Goal: Communication & Community: Answer question/provide support

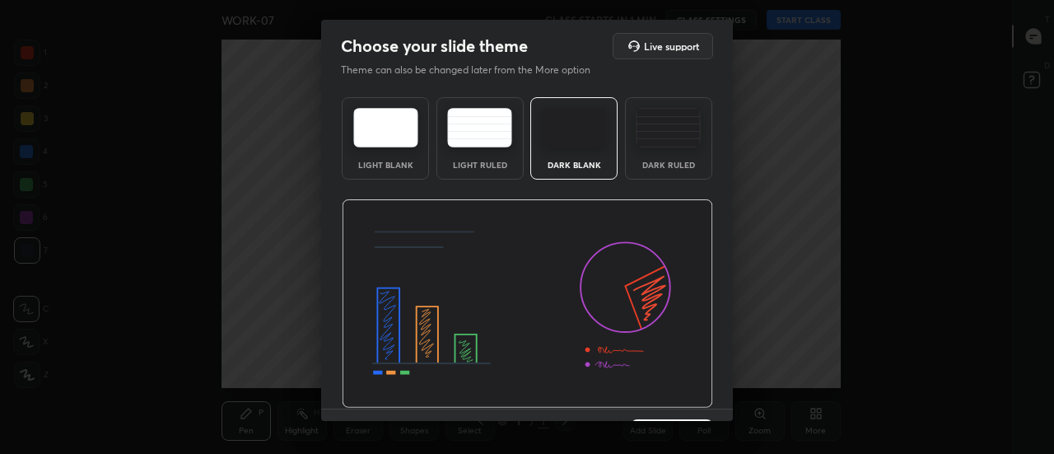
scroll to position [40, 0]
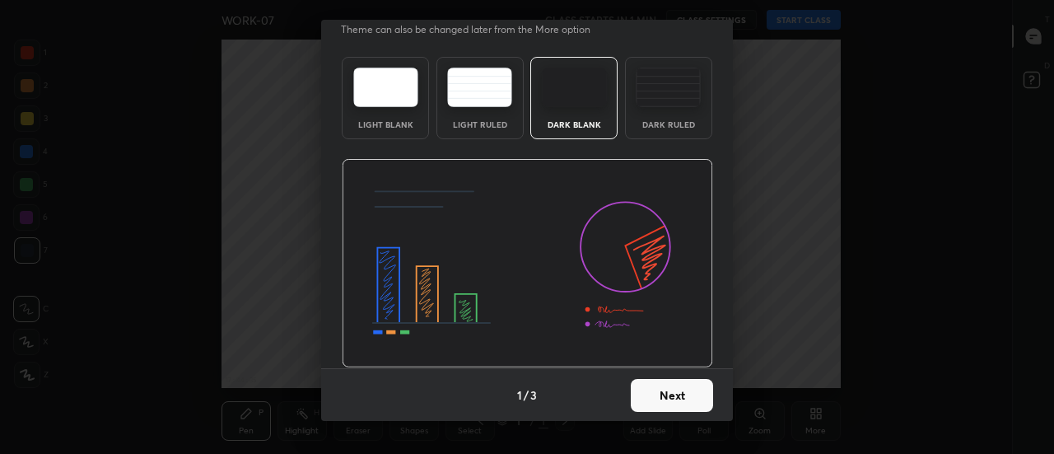
click at [657, 388] on button "Next" at bounding box center [671, 395] width 82 height 33
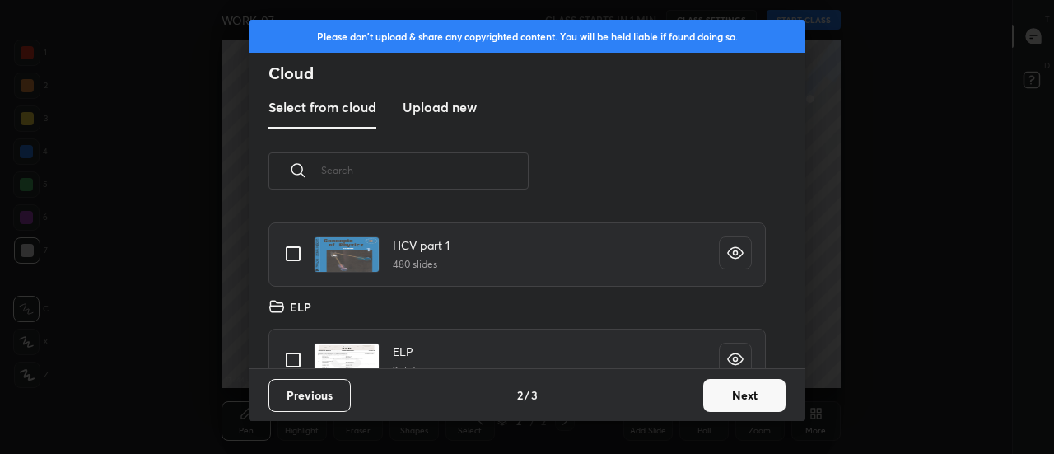
scroll to position [0, 0]
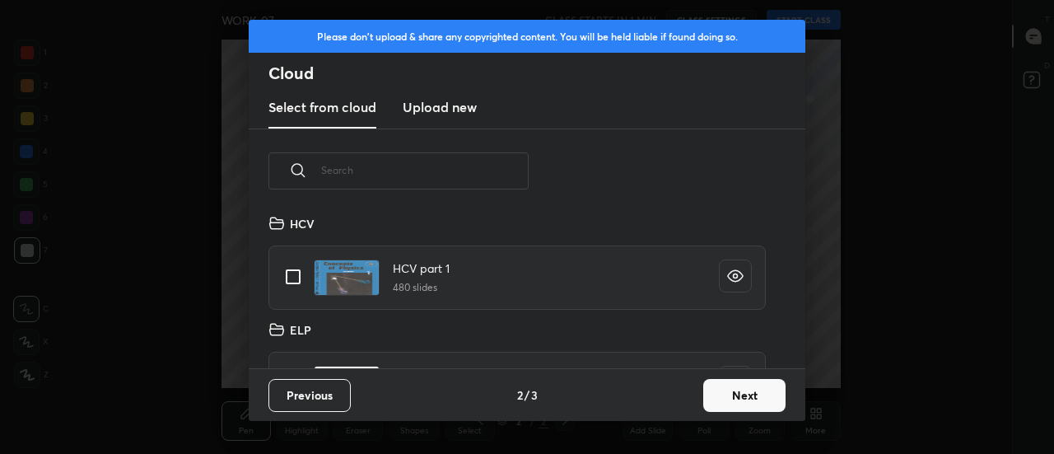
click at [751, 394] on button "Next" at bounding box center [744, 395] width 82 height 33
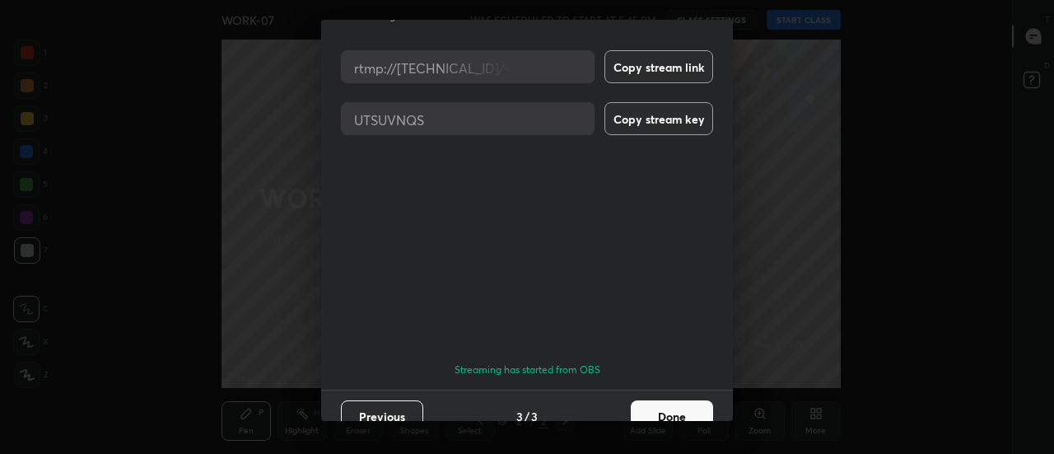
scroll to position [87, 0]
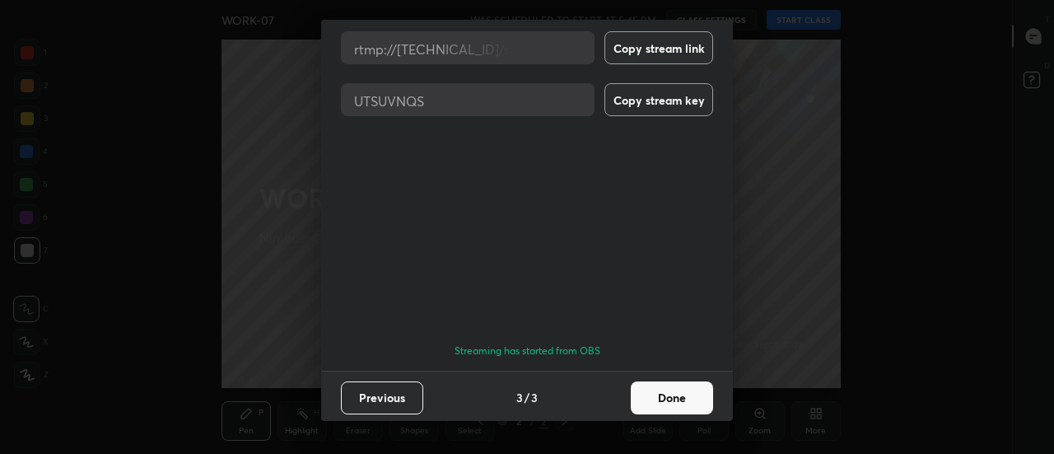
click at [653, 396] on button "Done" at bounding box center [671, 397] width 82 height 33
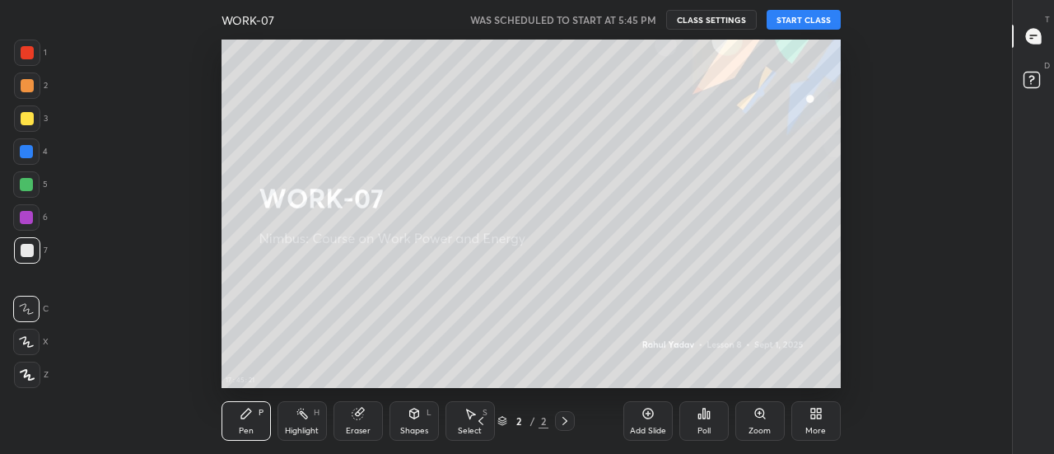
click at [823, 409] on div "More" at bounding box center [815, 421] width 49 height 40
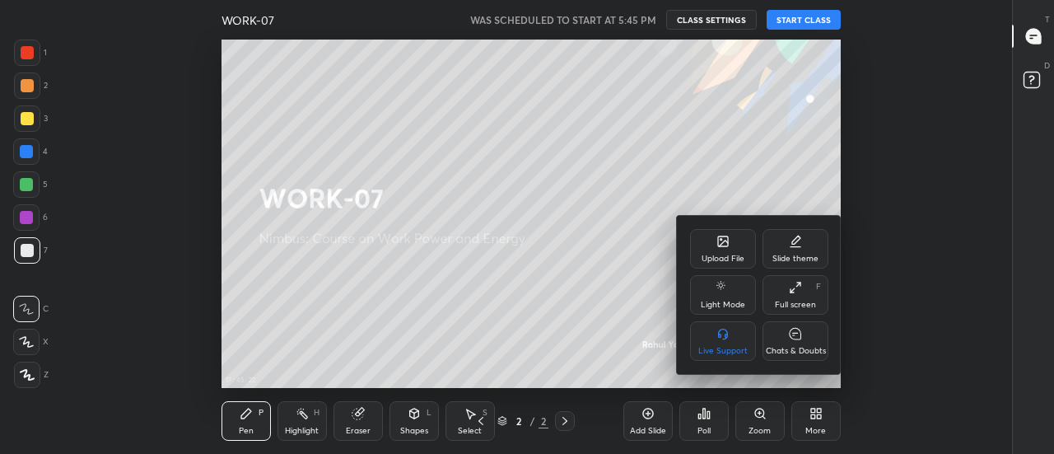
click at [802, 343] on div "Chats & Doubts" at bounding box center [795, 341] width 66 height 40
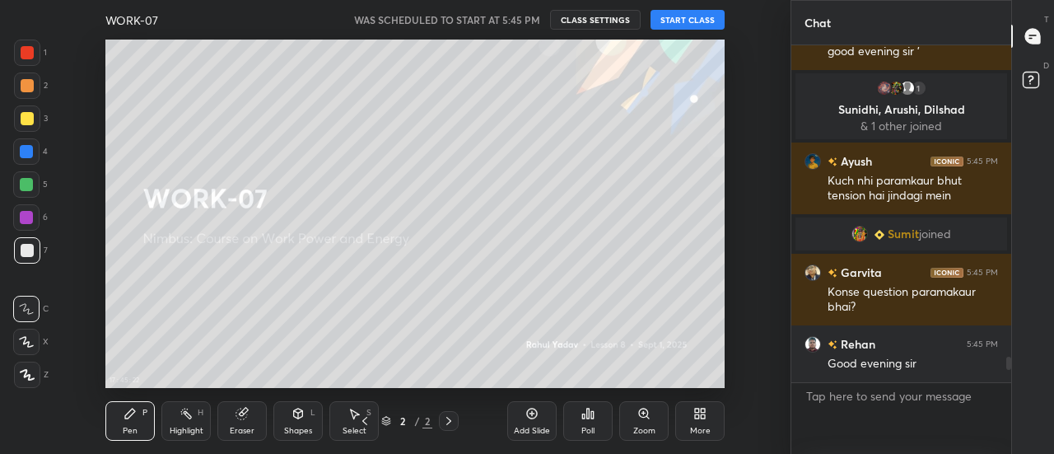
scroll to position [0, 0]
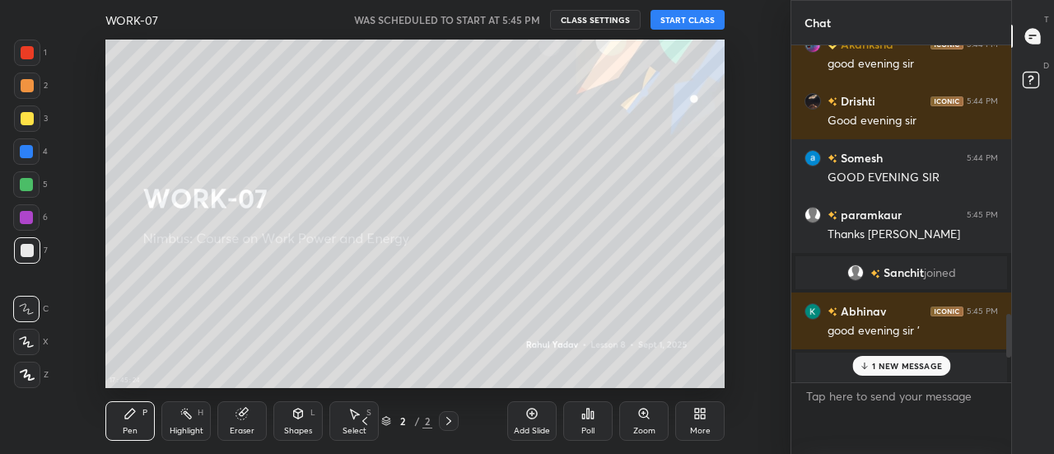
click at [917, 373] on div "1 NEW MESSAGE" at bounding box center [901, 366] width 98 height 20
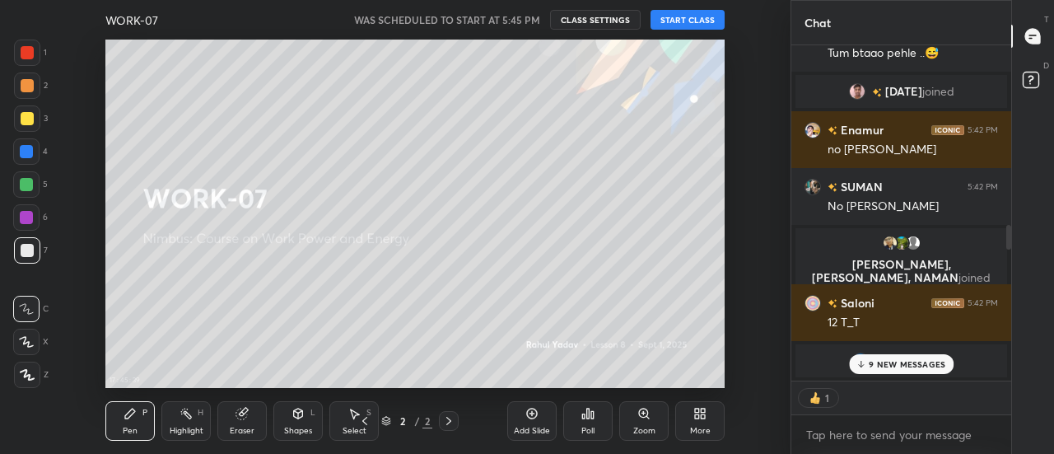
scroll to position [6, 6]
click at [923, 367] on p "11 NEW MESSAGES" at bounding box center [907, 364] width 78 height 10
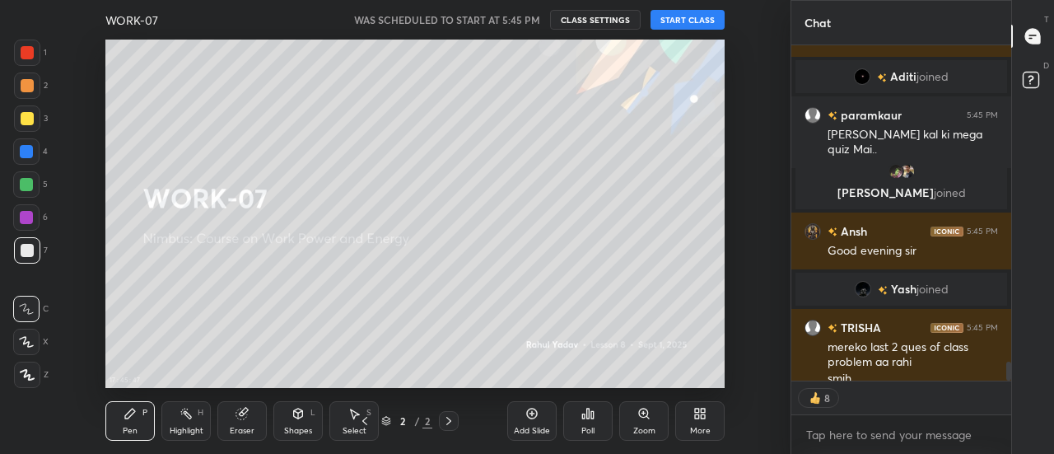
scroll to position [5691, 0]
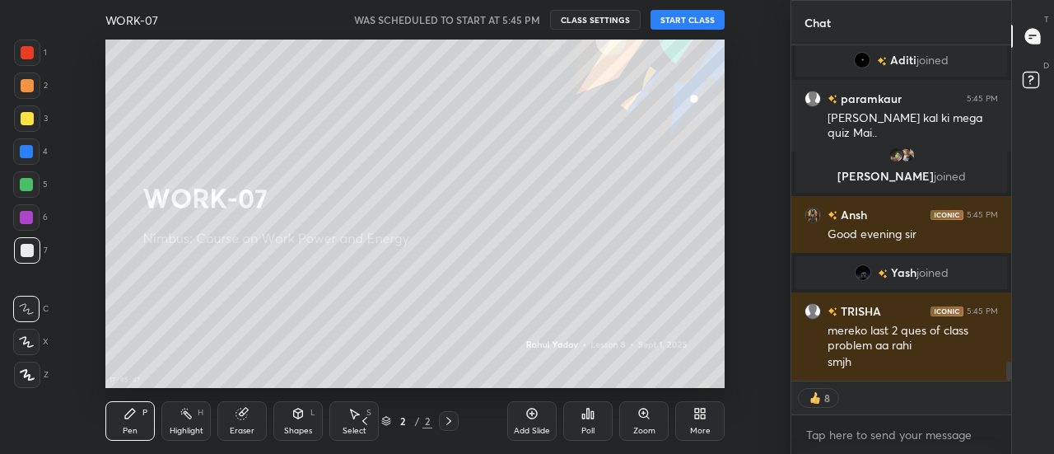
click at [700, 420] on div "More" at bounding box center [699, 421] width 49 height 40
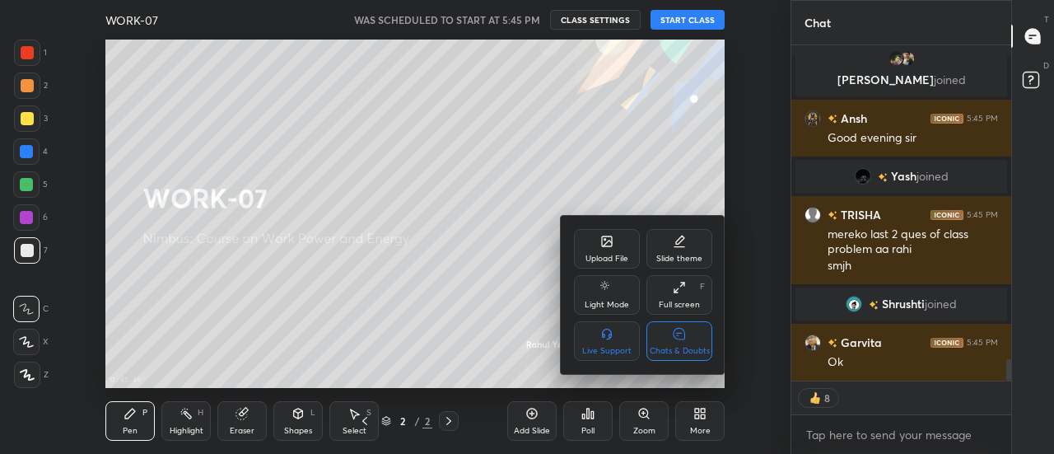
scroll to position [4882, 0]
click at [757, 343] on div at bounding box center [527, 227] width 1054 height 454
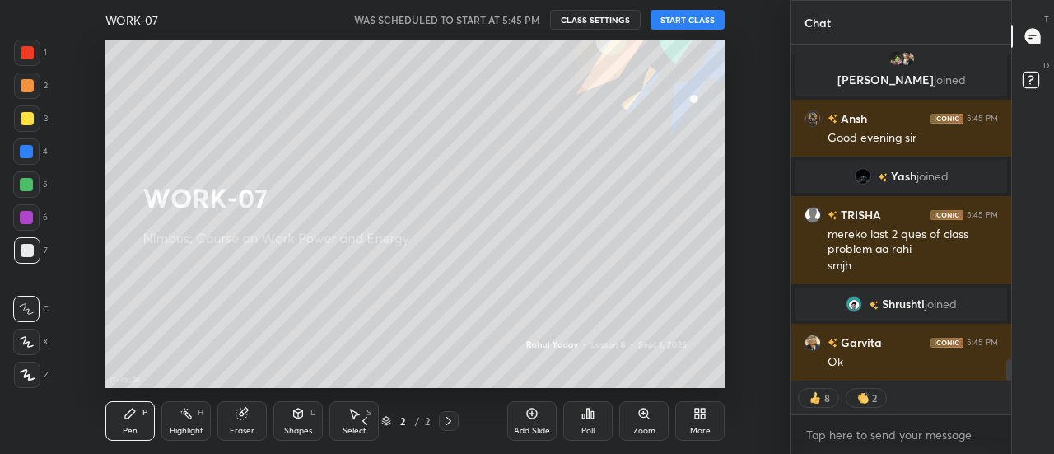
click at [700, 422] on div "More" at bounding box center [699, 421] width 49 height 40
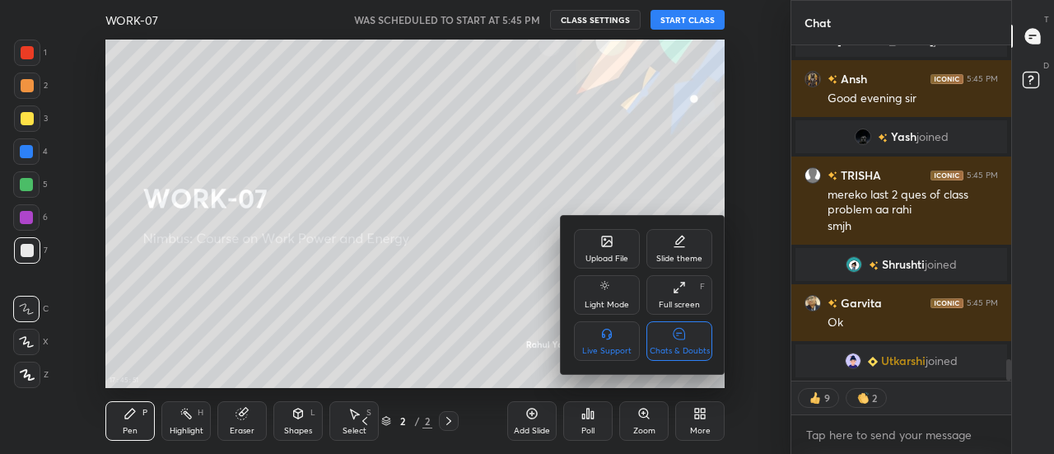
click at [694, 342] on div "Chats & Doubts" at bounding box center [679, 341] width 66 height 40
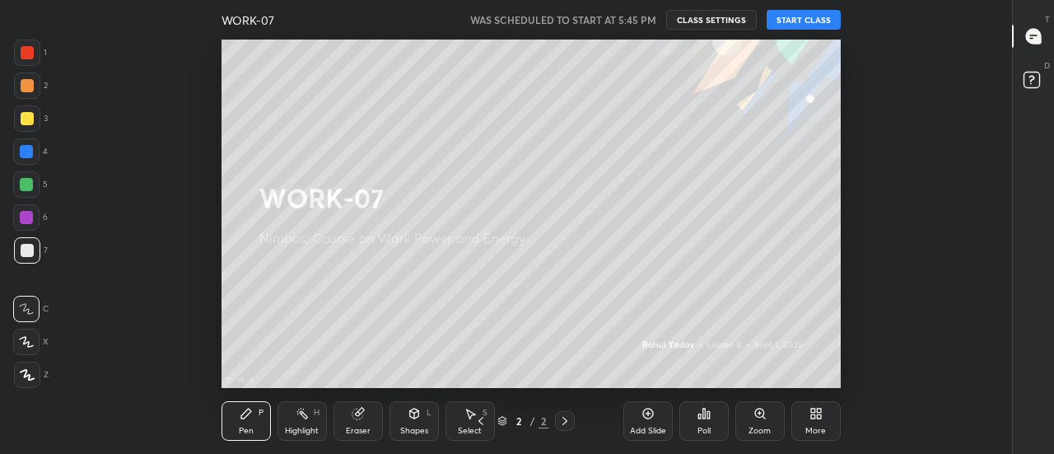
click at [826, 418] on div "More" at bounding box center [815, 421] width 49 height 40
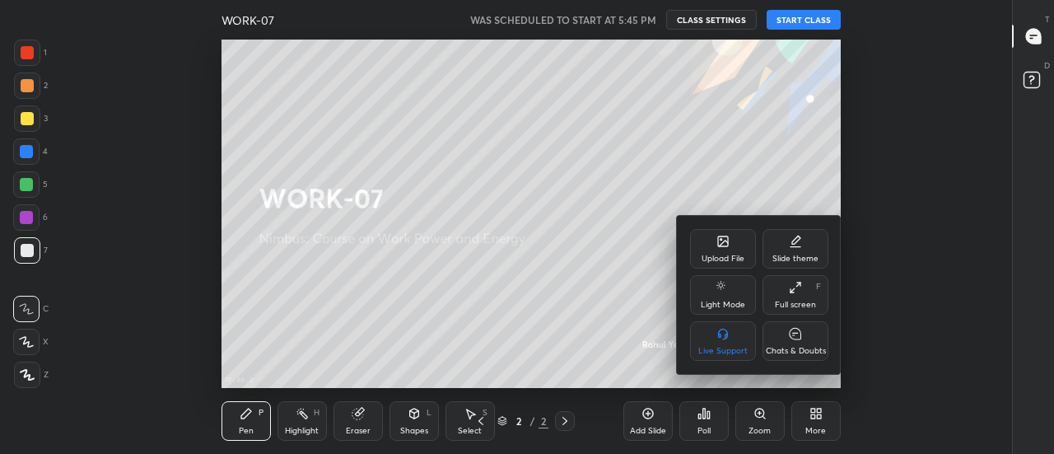
click at [805, 339] on div "Chats & Doubts" at bounding box center [795, 341] width 66 height 40
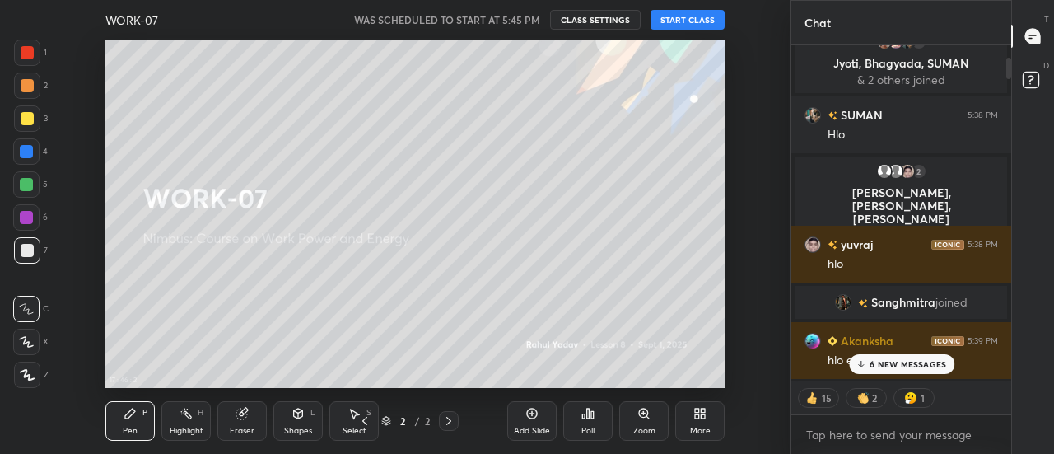
click at [700, 420] on div "More" at bounding box center [699, 421] width 49 height 40
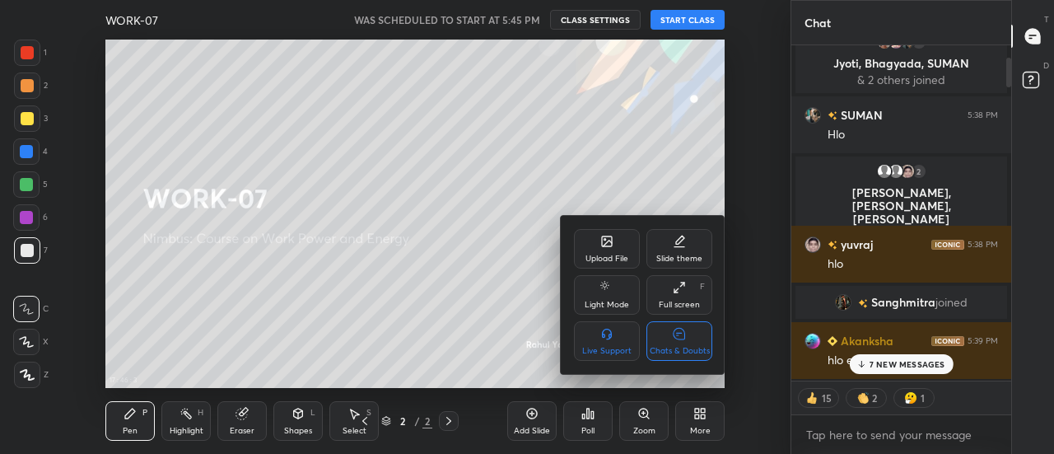
click at [688, 344] on div "Chats & Doubts" at bounding box center [679, 341] width 66 height 40
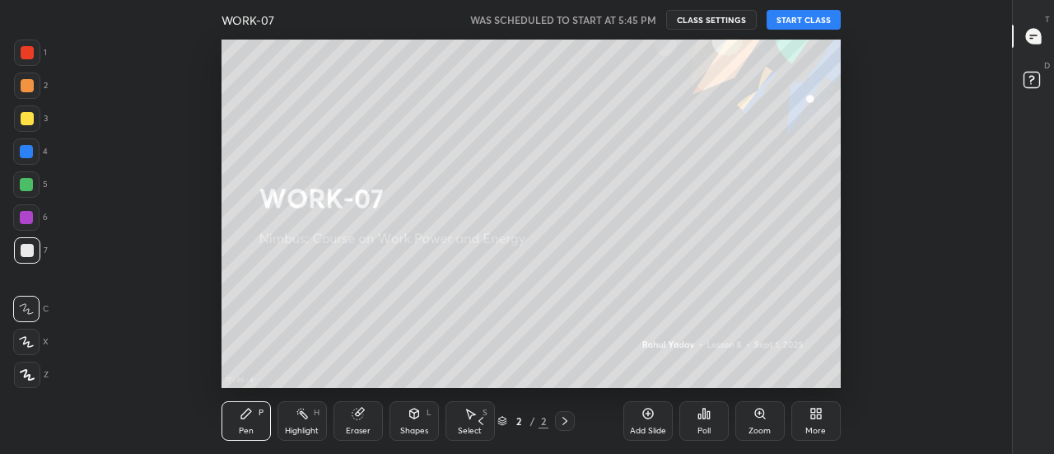
click at [816, 423] on div "More" at bounding box center [815, 421] width 49 height 40
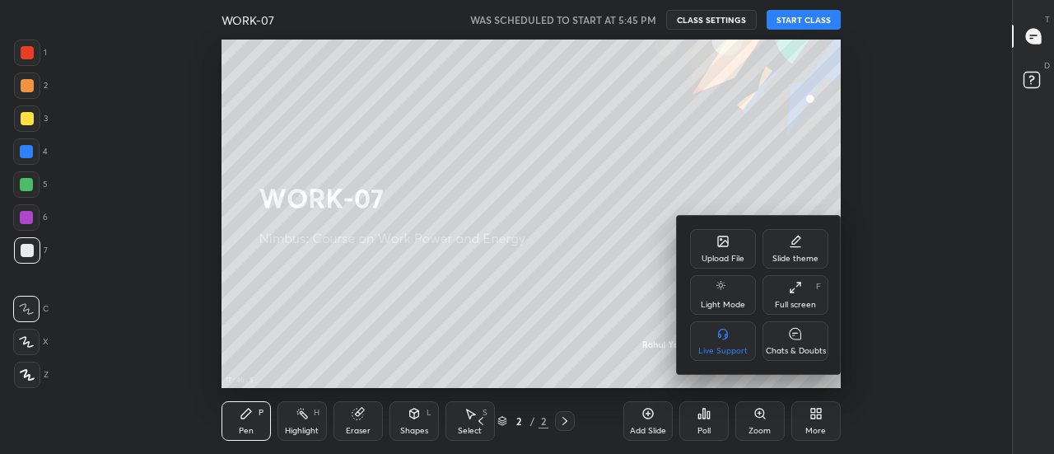
click at [795, 295] on div "Full screen F" at bounding box center [795, 295] width 66 height 40
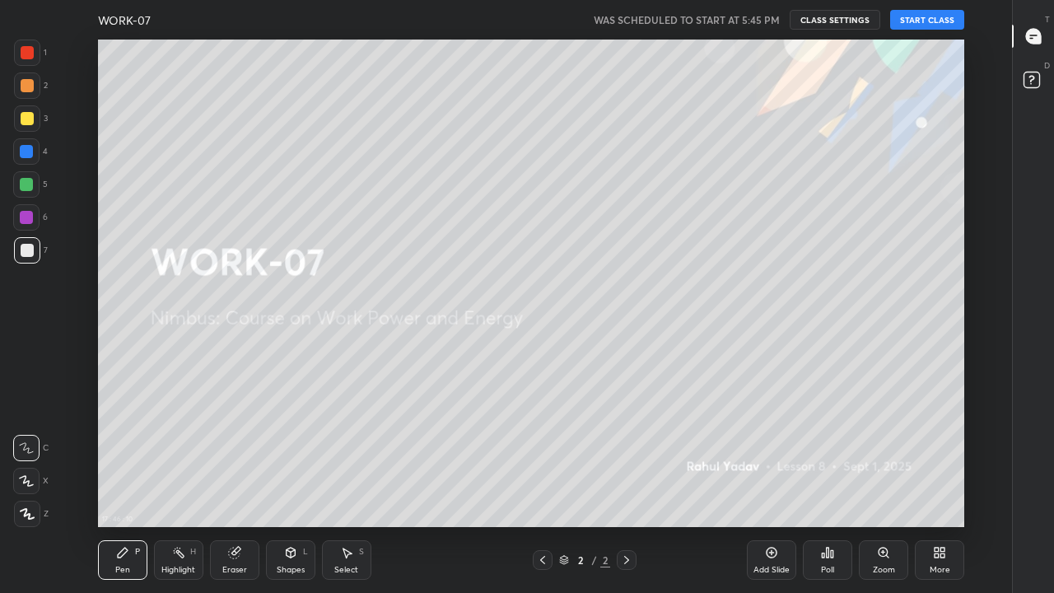
click at [21, 453] on icon at bounding box center [26, 481] width 15 height 12
click at [21, 444] on icon at bounding box center [26, 448] width 15 height 12
click at [28, 453] on div at bounding box center [26, 481] width 26 height 26
click at [931, 21] on button "START CLASS" at bounding box center [927, 20] width 74 height 20
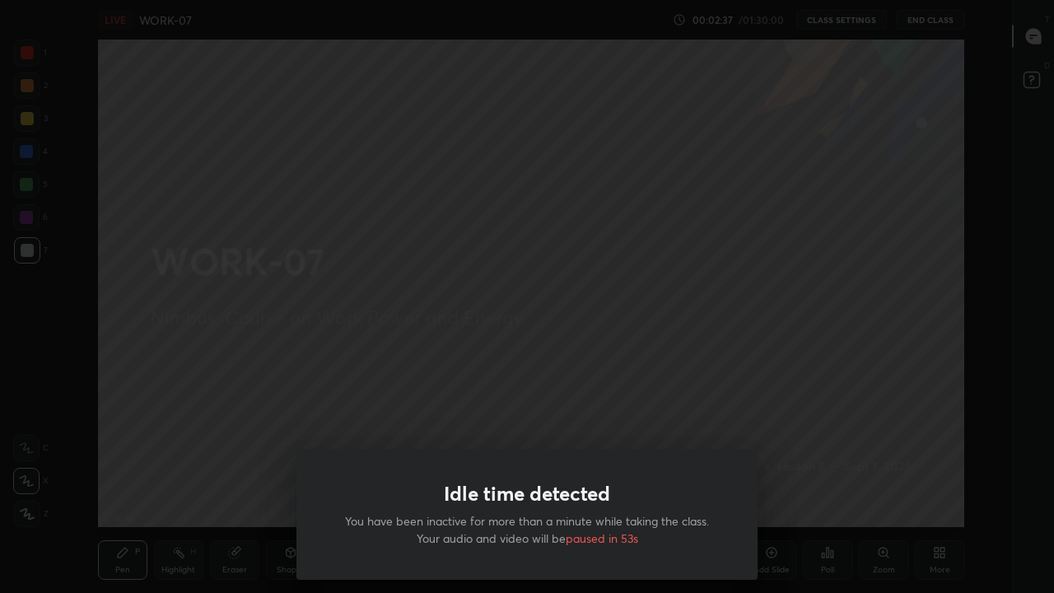
click at [284, 427] on div "Idle time detected You have been inactive for more than a minute while taking t…" at bounding box center [527, 296] width 1054 height 593
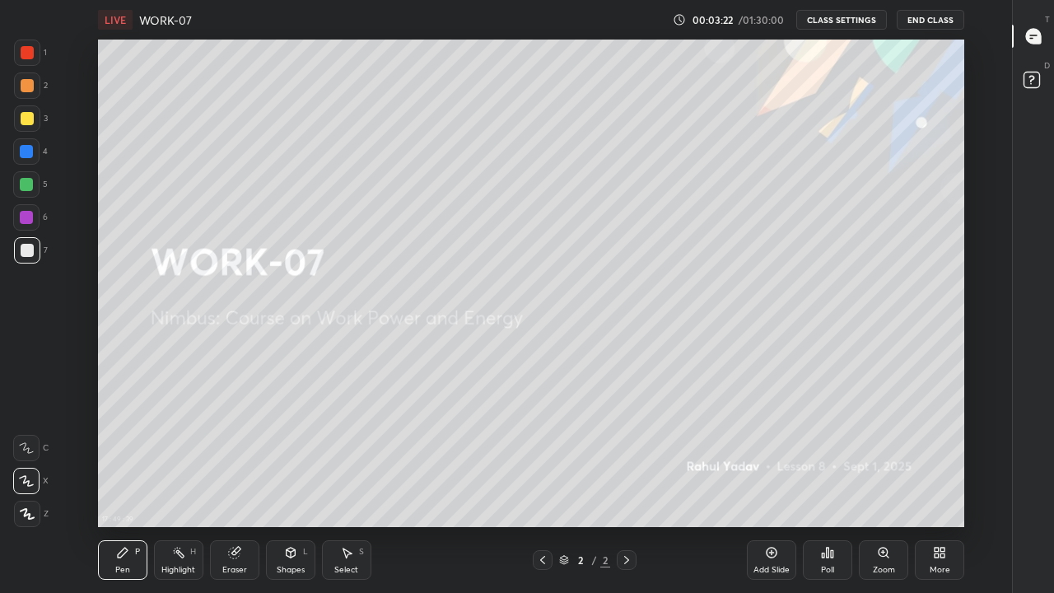
click at [23, 453] on icon at bounding box center [27, 514] width 13 height 10
click at [34, 119] on div at bounding box center [27, 118] width 26 height 26
click at [26, 121] on div at bounding box center [27, 118] width 13 height 13
click at [32, 254] on div at bounding box center [27, 250] width 13 height 13
click at [30, 121] on div at bounding box center [27, 118] width 13 height 13
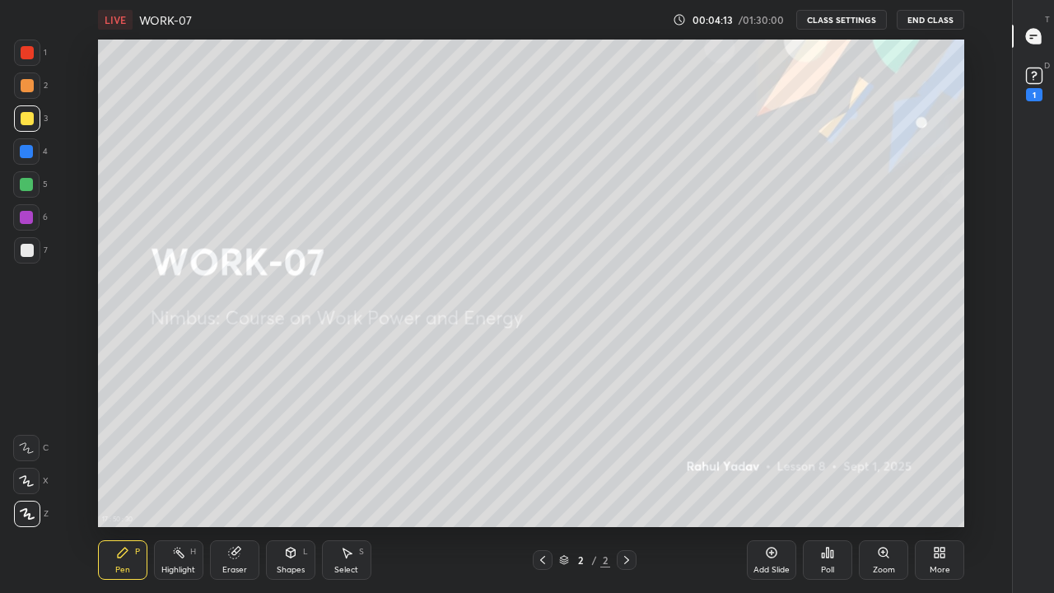
click at [31, 251] on div at bounding box center [27, 250] width 13 height 13
click at [21, 119] on div at bounding box center [27, 118] width 13 height 13
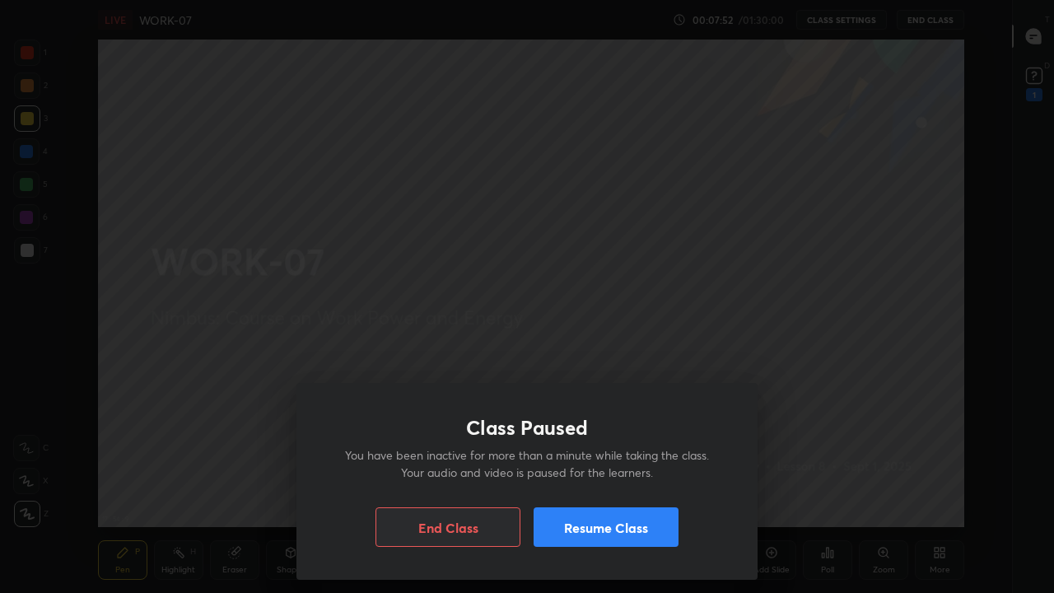
click at [584, 453] on button "Resume Class" at bounding box center [605, 527] width 145 height 40
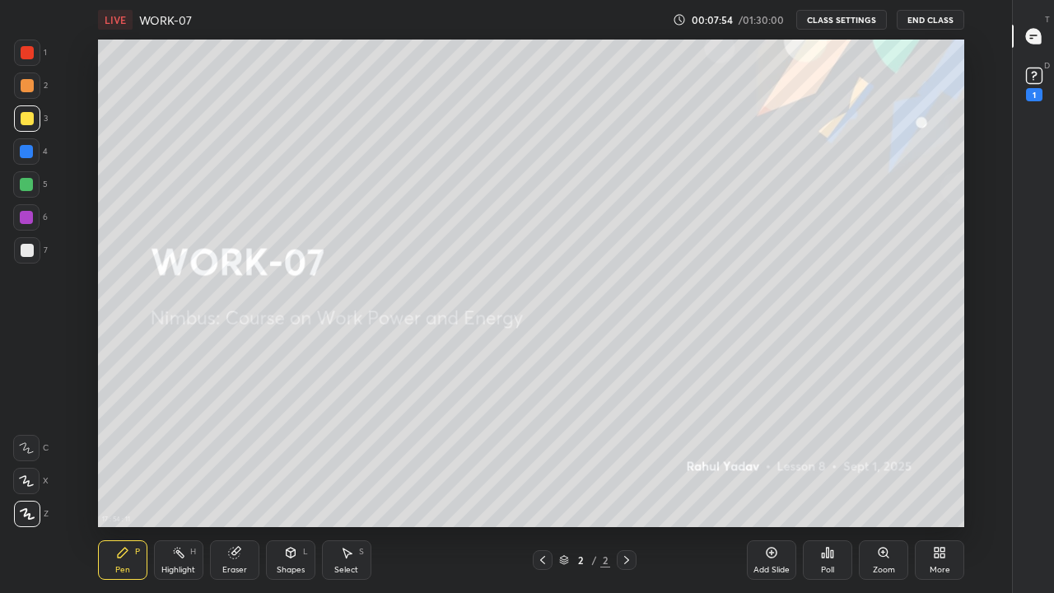
click at [239, 453] on icon at bounding box center [234, 552] width 13 height 13
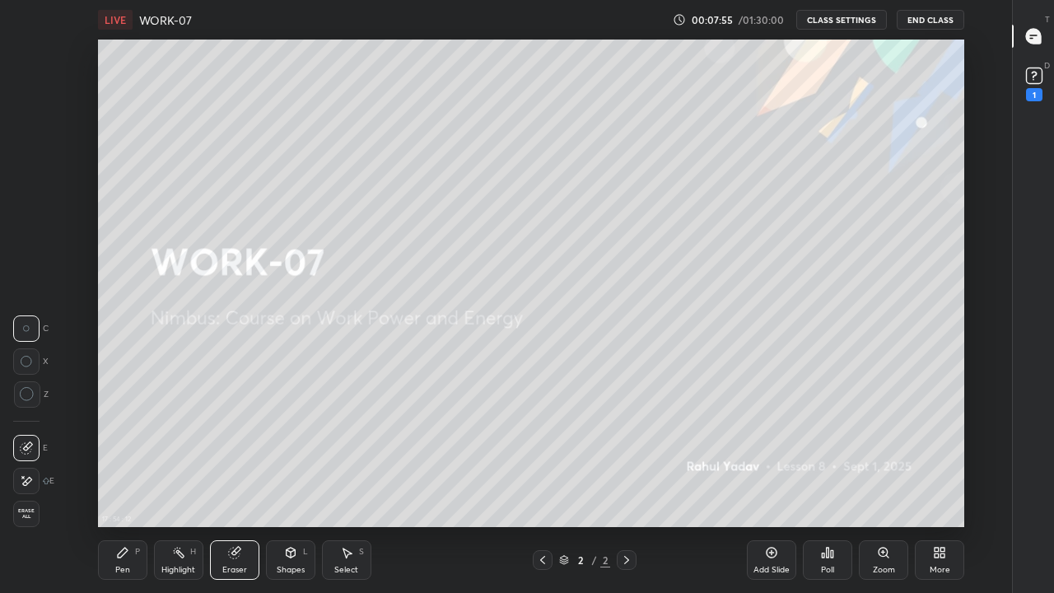
click at [24, 453] on span "Erase all" at bounding box center [26, 514] width 25 height 12
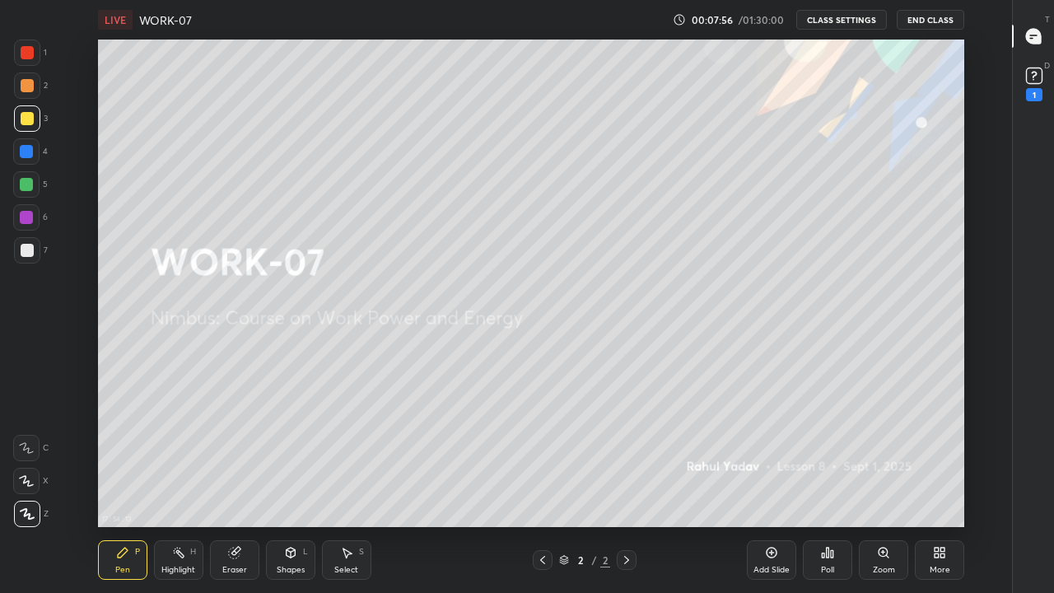
click at [123, 453] on div "Pen P" at bounding box center [122, 560] width 49 height 40
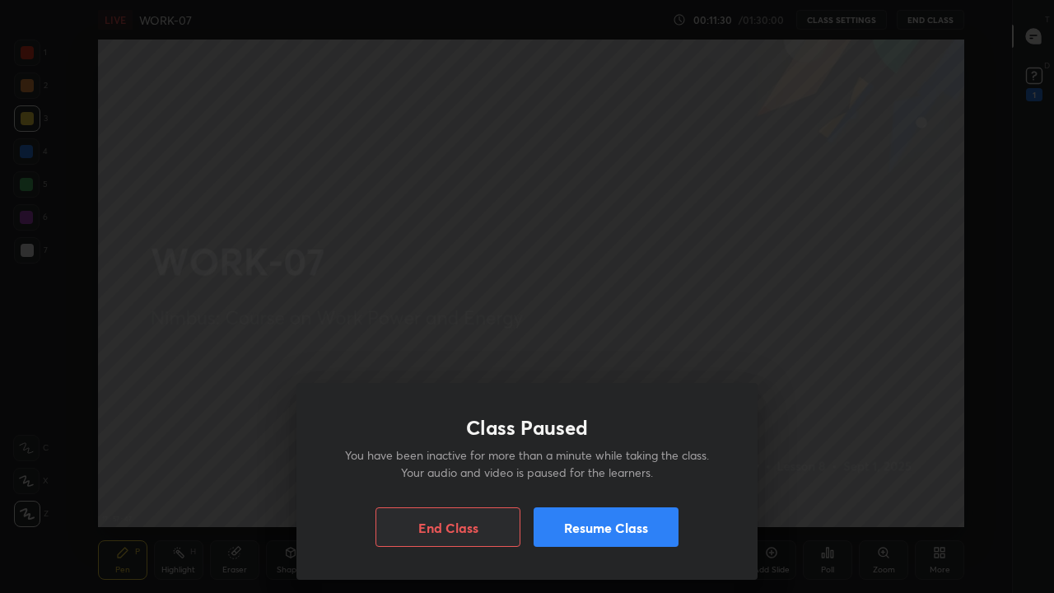
click at [323, 316] on div "Class Paused You have been inactive for more than a minute while taking the cla…" at bounding box center [527, 296] width 1054 height 593
click at [612, 453] on button "Resume Class" at bounding box center [605, 527] width 145 height 40
click at [605, 319] on div "Class Paused You have been inactive for more than a minute while taking the cla…" at bounding box center [527, 296] width 1054 height 593
click at [587, 453] on button "Resume Class" at bounding box center [605, 527] width 145 height 40
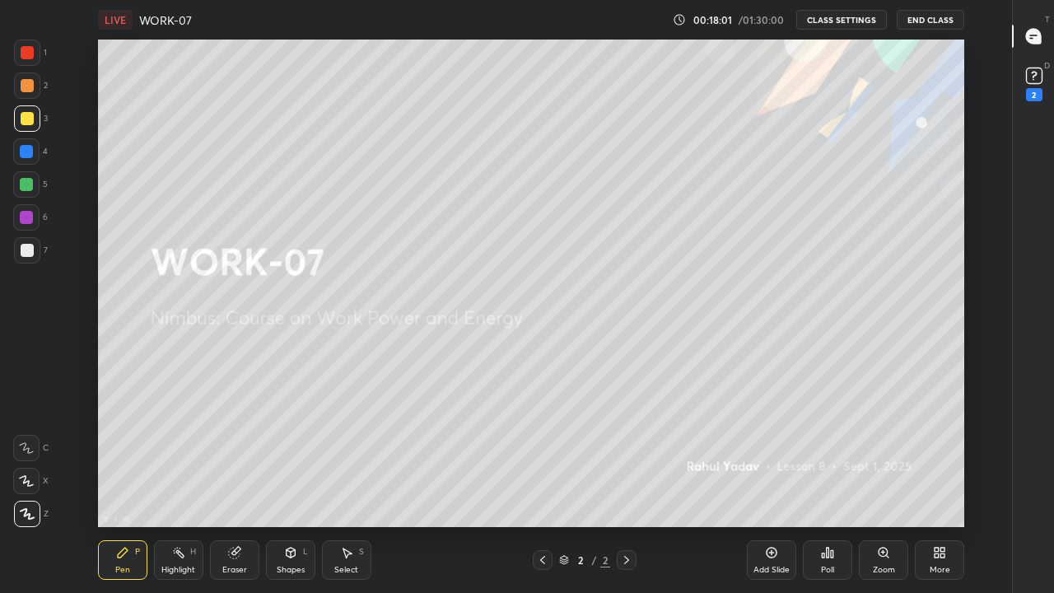
click at [626, 453] on icon at bounding box center [626, 559] width 13 height 13
click at [22, 453] on icon at bounding box center [26, 481] width 15 height 12
click at [21, 118] on div at bounding box center [27, 118] width 13 height 13
click at [30, 124] on div at bounding box center [27, 118] width 13 height 13
click at [23, 251] on div at bounding box center [27, 250] width 13 height 13
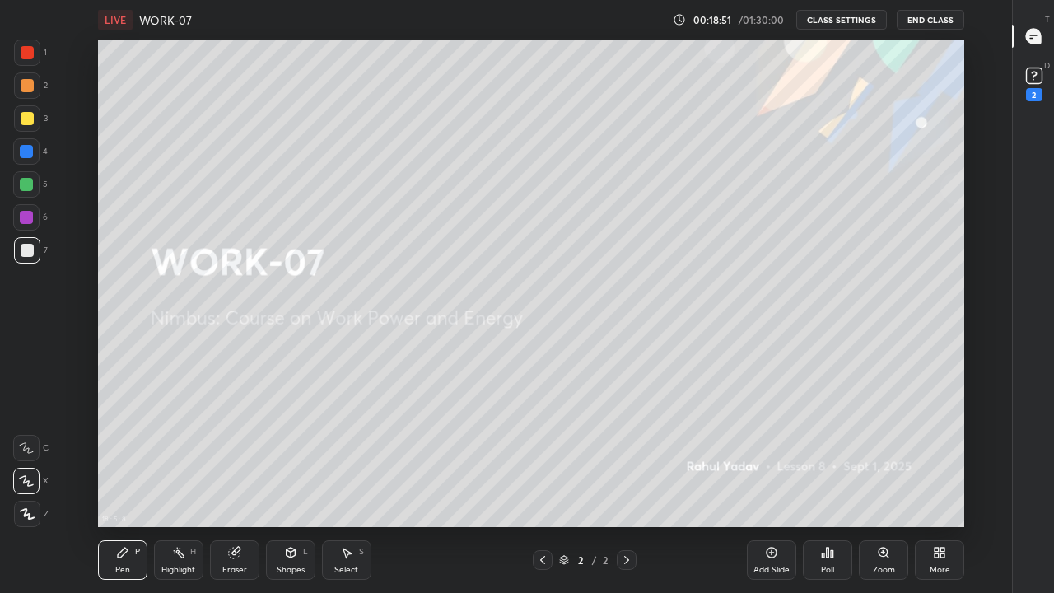
click at [21, 453] on icon at bounding box center [26, 481] width 15 height 12
click at [23, 437] on div at bounding box center [26, 448] width 26 height 26
click at [22, 453] on icon at bounding box center [26, 481] width 15 height 12
click at [627, 453] on icon at bounding box center [626, 559] width 13 height 13
click at [763, 453] on div "Add Slide" at bounding box center [771, 560] width 49 height 40
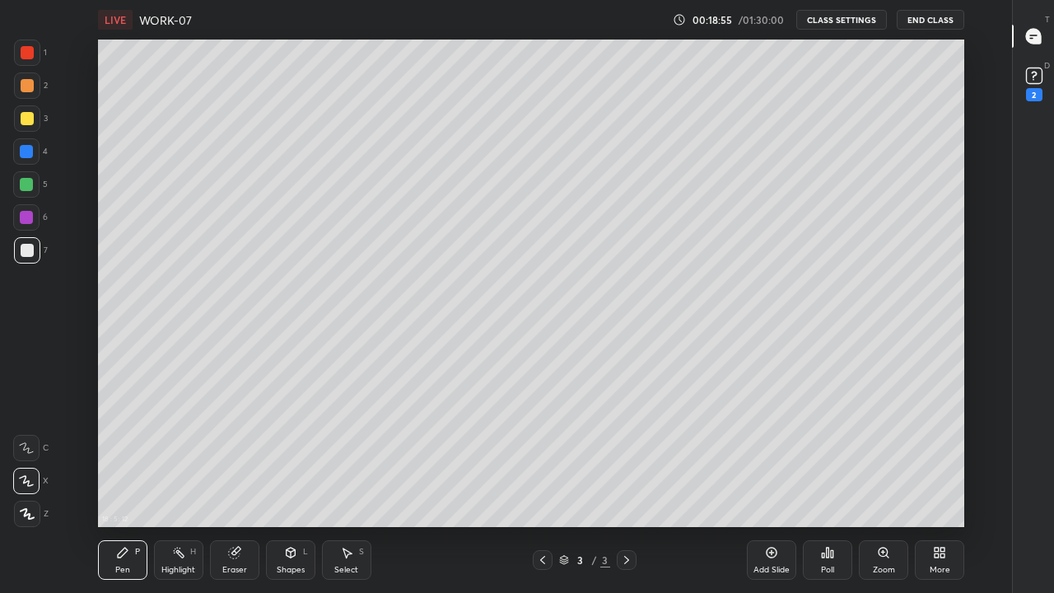
click at [771, 453] on icon at bounding box center [771, 552] width 13 height 13
click at [779, 453] on div "Add Slide" at bounding box center [771, 560] width 49 height 40
click at [778, 453] on icon at bounding box center [771, 552] width 13 height 13
click at [546, 453] on div at bounding box center [543, 560] width 20 height 20
click at [543, 453] on icon at bounding box center [542, 559] width 13 height 13
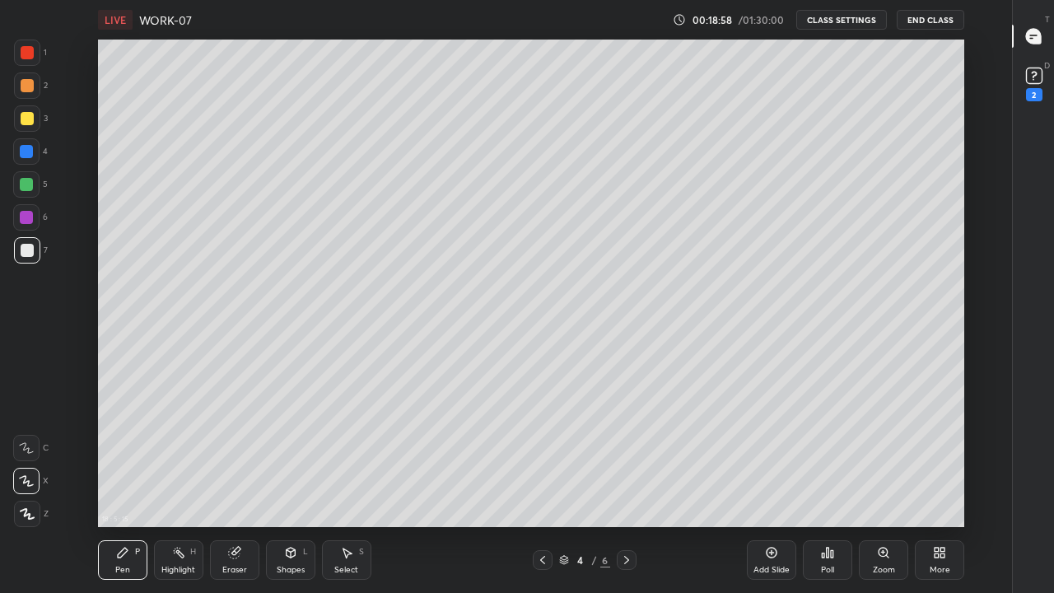
click at [542, 453] on icon at bounding box center [542, 559] width 13 height 13
click at [547, 453] on div at bounding box center [543, 560] width 20 height 20
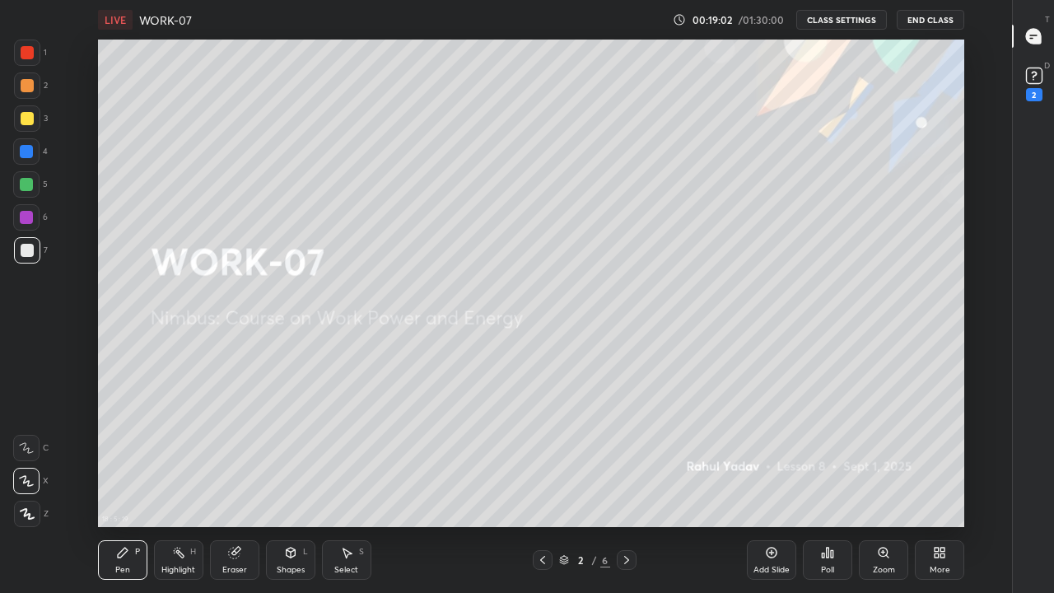
click at [626, 453] on icon at bounding box center [626, 559] width 13 height 13
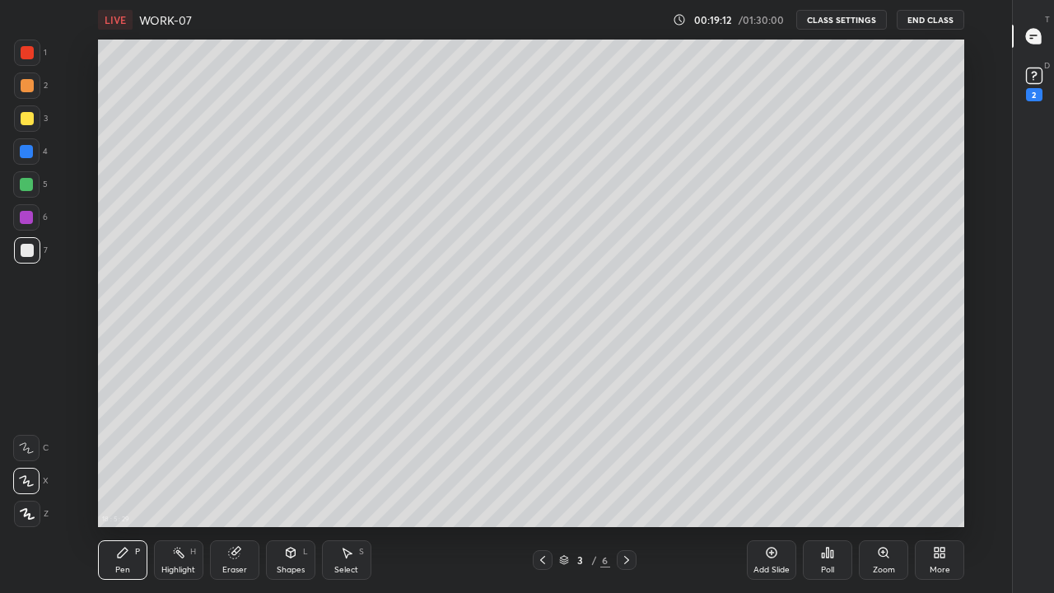
click at [544, 453] on icon at bounding box center [542, 559] width 13 height 13
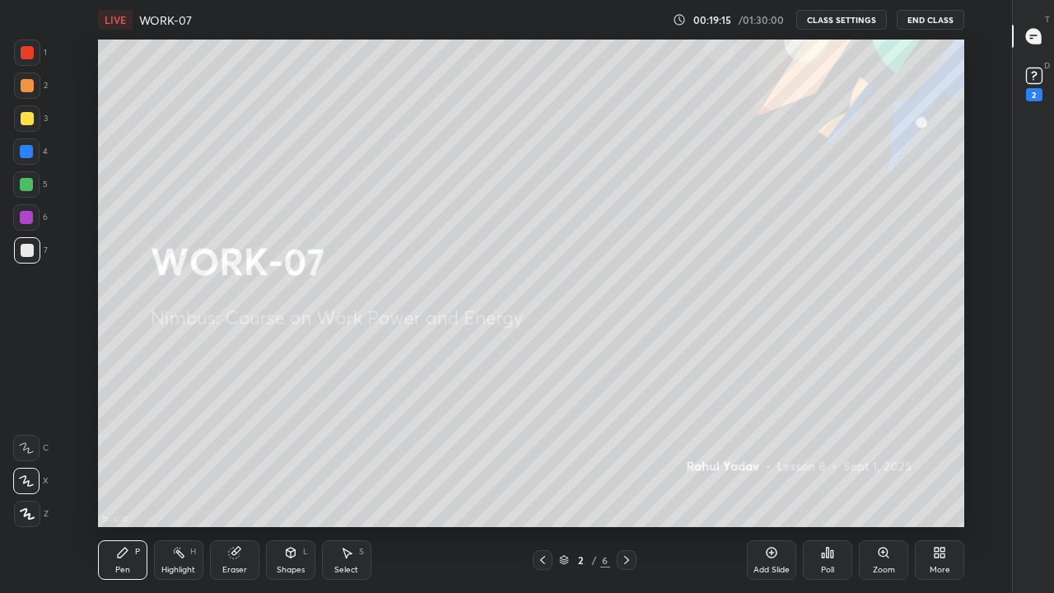
click at [29, 254] on div at bounding box center [27, 250] width 13 height 13
click at [626, 453] on icon at bounding box center [626, 559] width 13 height 13
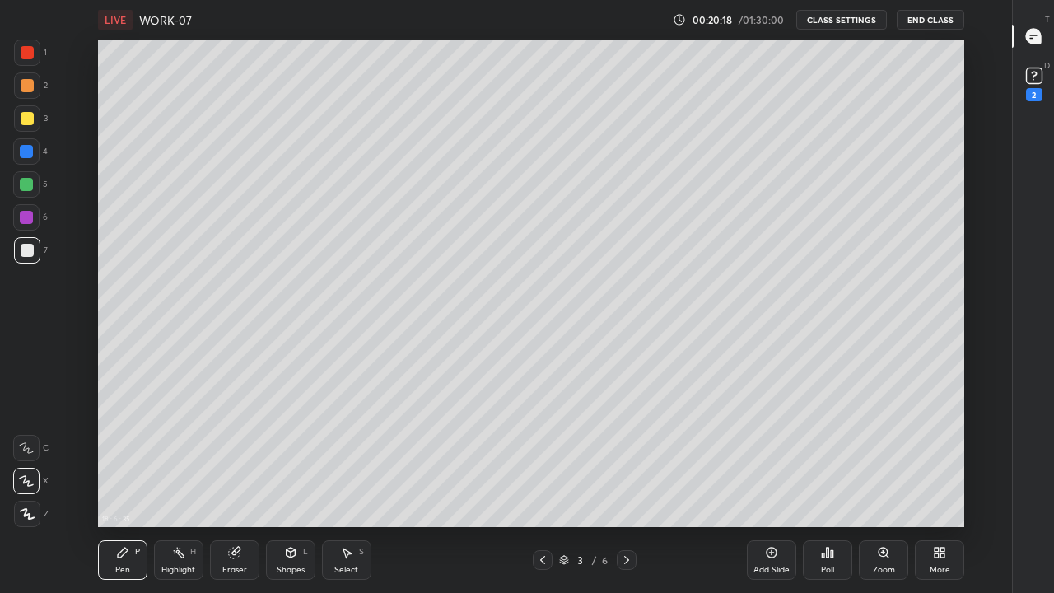
click at [239, 453] on div "Eraser" at bounding box center [234, 560] width 49 height 40
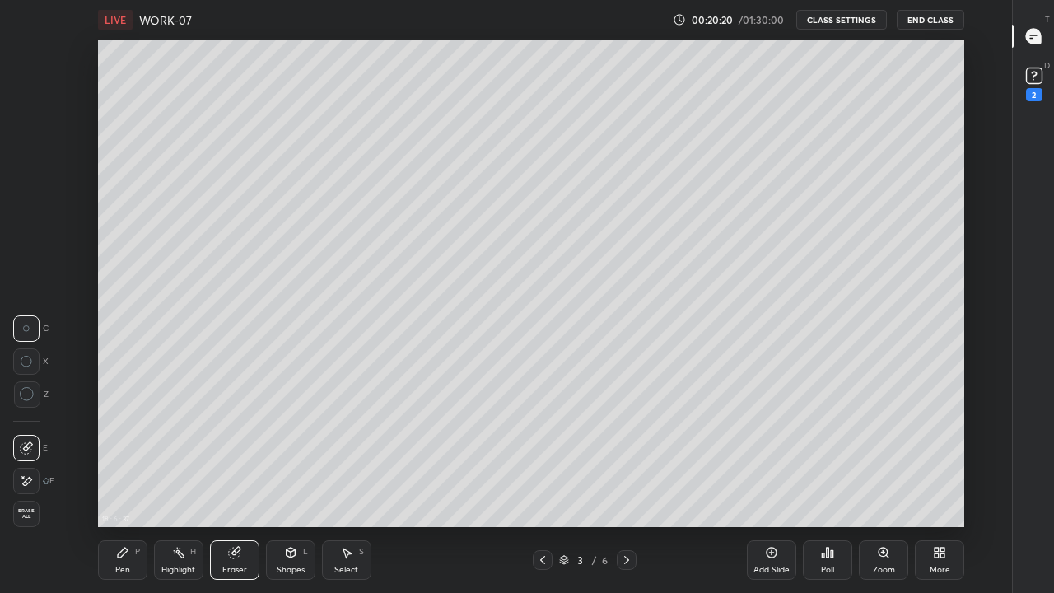
click at [114, 453] on div "Pen P" at bounding box center [122, 560] width 49 height 40
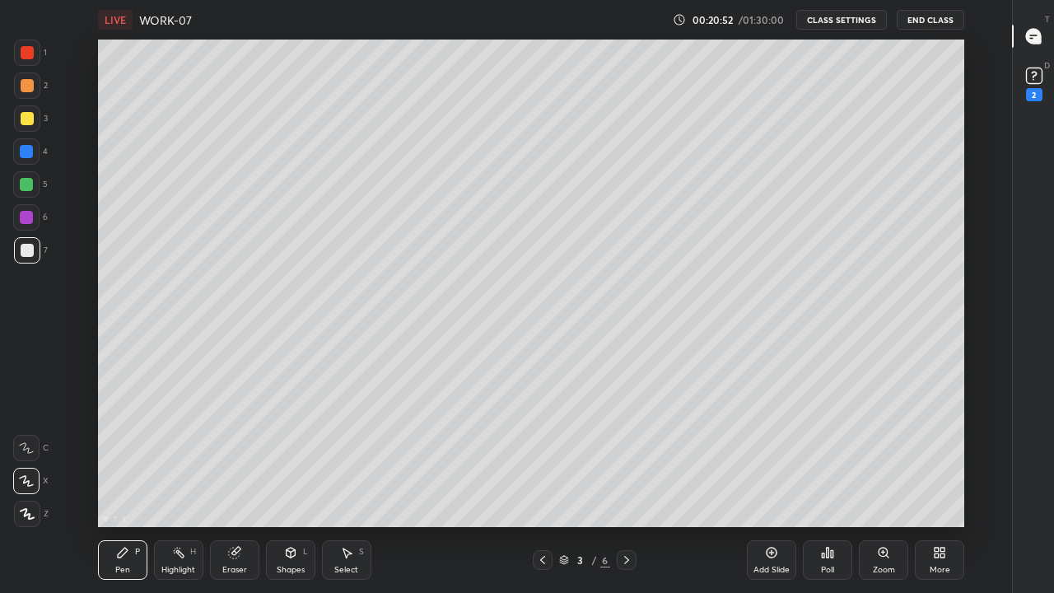
click at [24, 118] on div at bounding box center [27, 118] width 13 height 13
click at [234, 453] on icon at bounding box center [233, 552] width 11 height 11
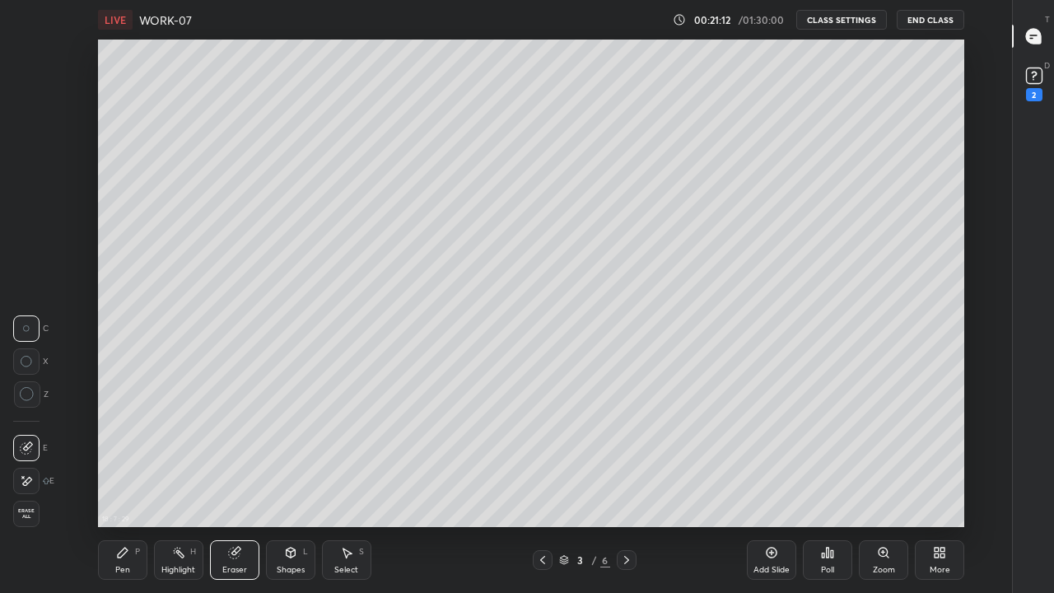
click at [122, 453] on icon at bounding box center [123, 552] width 10 height 10
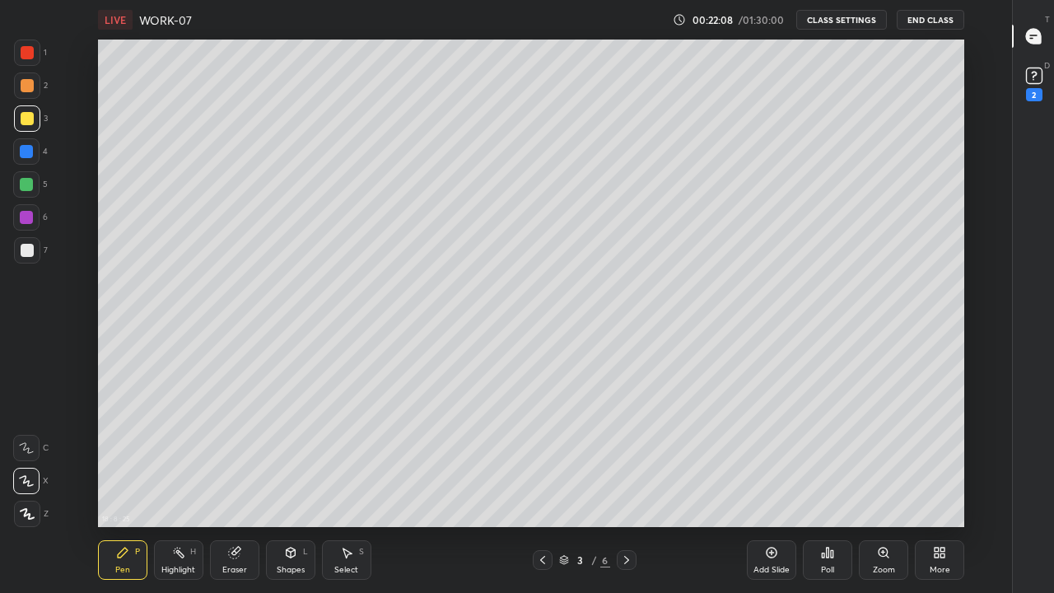
click at [291, 453] on div "Shapes" at bounding box center [291, 569] width 28 height 8
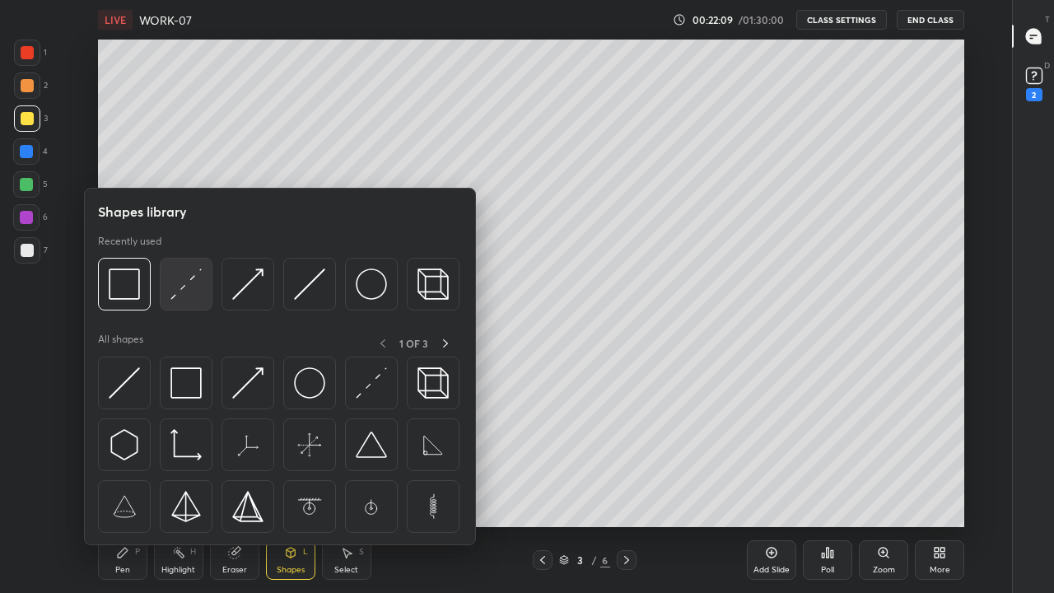
click at [176, 296] on img at bounding box center [185, 283] width 31 height 31
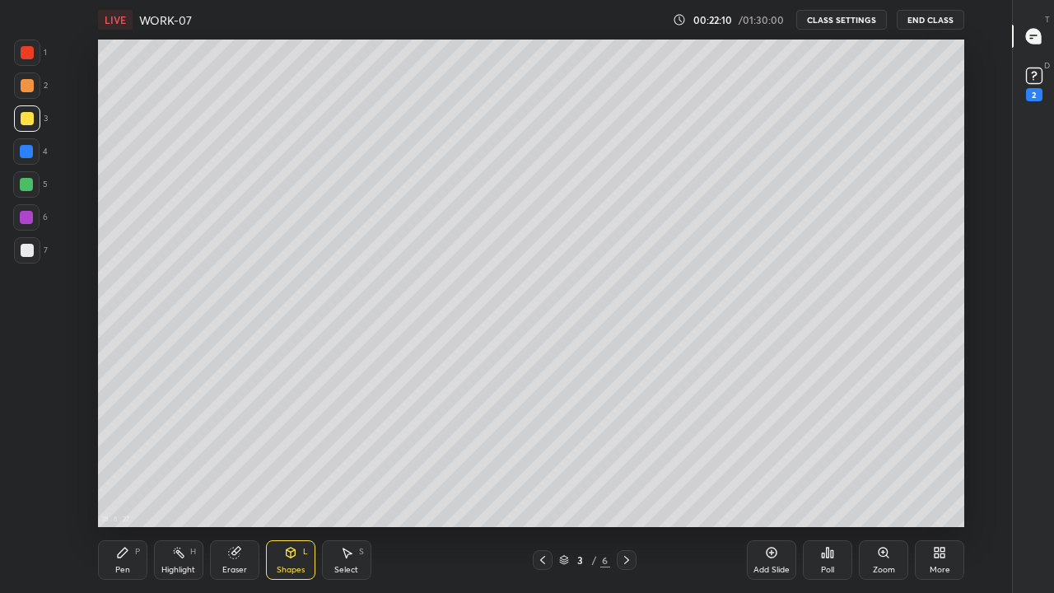
click at [122, 453] on div "Pen" at bounding box center [122, 569] width 15 height 8
click at [24, 250] on div at bounding box center [27, 250] width 13 height 13
click at [292, 453] on icon at bounding box center [290, 552] width 9 height 10
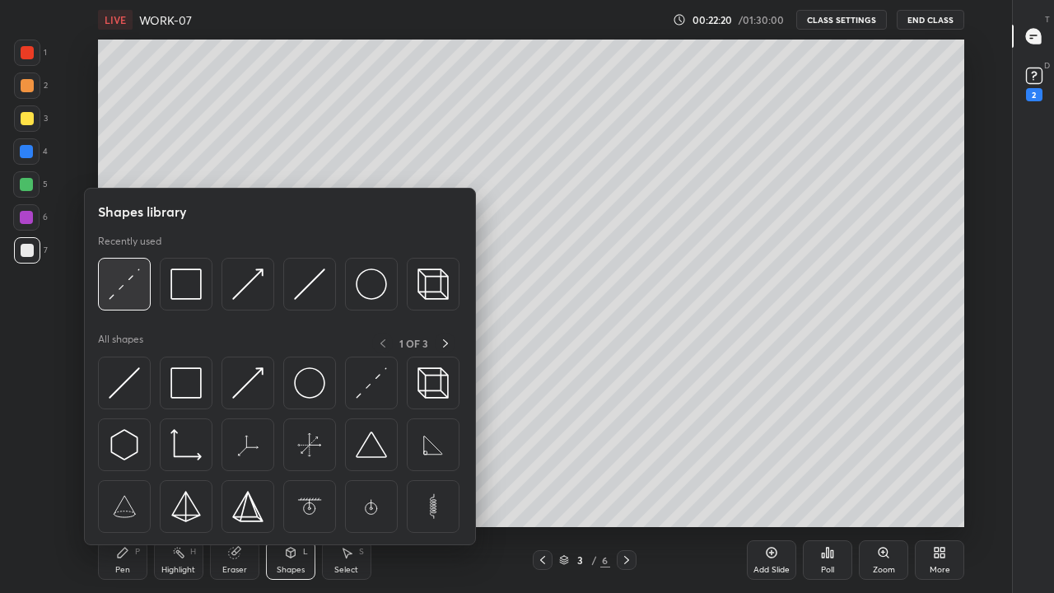
click at [110, 287] on img at bounding box center [124, 283] width 31 height 31
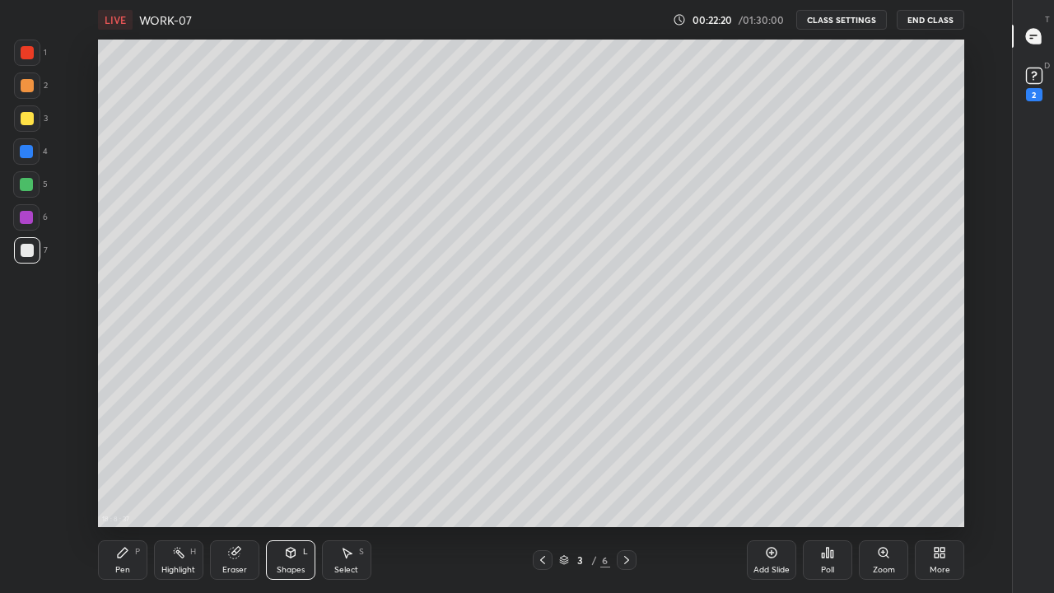
click at [27, 157] on div at bounding box center [26, 151] width 13 height 13
click at [120, 453] on icon at bounding box center [122, 552] width 13 height 13
click at [26, 257] on div at bounding box center [27, 250] width 26 height 26
click at [292, 453] on div "Shapes L" at bounding box center [290, 560] width 49 height 40
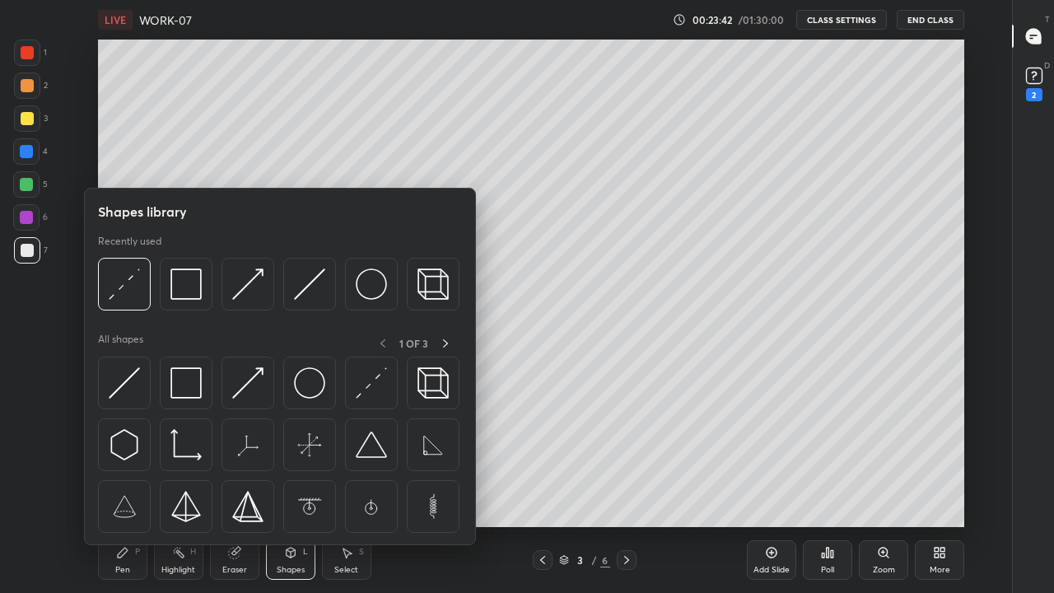
click at [245, 286] on img at bounding box center [247, 283] width 31 height 31
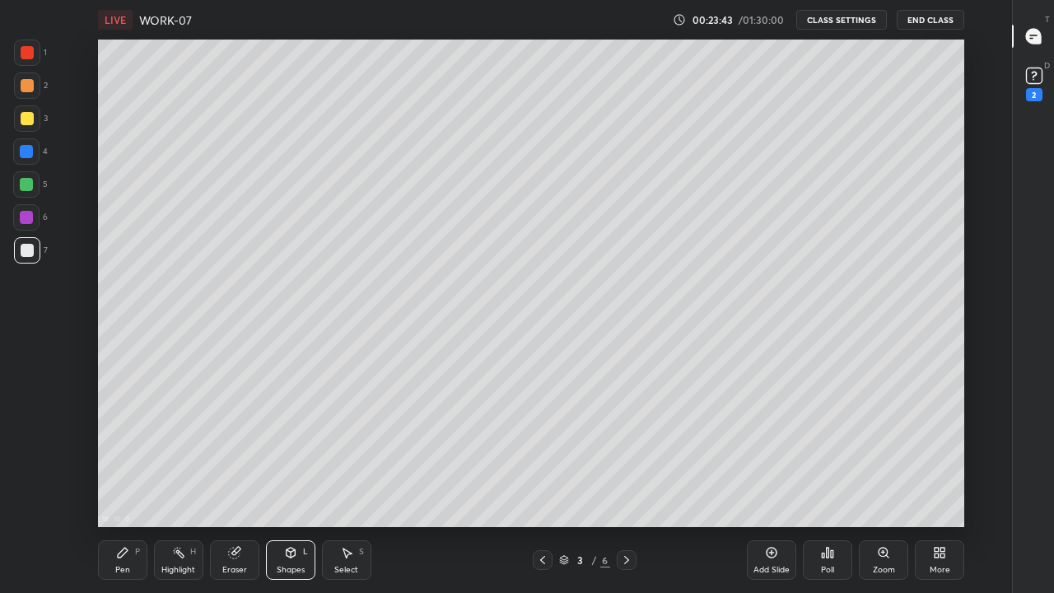
click at [27, 84] on div at bounding box center [27, 85] width 13 height 13
click at [114, 453] on div "Pen P" at bounding box center [122, 560] width 49 height 40
click at [21, 255] on div at bounding box center [27, 250] width 13 height 13
click at [16, 453] on div at bounding box center [27, 513] width 26 height 26
click at [286, 453] on div "Shapes" at bounding box center [291, 569] width 28 height 8
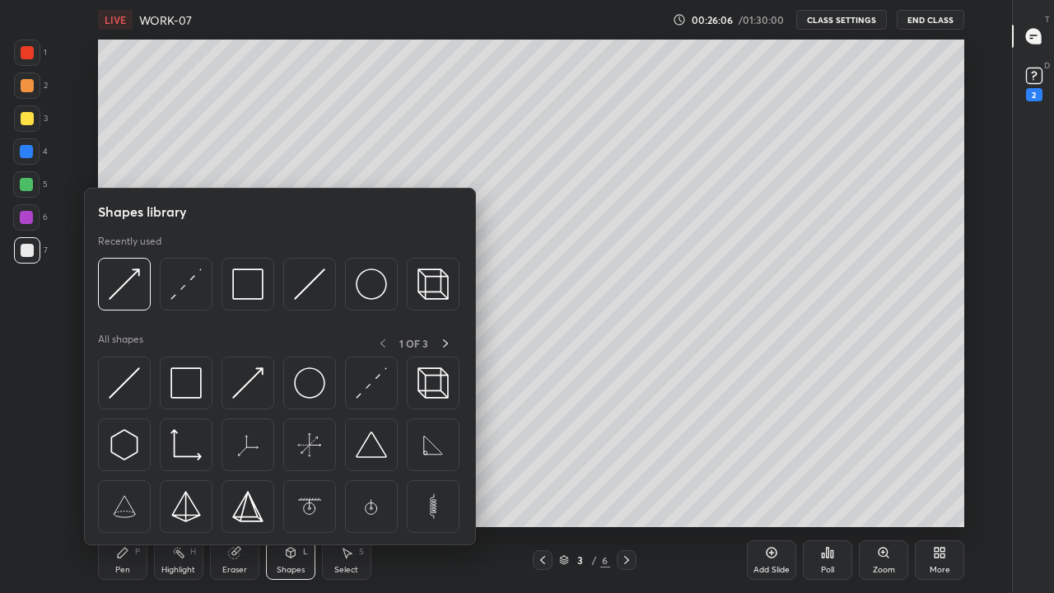
click at [188, 290] on img at bounding box center [185, 283] width 31 height 31
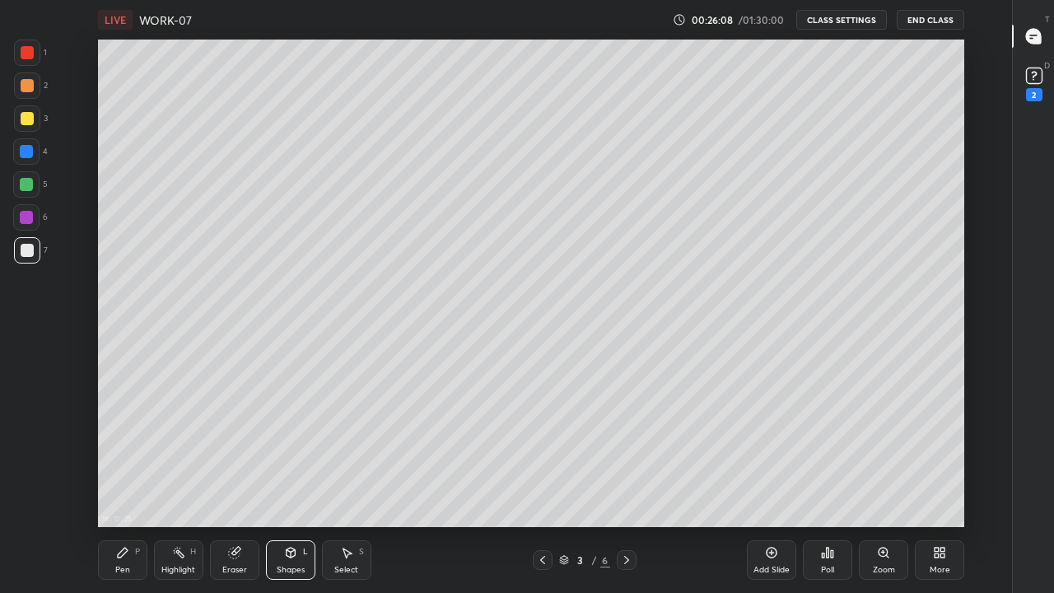
click at [133, 453] on div "Pen P" at bounding box center [122, 560] width 49 height 40
click at [30, 251] on div at bounding box center [27, 250] width 13 height 13
click at [541, 453] on icon at bounding box center [542, 559] width 13 height 13
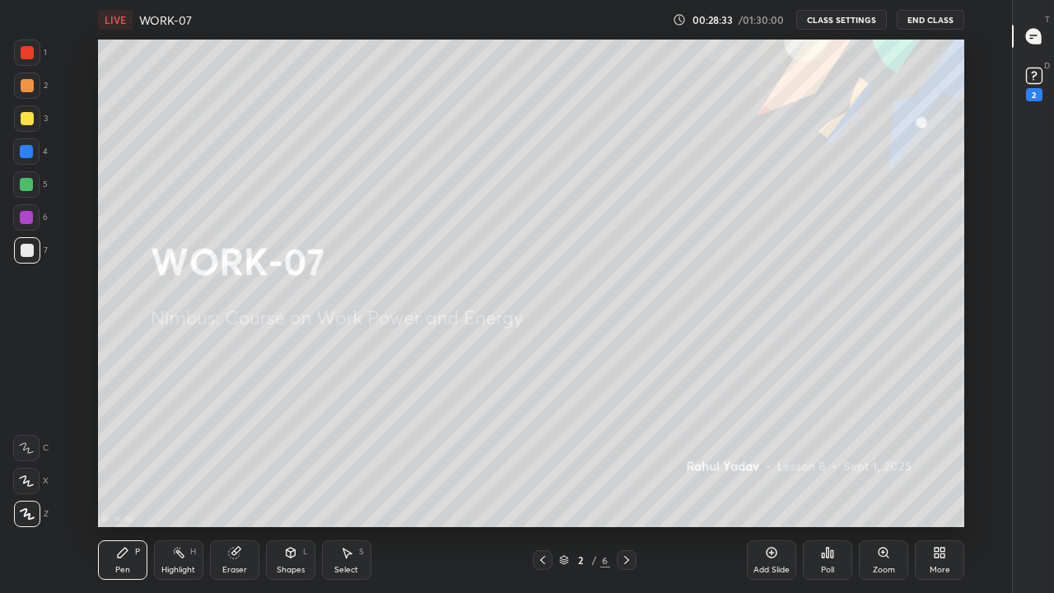
click at [626, 453] on icon at bounding box center [626, 559] width 13 height 13
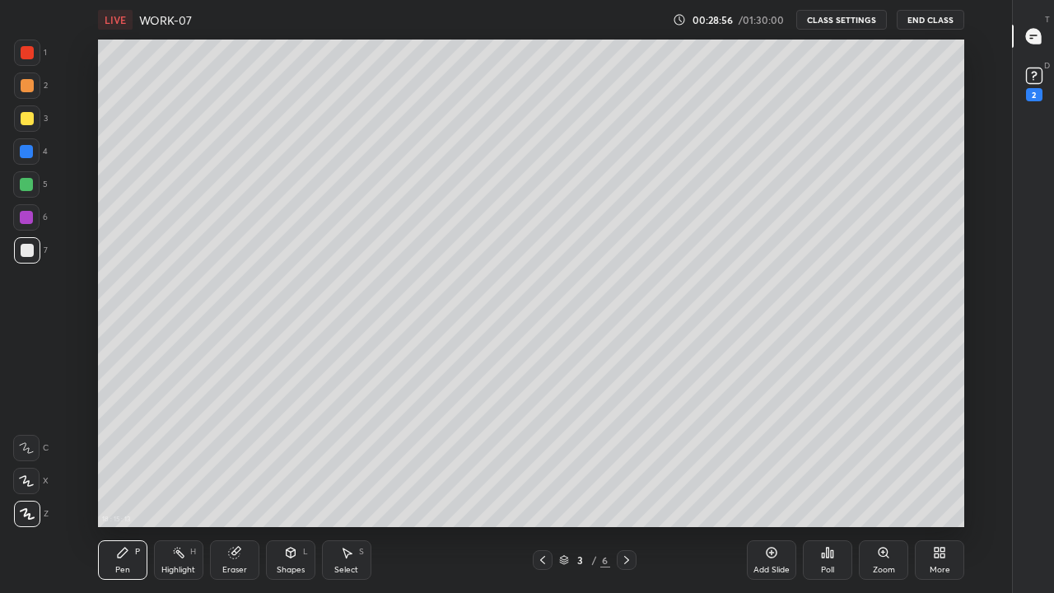
click at [628, 453] on icon at bounding box center [626, 559] width 13 height 13
click at [24, 254] on div at bounding box center [27, 250] width 13 height 13
click at [292, 453] on div "Shapes L" at bounding box center [290, 560] width 49 height 40
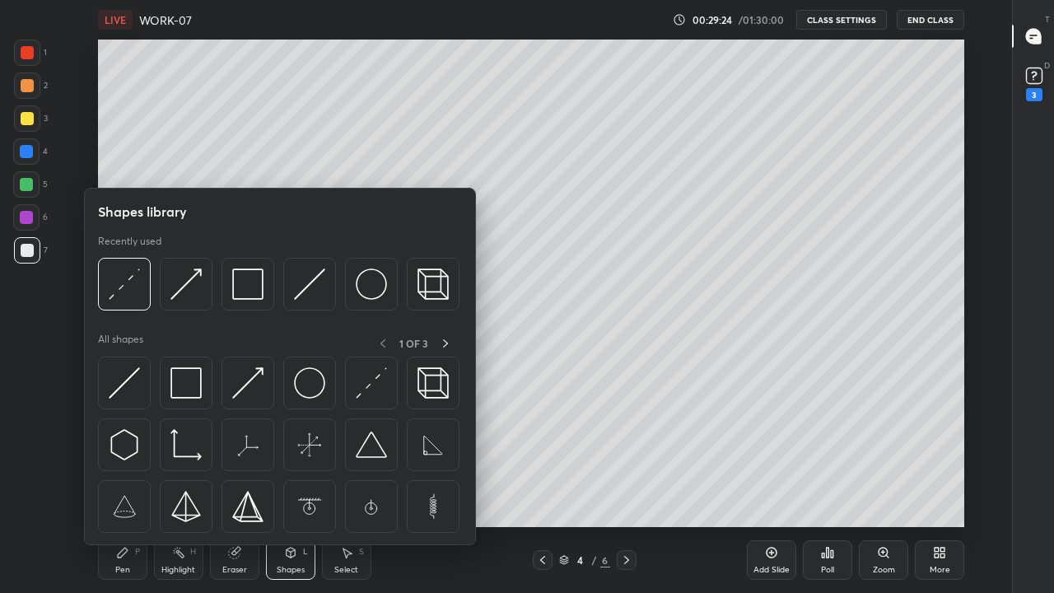
click at [125, 283] on img at bounding box center [124, 283] width 31 height 31
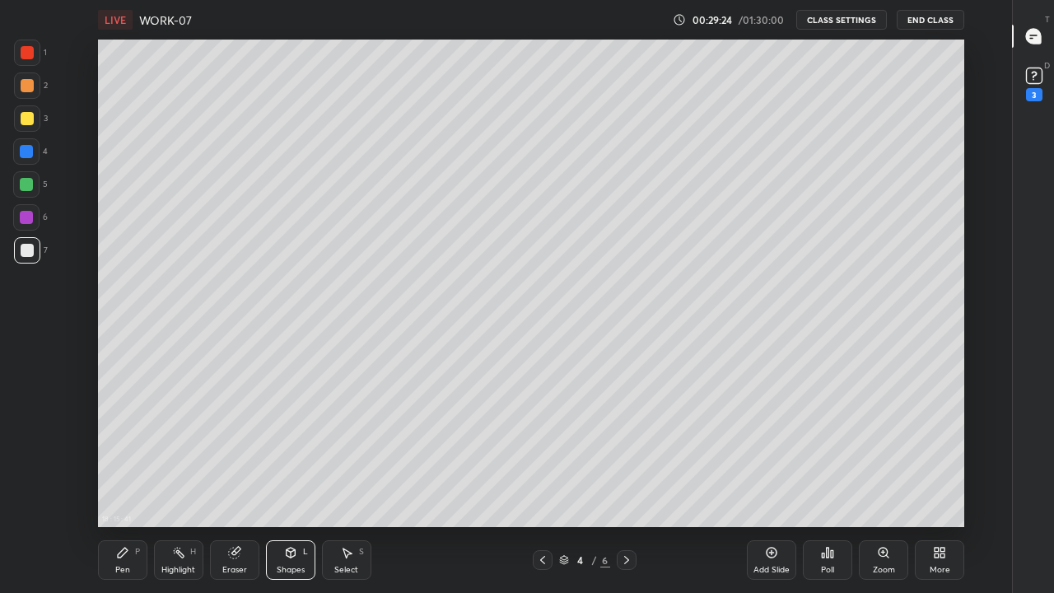
click at [30, 113] on div at bounding box center [27, 118] width 13 height 13
click at [126, 453] on div "Pen" at bounding box center [122, 569] width 15 height 8
click at [23, 252] on div at bounding box center [27, 250] width 13 height 13
click at [537, 453] on div at bounding box center [543, 560] width 20 height 20
click at [628, 453] on icon at bounding box center [626, 559] width 13 height 13
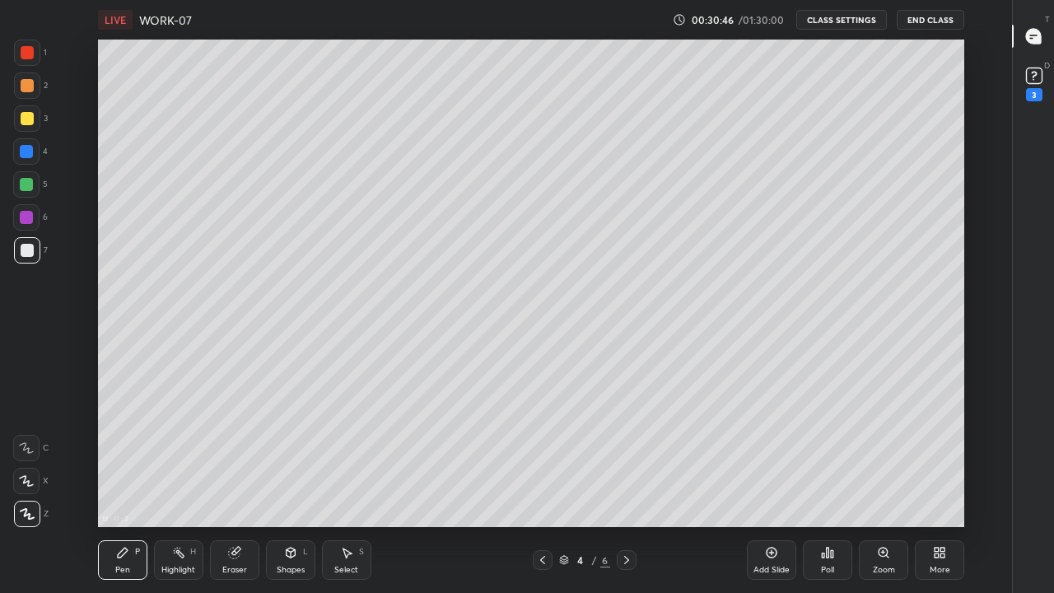
click at [24, 117] on div at bounding box center [27, 118] width 13 height 13
click at [298, 453] on div "Shapes L" at bounding box center [290, 560] width 49 height 40
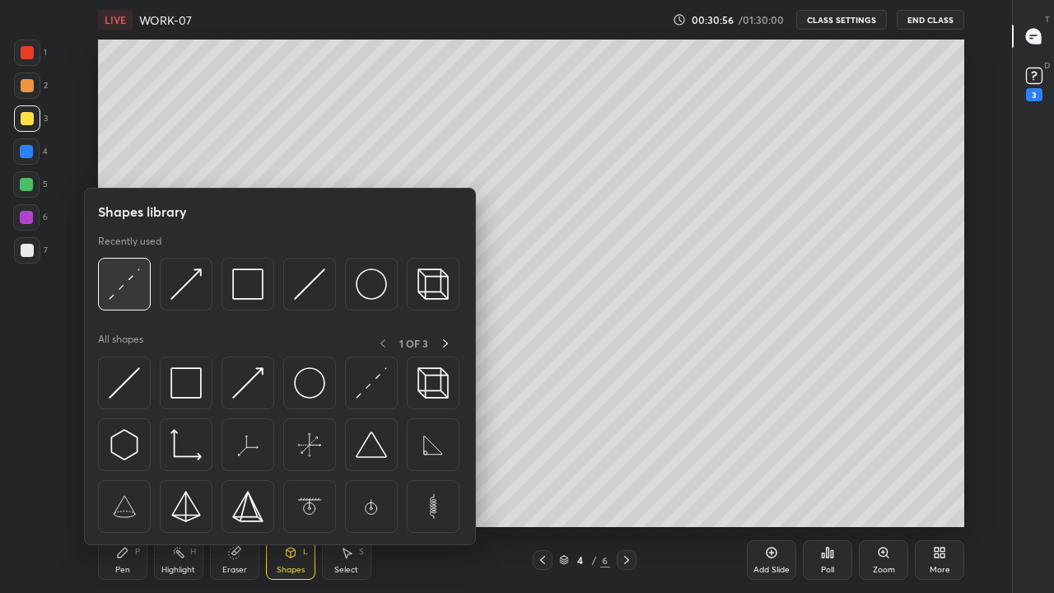
click at [128, 286] on img at bounding box center [124, 283] width 31 height 31
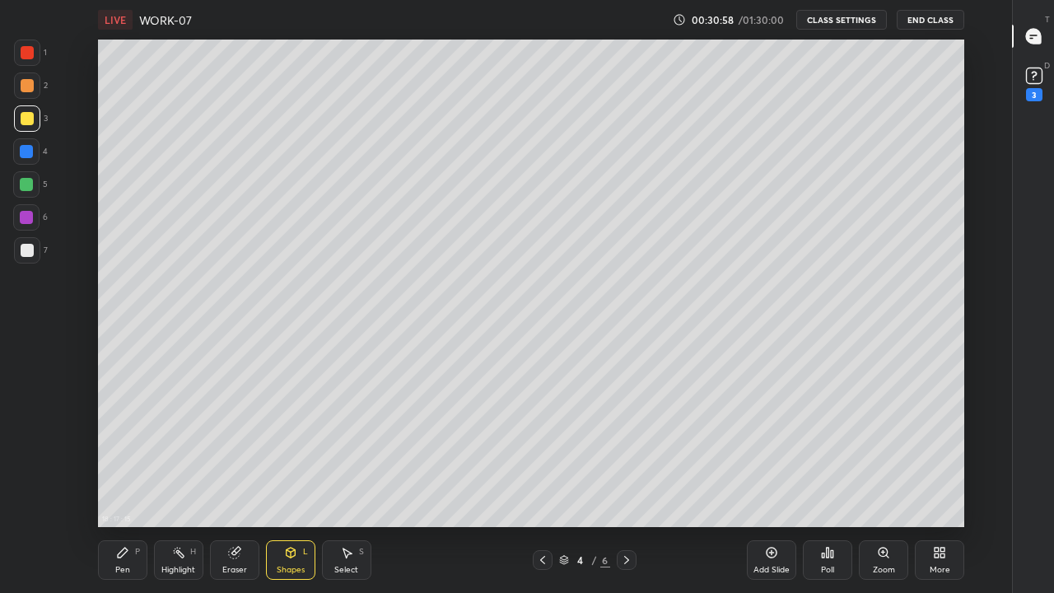
click at [121, 453] on div "Pen" at bounding box center [122, 569] width 15 height 8
click at [30, 249] on div at bounding box center [27, 250] width 13 height 13
click at [237, 453] on icon at bounding box center [234, 552] width 13 height 13
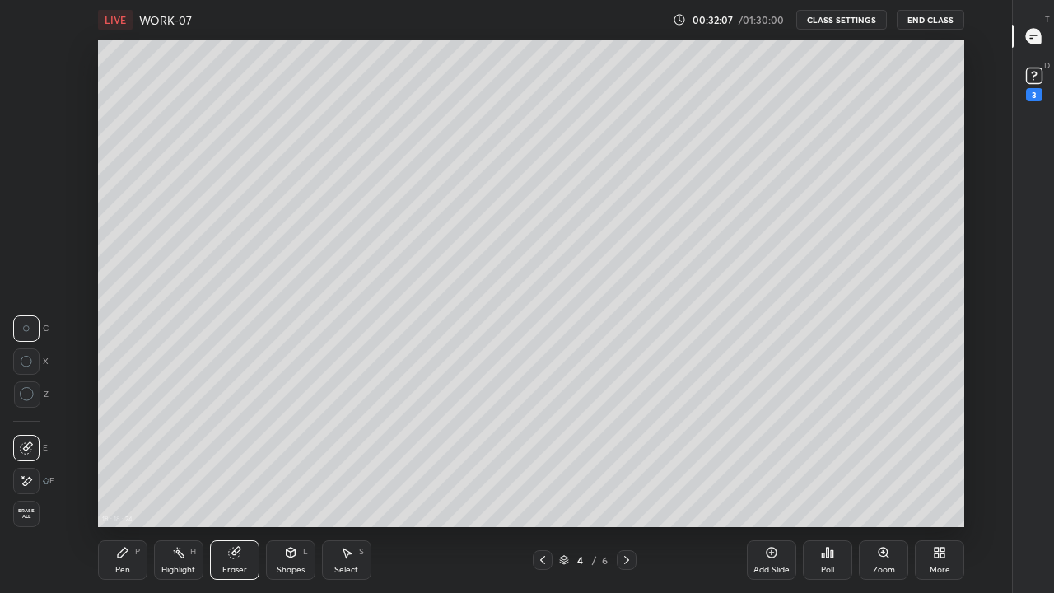
click at [129, 453] on div "Pen P" at bounding box center [122, 560] width 49 height 40
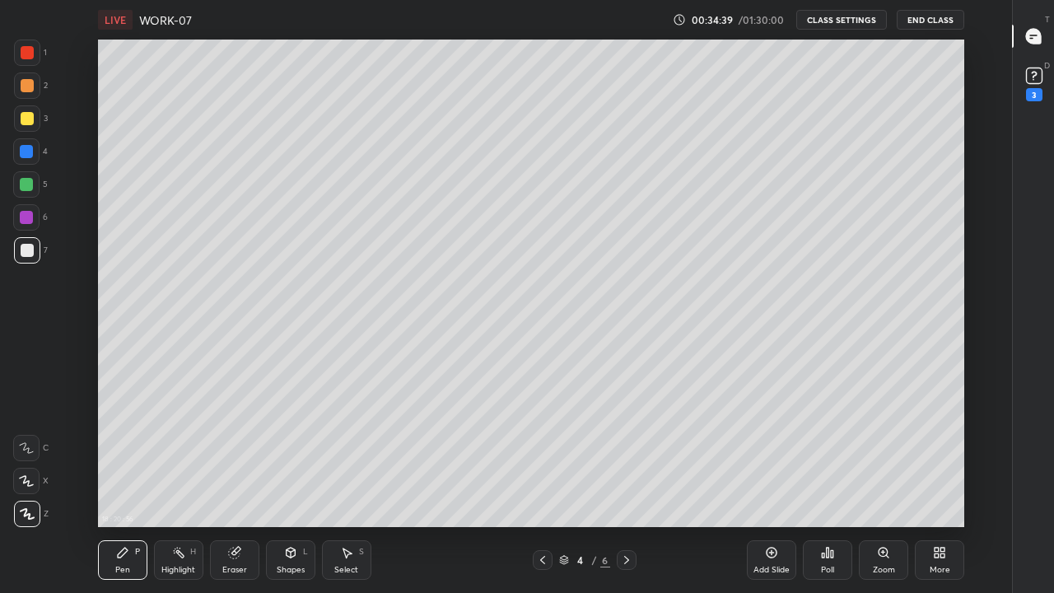
click at [21, 253] on div at bounding box center [27, 250] width 13 height 13
click at [21, 118] on div at bounding box center [27, 118] width 13 height 13
click at [626, 453] on icon at bounding box center [626, 559] width 13 height 13
click at [21, 254] on div at bounding box center [27, 250] width 13 height 13
click at [25, 119] on div at bounding box center [27, 118] width 13 height 13
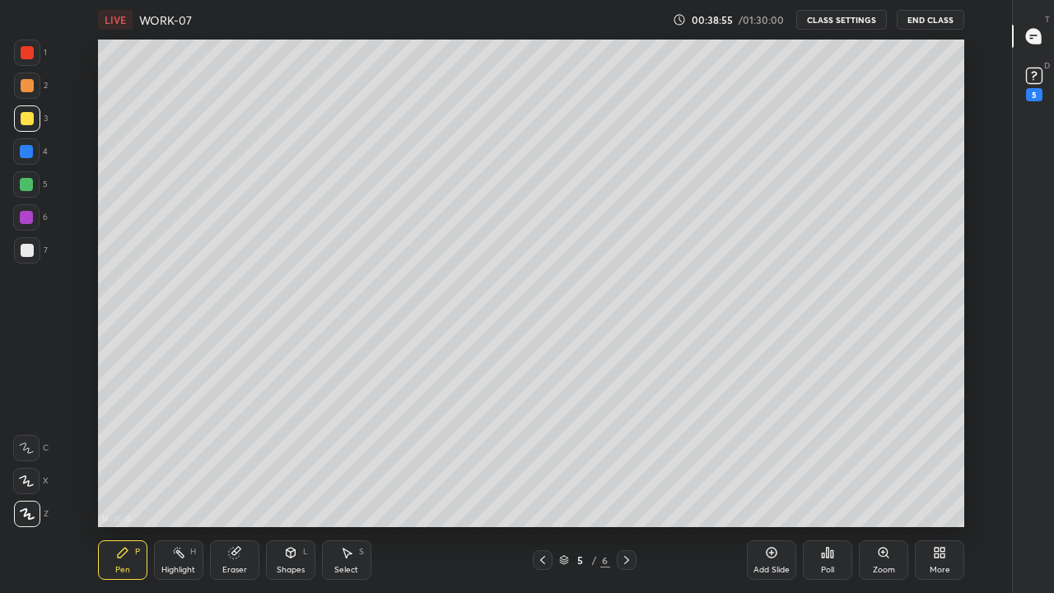
click at [540, 453] on icon at bounding box center [542, 559] width 13 height 13
click at [34, 253] on div at bounding box center [27, 250] width 26 height 26
click at [21, 155] on div at bounding box center [26, 151] width 13 height 13
click at [626, 453] on icon at bounding box center [626, 559] width 13 height 13
click at [21, 253] on div at bounding box center [27, 250] width 13 height 13
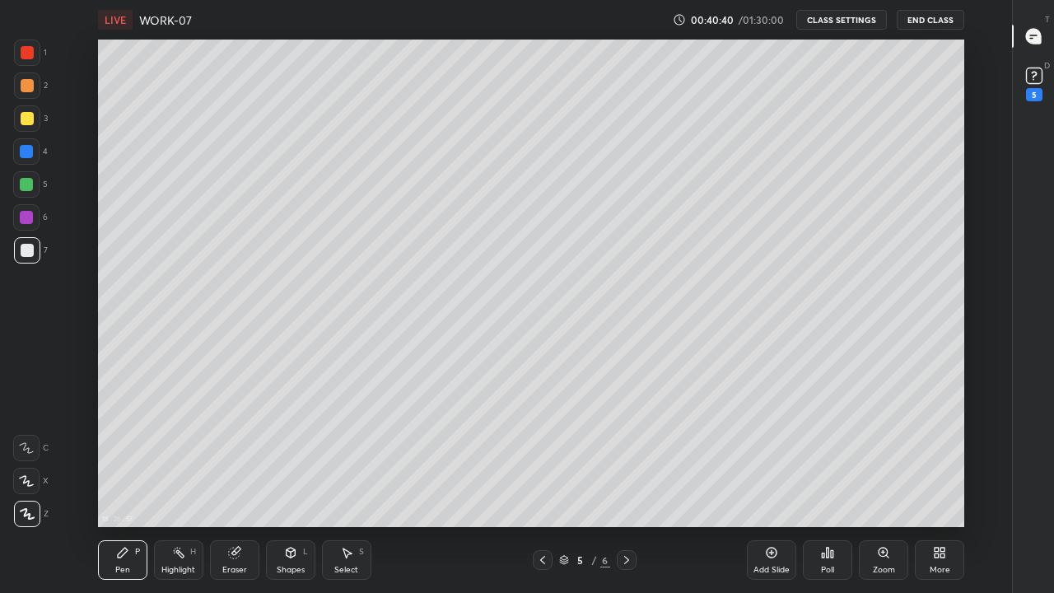
click at [233, 453] on div "Eraser" at bounding box center [234, 569] width 25 height 8
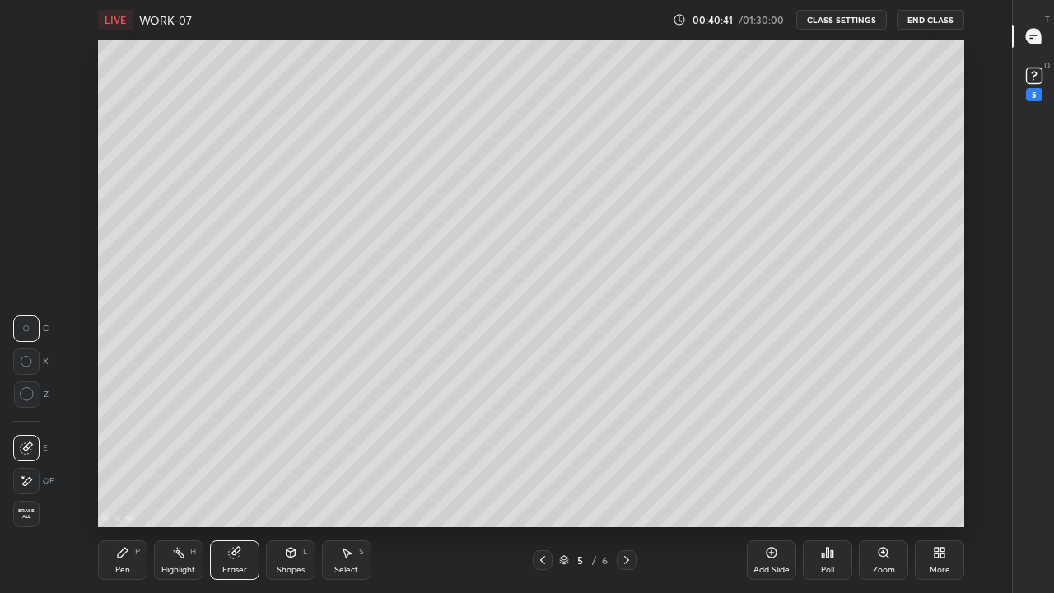
click at [110, 453] on div "Pen P" at bounding box center [122, 560] width 49 height 40
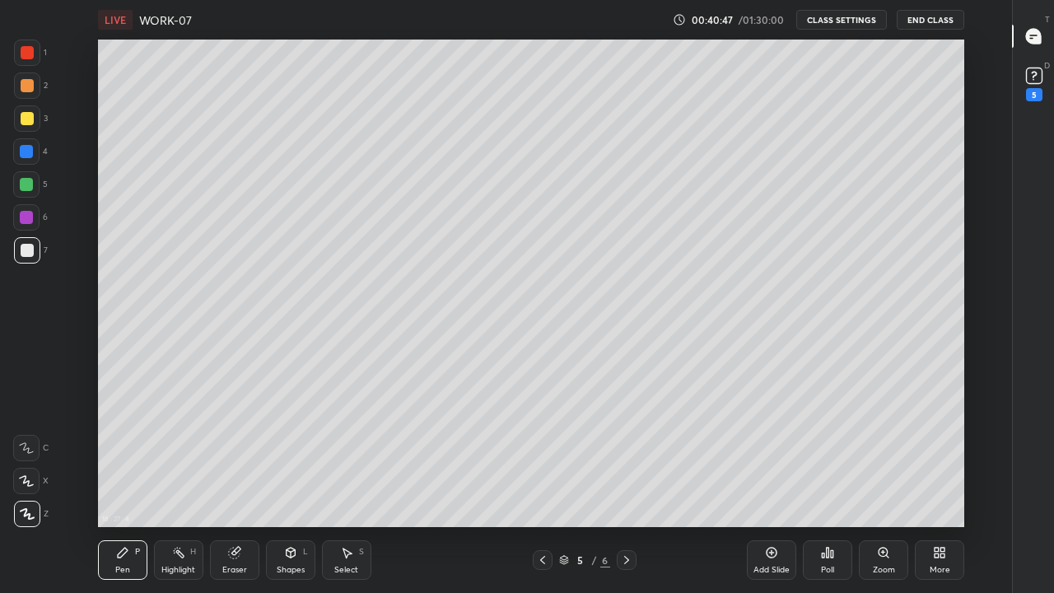
click at [542, 453] on icon at bounding box center [542, 559] width 13 height 13
click at [626, 453] on icon at bounding box center [626, 559] width 13 height 13
click at [29, 254] on div at bounding box center [27, 250] width 13 height 13
click at [542, 453] on icon at bounding box center [542, 559] width 13 height 13
click at [626, 453] on icon at bounding box center [626, 559] width 13 height 13
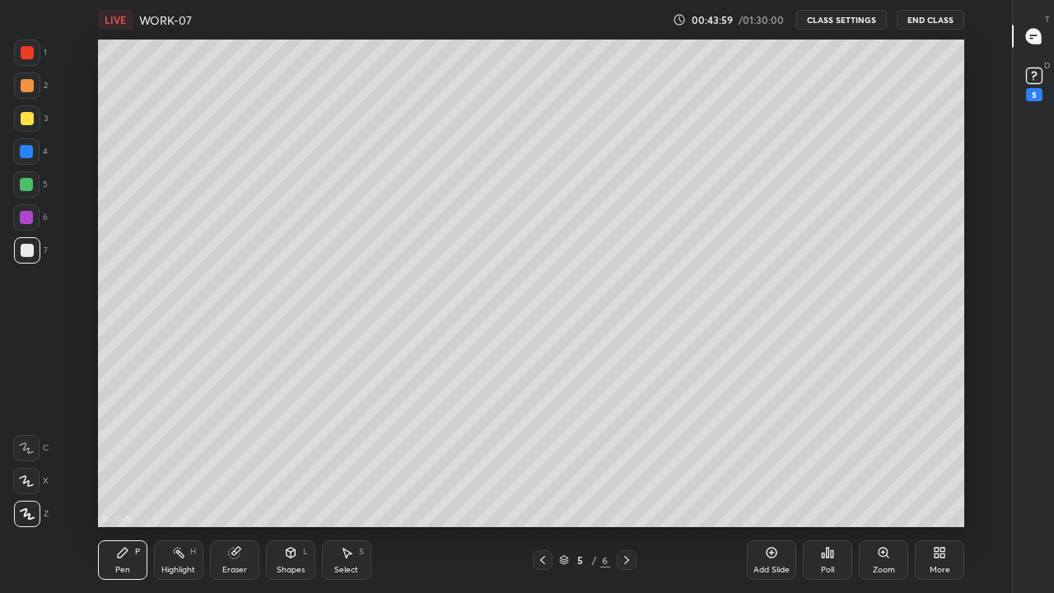
click at [291, 453] on div "Shapes L" at bounding box center [290, 560] width 49 height 40
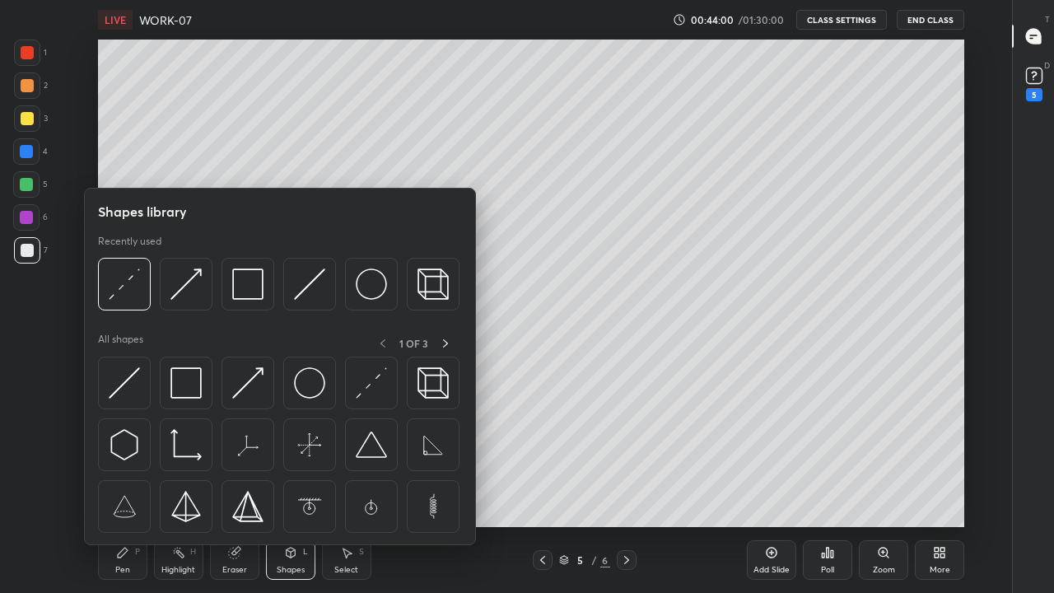
click at [130, 287] on img at bounding box center [124, 283] width 31 height 31
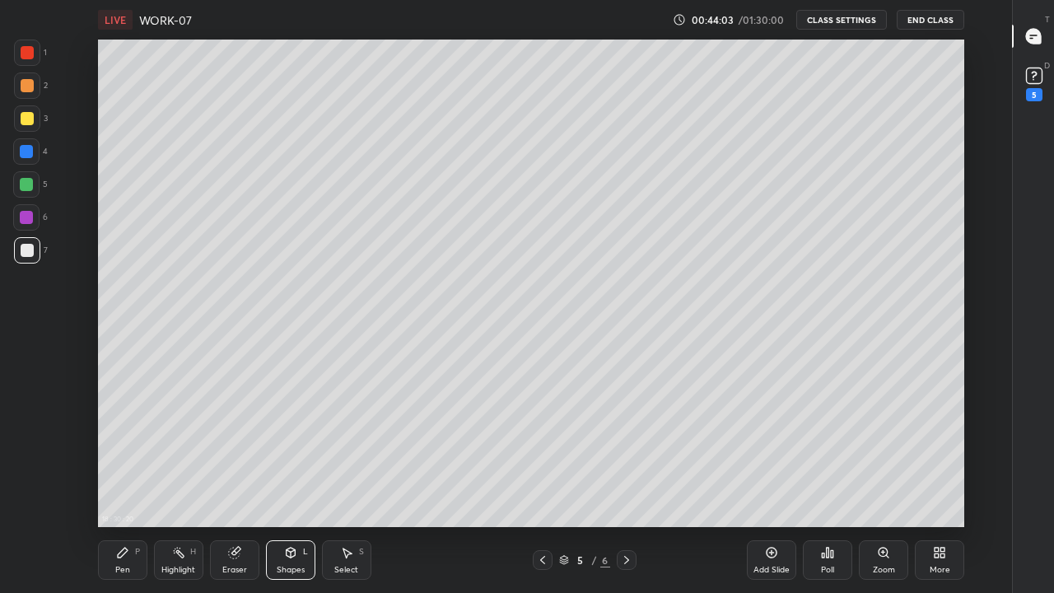
click at [119, 453] on div "Pen" at bounding box center [122, 569] width 15 height 8
click at [30, 254] on div at bounding box center [27, 250] width 13 height 13
click at [30, 118] on div at bounding box center [27, 118] width 13 height 13
click at [244, 453] on div "Eraser" at bounding box center [234, 560] width 49 height 40
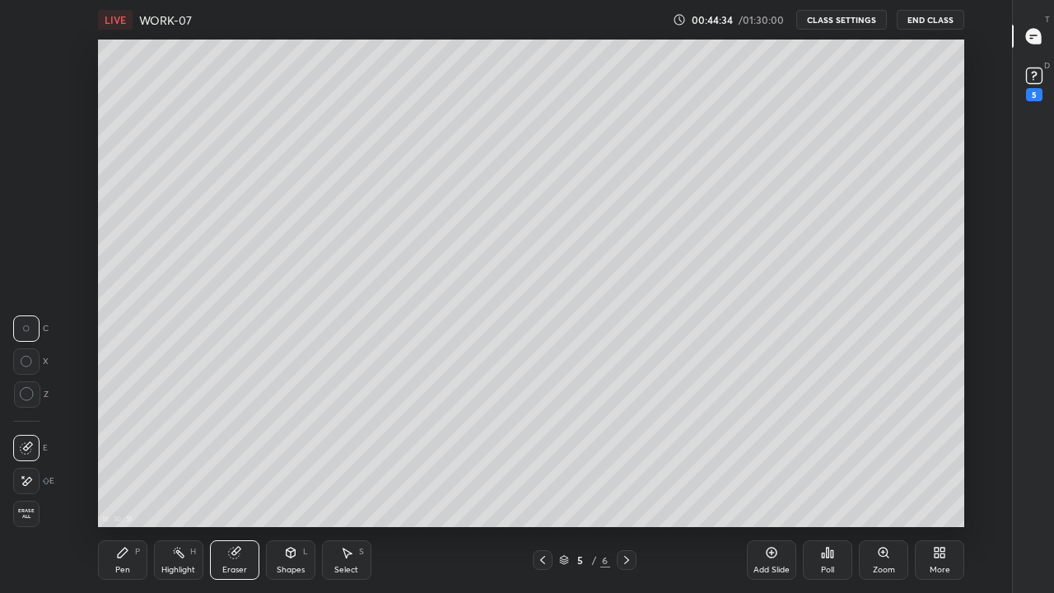
click at [128, 453] on div "Pen P" at bounding box center [122, 560] width 49 height 40
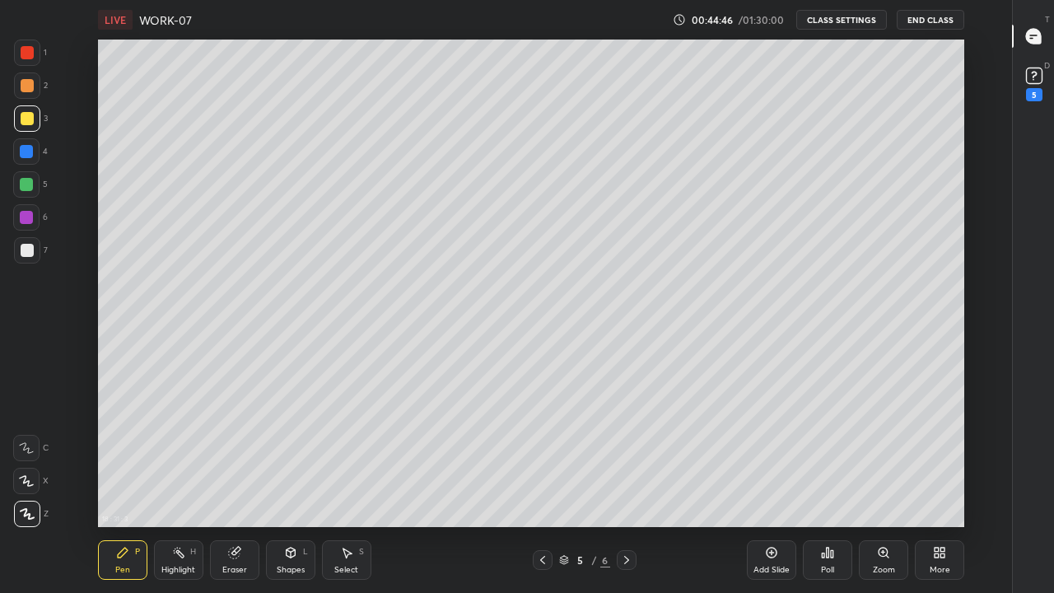
click at [539, 453] on icon at bounding box center [542, 559] width 13 height 13
click at [627, 453] on icon at bounding box center [626, 560] width 5 height 8
click at [542, 453] on icon at bounding box center [542, 559] width 13 height 13
click at [627, 453] on icon at bounding box center [626, 560] width 5 height 8
click at [543, 453] on icon at bounding box center [542, 559] width 13 height 13
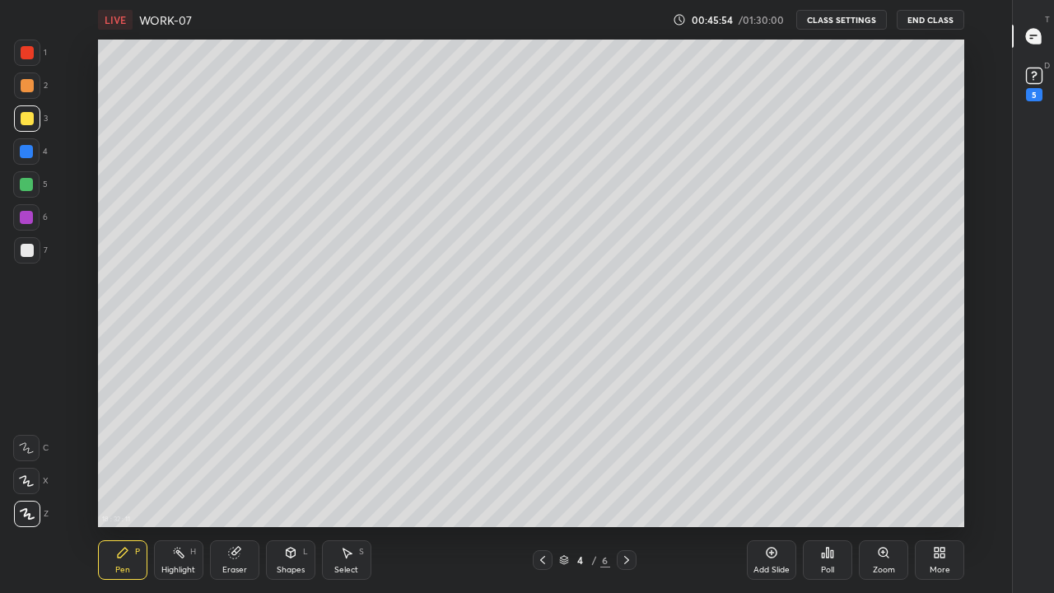
click at [626, 453] on icon at bounding box center [626, 559] width 13 height 13
click at [542, 453] on icon at bounding box center [542, 559] width 13 height 13
click at [22, 91] on div at bounding box center [27, 85] width 13 height 13
click at [627, 453] on icon at bounding box center [626, 560] width 5 height 8
click at [28, 249] on div at bounding box center [27, 250] width 13 height 13
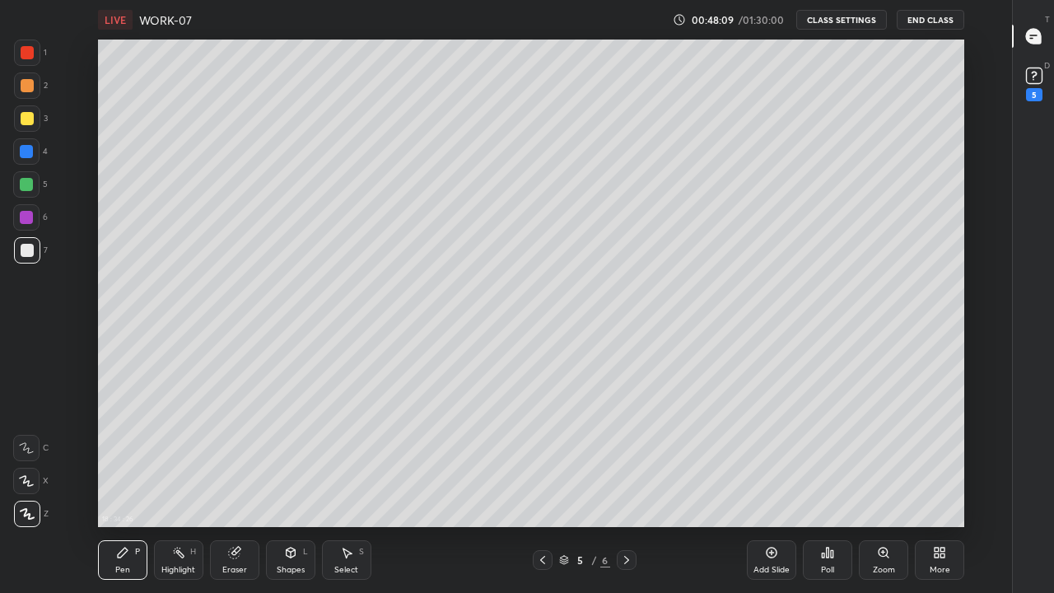
click at [542, 453] on icon at bounding box center [542, 559] width 13 height 13
click at [626, 453] on icon at bounding box center [626, 559] width 13 height 13
click at [626, 453] on icon at bounding box center [626, 560] width 5 height 8
click at [542, 453] on icon at bounding box center [542, 559] width 13 height 13
click at [542, 453] on icon at bounding box center [542, 560] width 5 height 8
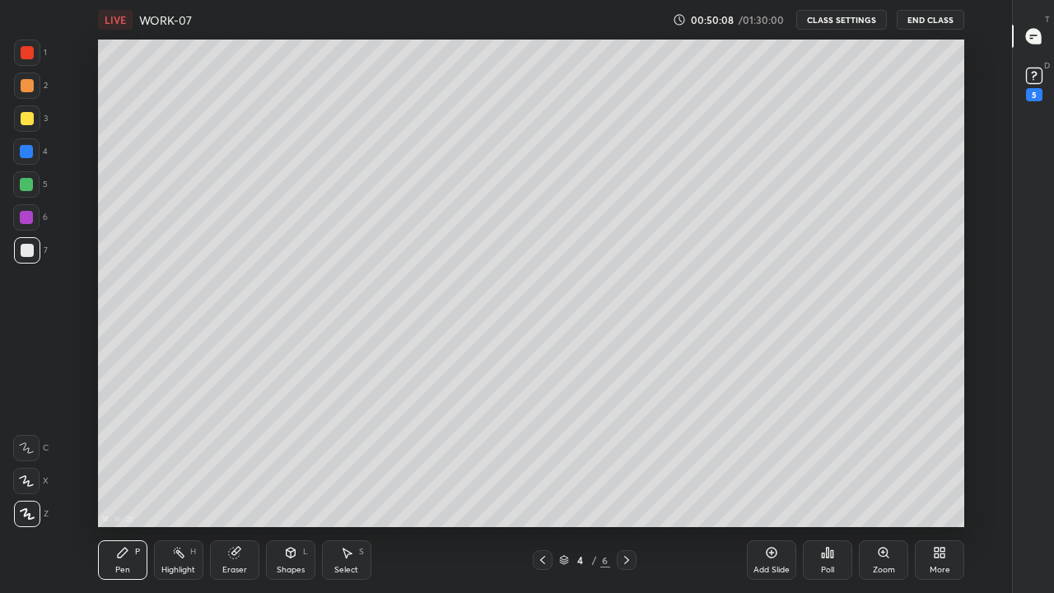
click at [626, 453] on icon at bounding box center [626, 559] width 13 height 13
click at [542, 453] on icon at bounding box center [542, 559] width 13 height 13
click at [626, 453] on icon at bounding box center [626, 559] width 13 height 13
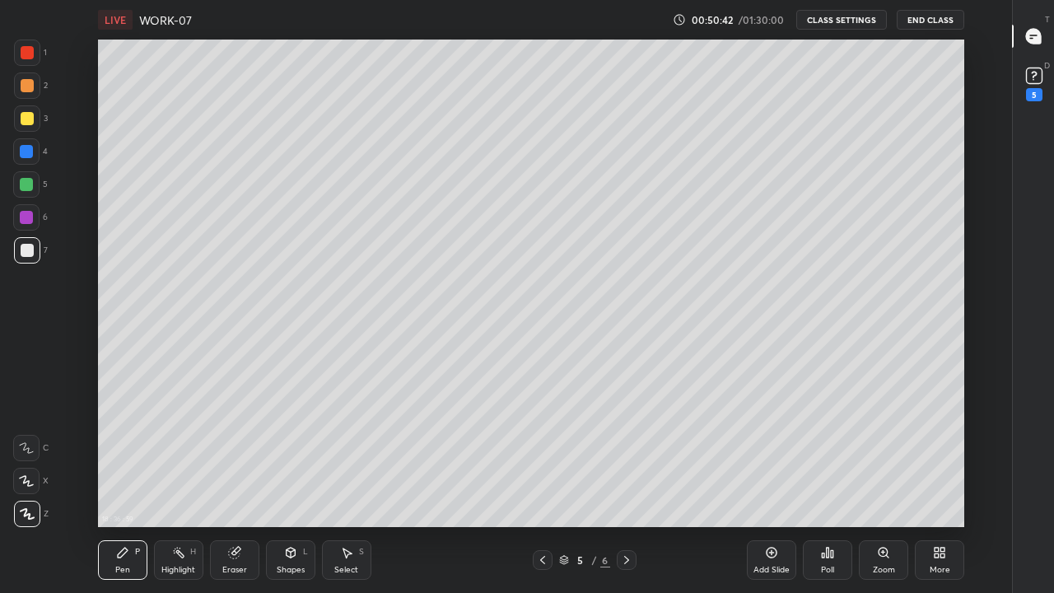
click at [353, 453] on div "Select S" at bounding box center [346, 560] width 49 height 40
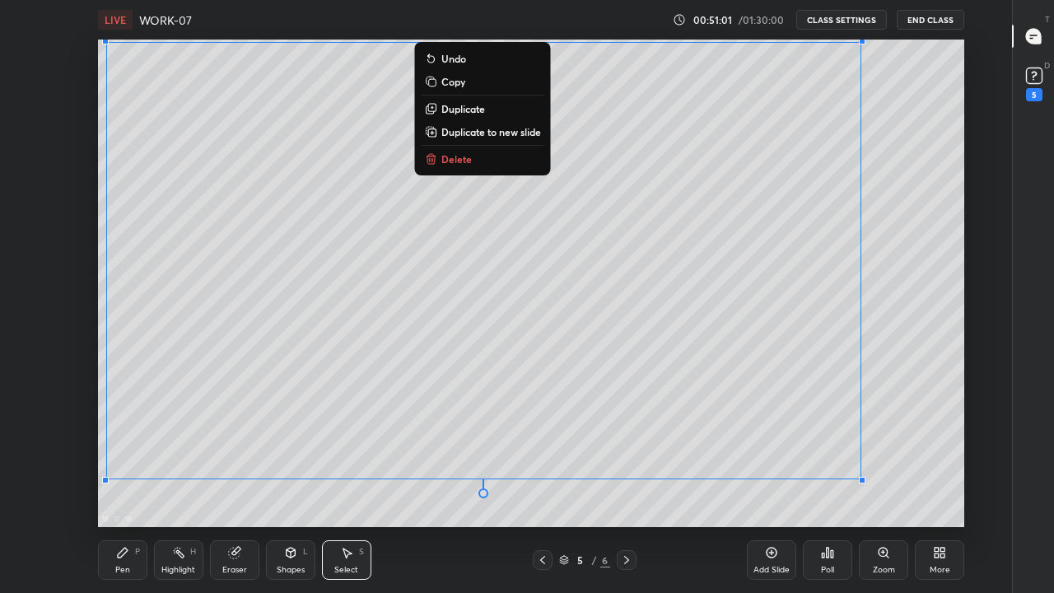
click at [551, 453] on div "0 ° Undo Copy Duplicate Duplicate to new slide Delete" at bounding box center [531, 283] width 866 height 487
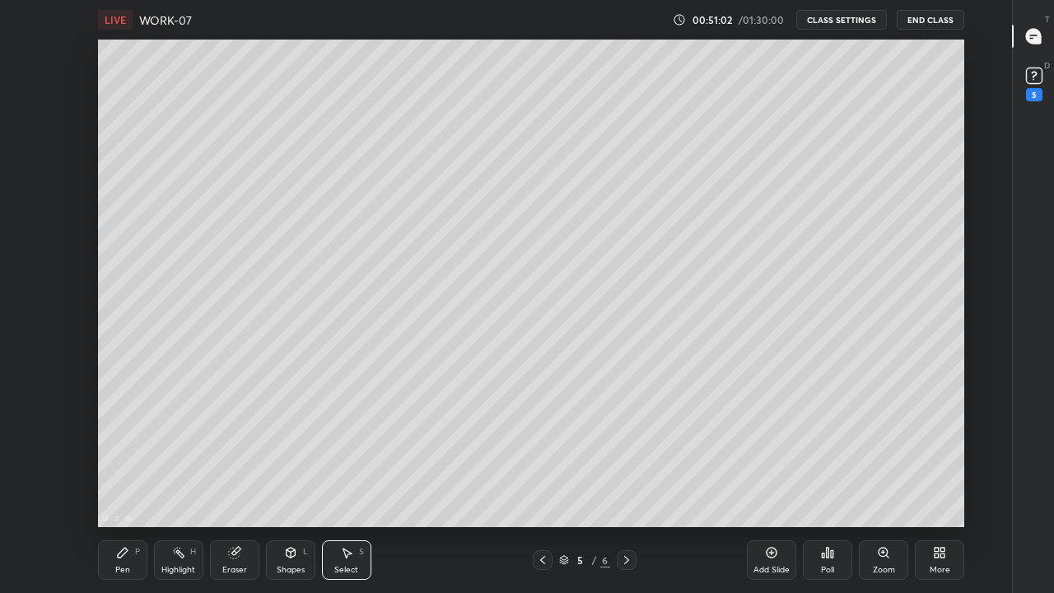
click at [119, 453] on div "Pen P" at bounding box center [122, 560] width 49 height 40
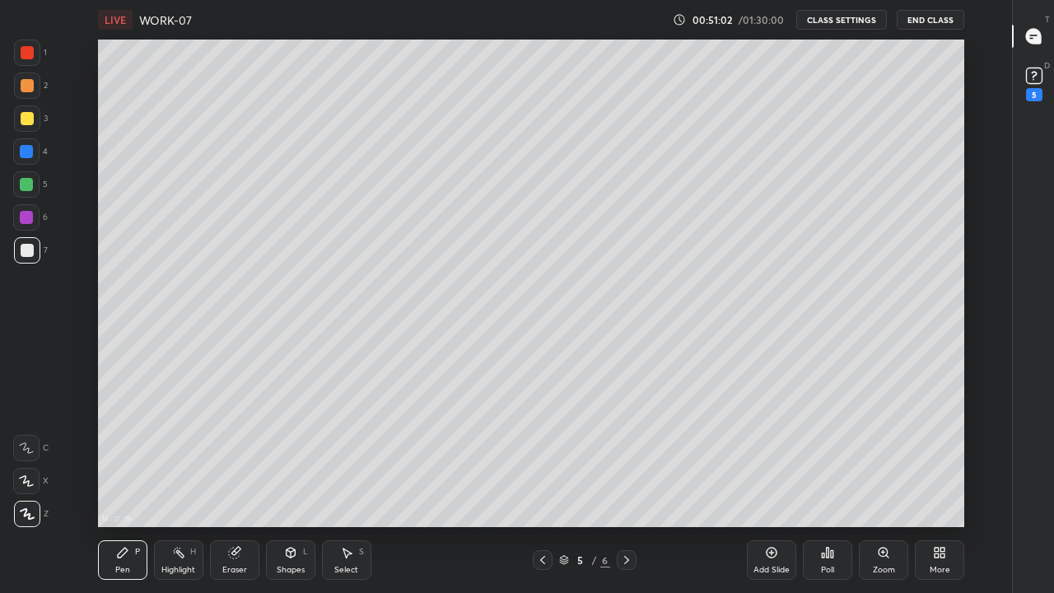
click at [24, 248] on div at bounding box center [27, 250] width 13 height 13
click at [542, 453] on icon at bounding box center [542, 559] width 13 height 13
click at [624, 453] on icon at bounding box center [626, 559] width 13 height 13
click at [23, 257] on div at bounding box center [27, 250] width 26 height 26
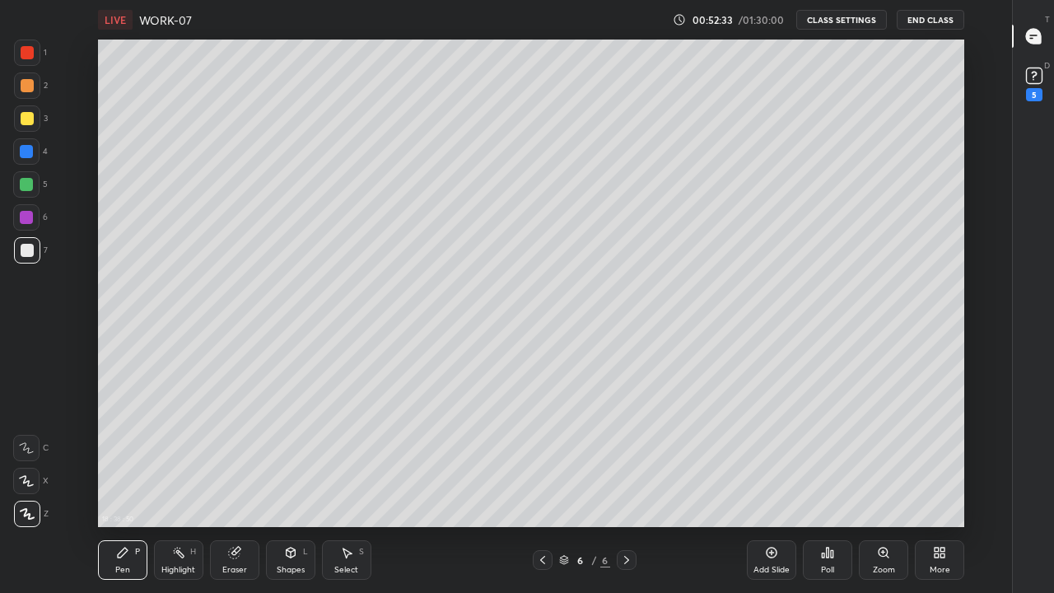
click at [285, 453] on icon at bounding box center [290, 552] width 13 height 13
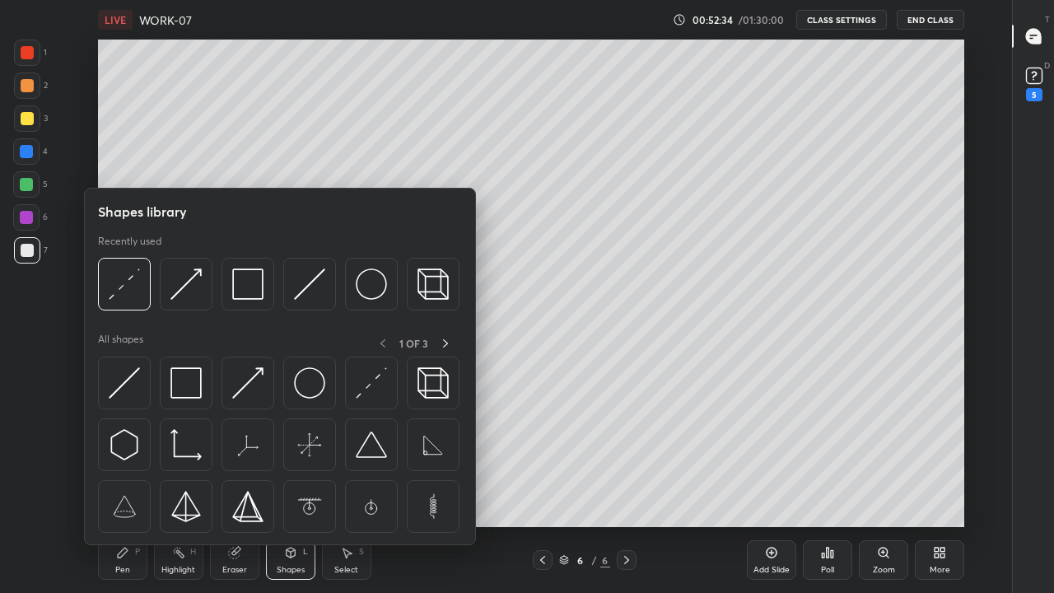
click at [125, 290] on img at bounding box center [124, 283] width 31 height 31
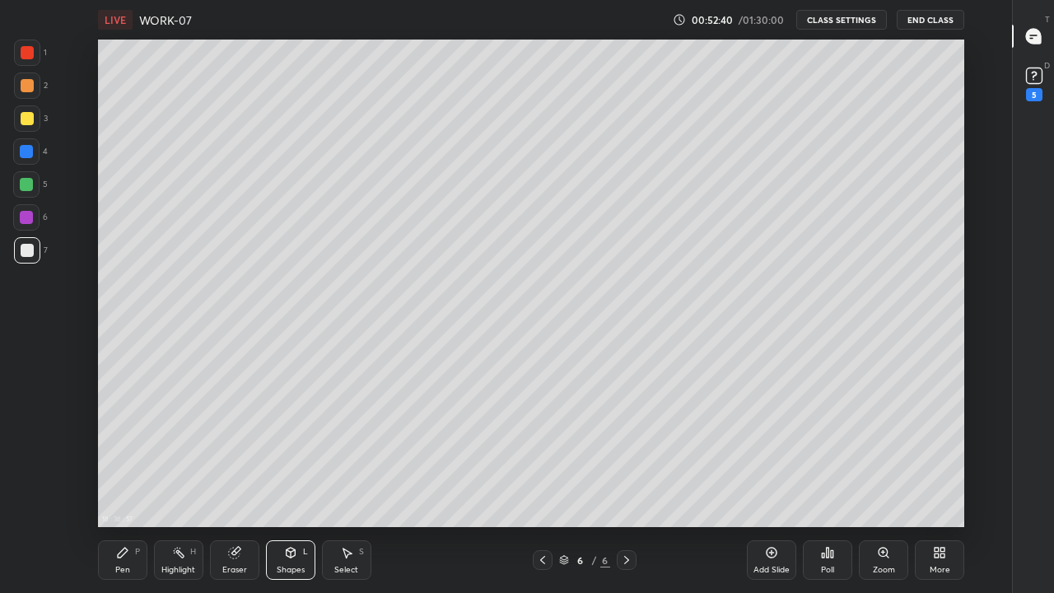
click at [124, 453] on div "Pen" at bounding box center [122, 569] width 15 height 8
click at [23, 119] on div at bounding box center [27, 118] width 13 height 13
click at [28, 249] on div at bounding box center [27, 250] width 13 height 13
click at [626, 453] on icon at bounding box center [626, 559] width 13 height 13
click at [767, 453] on icon at bounding box center [771, 552] width 13 height 13
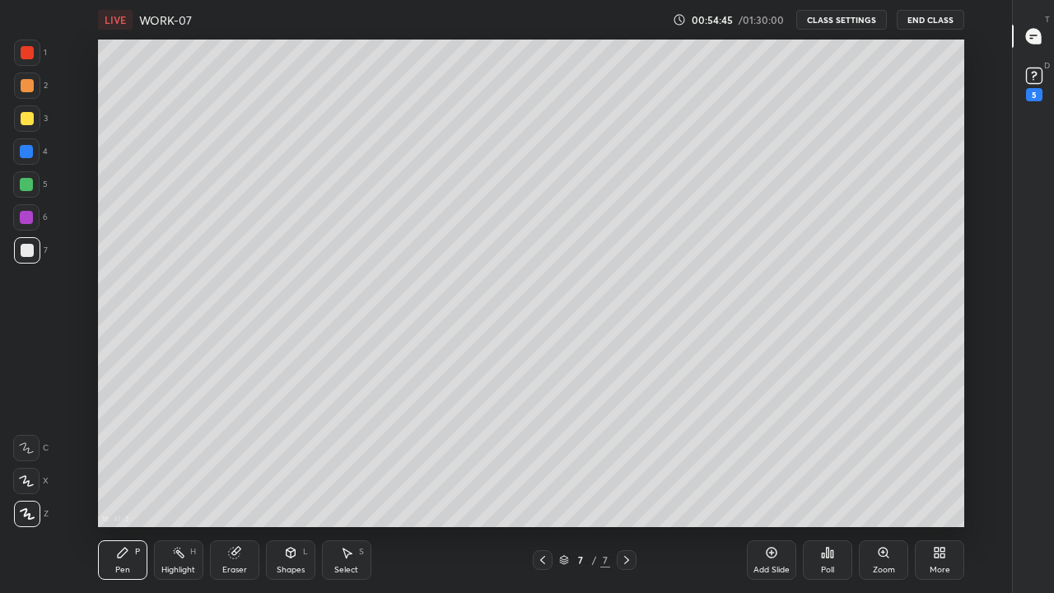
click at [30, 253] on div at bounding box center [27, 250] width 13 height 13
click at [232, 453] on div "Eraser" at bounding box center [234, 560] width 49 height 40
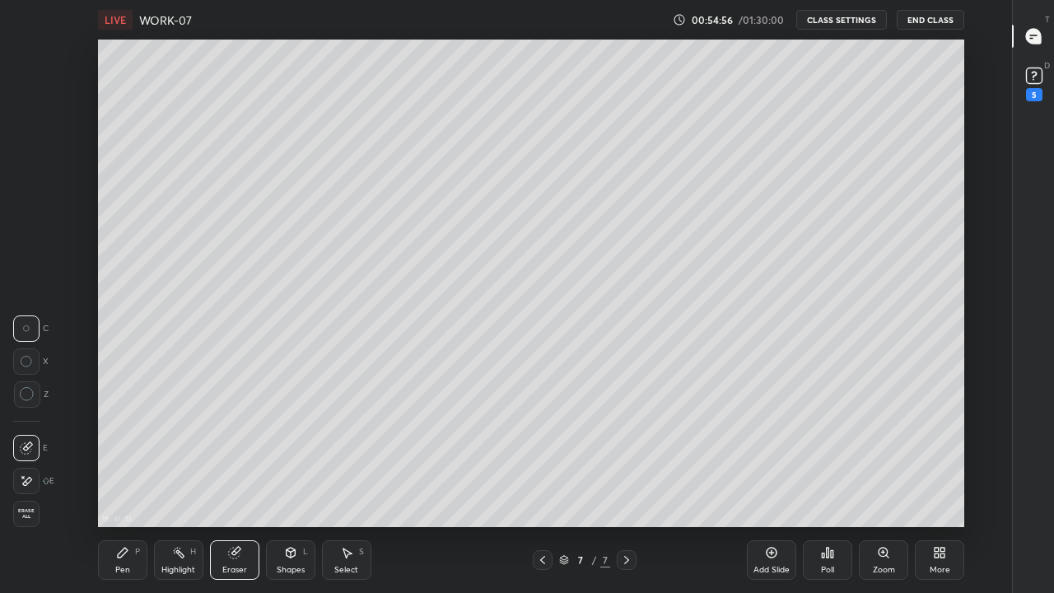
click at [125, 453] on div "Pen" at bounding box center [122, 569] width 15 height 8
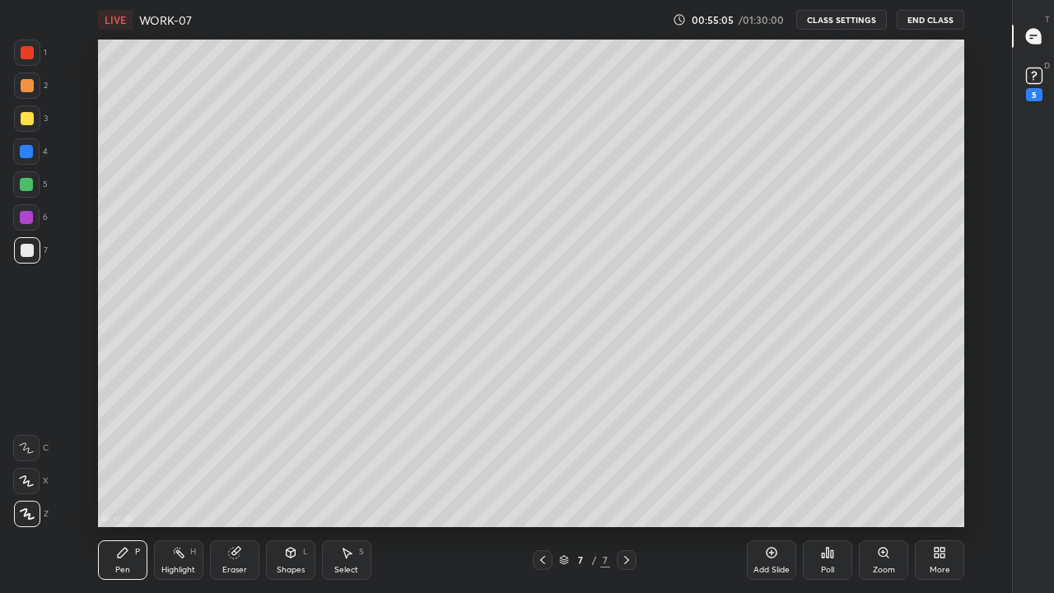
click at [294, 453] on div "Shapes L" at bounding box center [290, 560] width 49 height 40
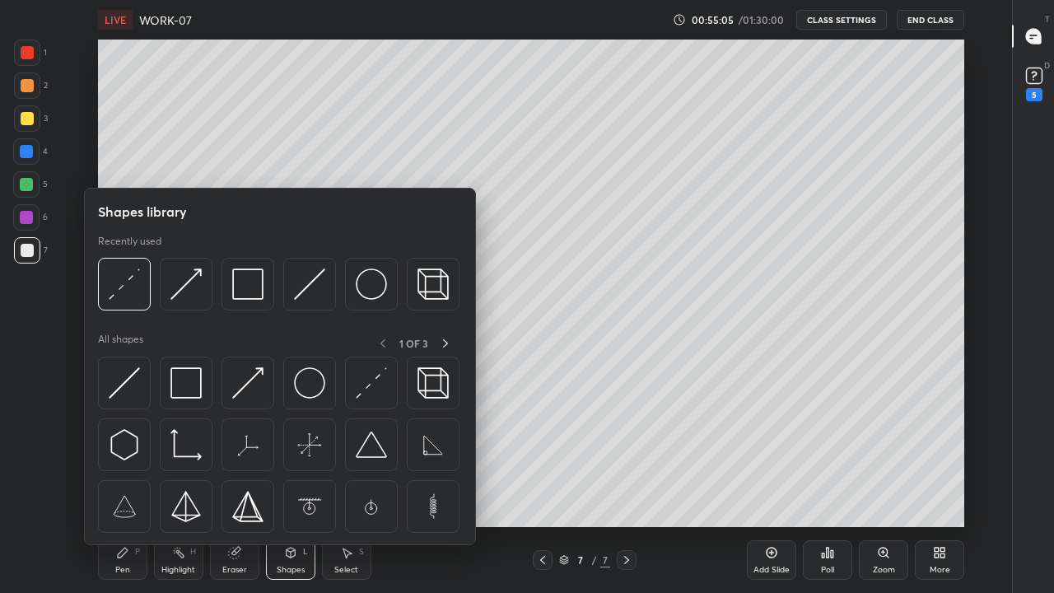
click at [248, 453] on div "Eraser" at bounding box center [234, 560] width 49 height 40
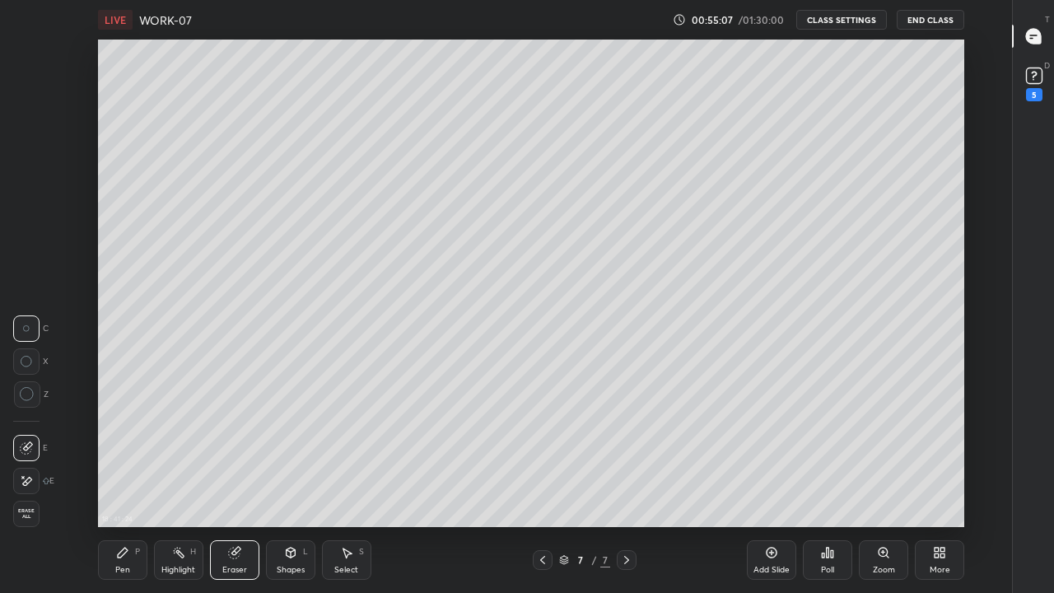
click at [126, 453] on icon at bounding box center [122, 552] width 13 height 13
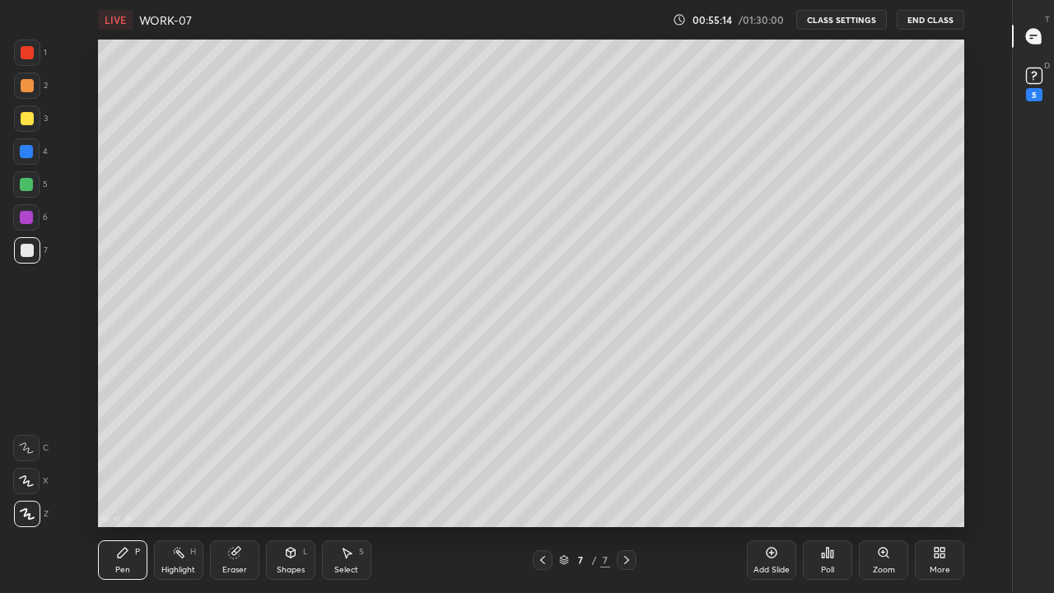
click at [262, 38] on div "LIVE WORK-07" at bounding box center [382, 20] width 568 height 40
click at [116, 453] on icon at bounding box center [122, 552] width 13 height 13
click at [21, 254] on div at bounding box center [27, 250] width 13 height 13
click at [26, 119] on div at bounding box center [27, 118] width 13 height 13
click at [17, 150] on div at bounding box center [26, 151] width 26 height 26
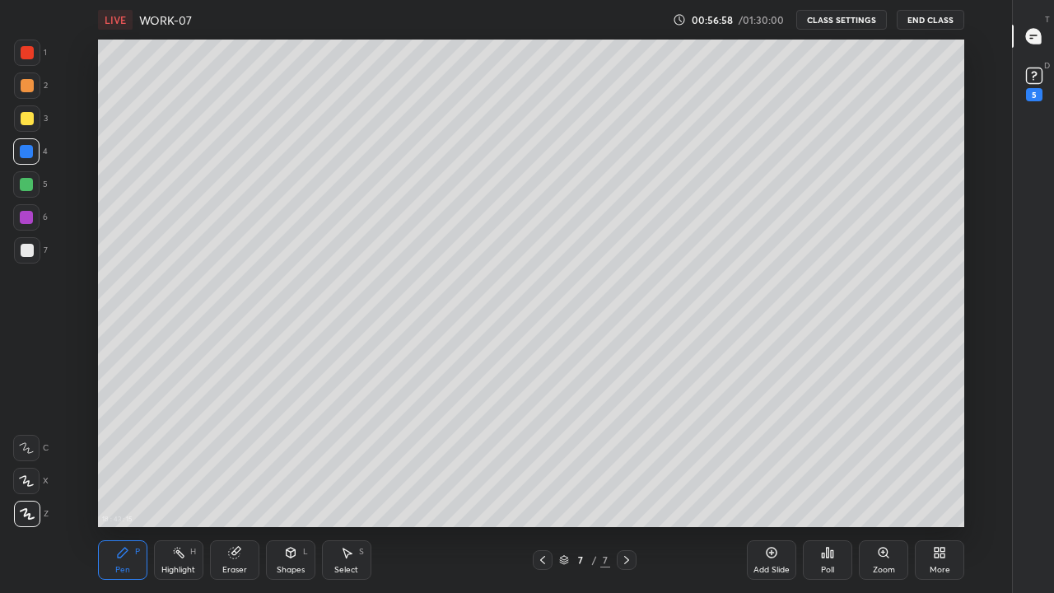
click at [353, 453] on div "Select S" at bounding box center [346, 560] width 49 height 40
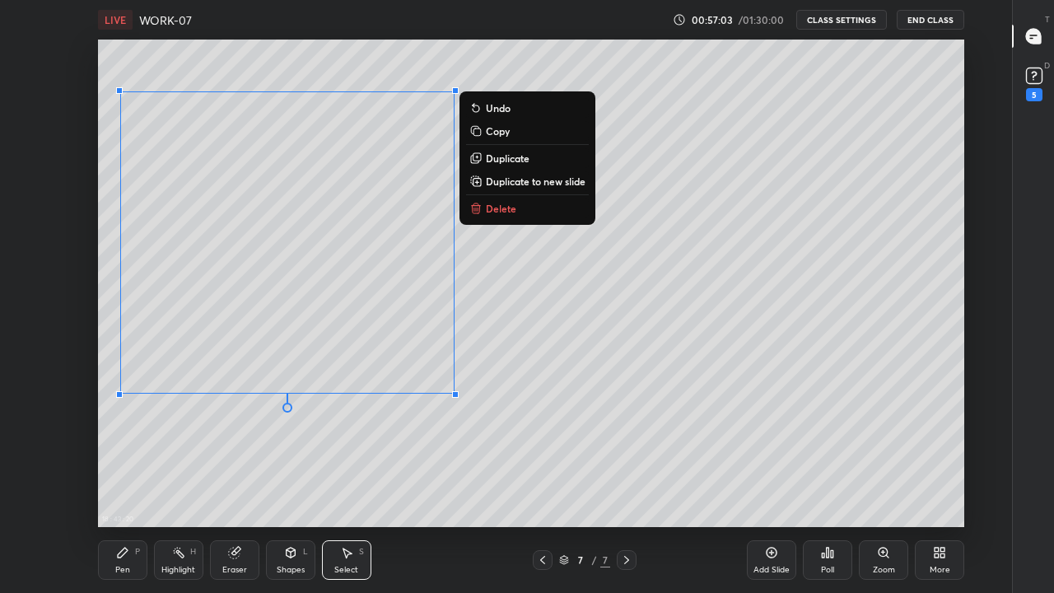
click at [481, 417] on div "0 ° Undo Copy Duplicate Duplicate to new slide Delete" at bounding box center [531, 283] width 866 height 487
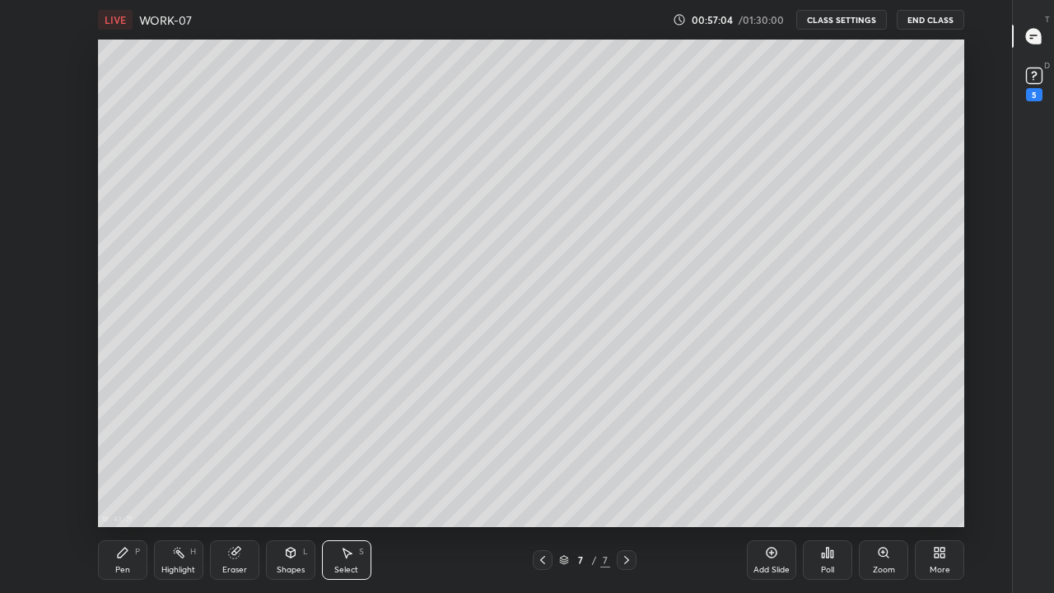
click at [129, 453] on div "Pen P" at bounding box center [122, 560] width 49 height 40
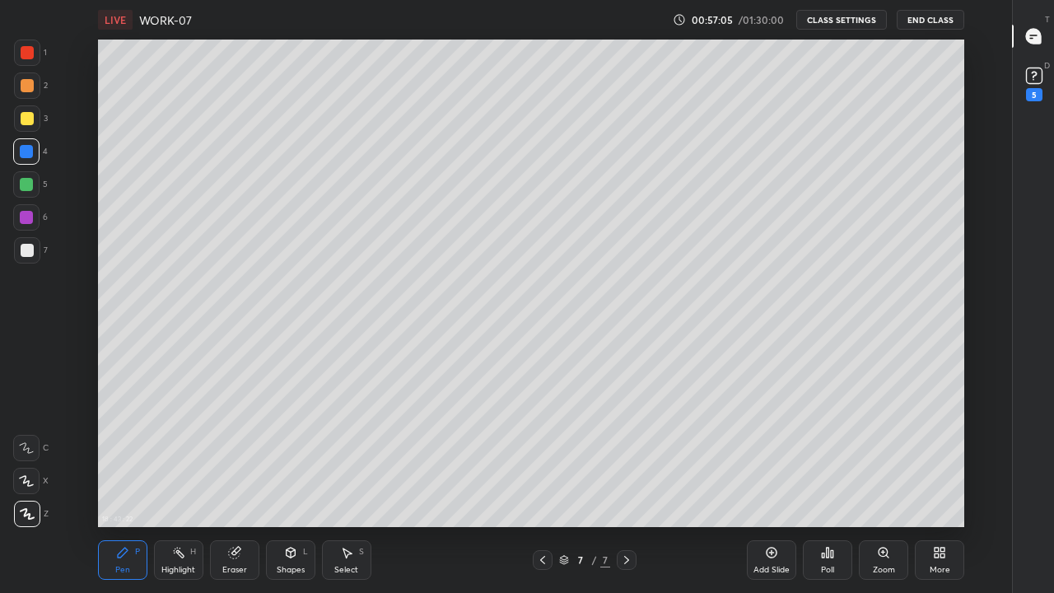
click at [21, 147] on div at bounding box center [26, 151] width 13 height 13
click at [288, 453] on div "Shapes" at bounding box center [291, 569] width 28 height 8
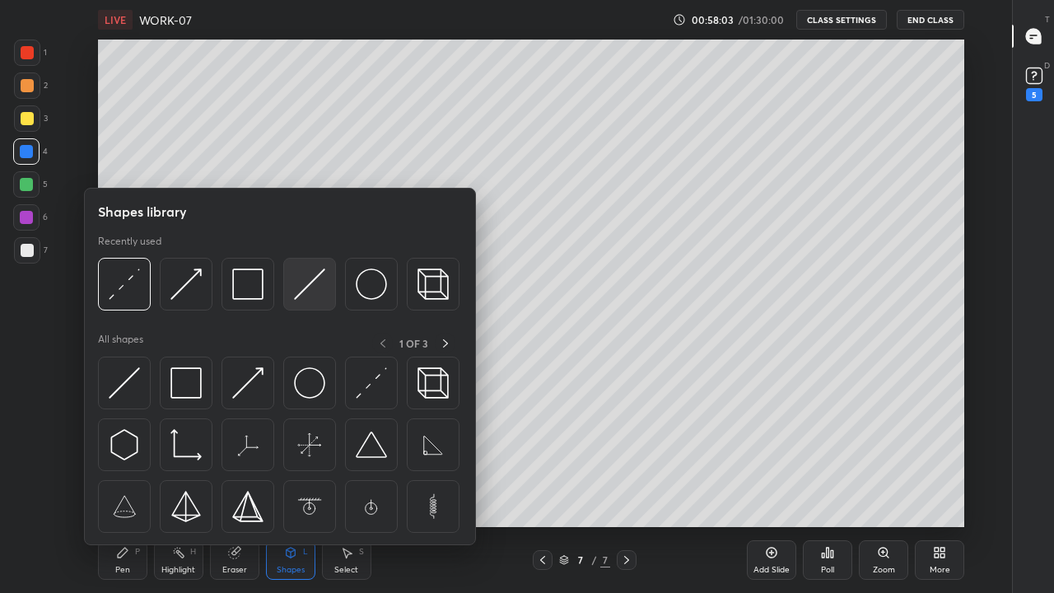
click at [304, 285] on img at bounding box center [309, 283] width 31 height 31
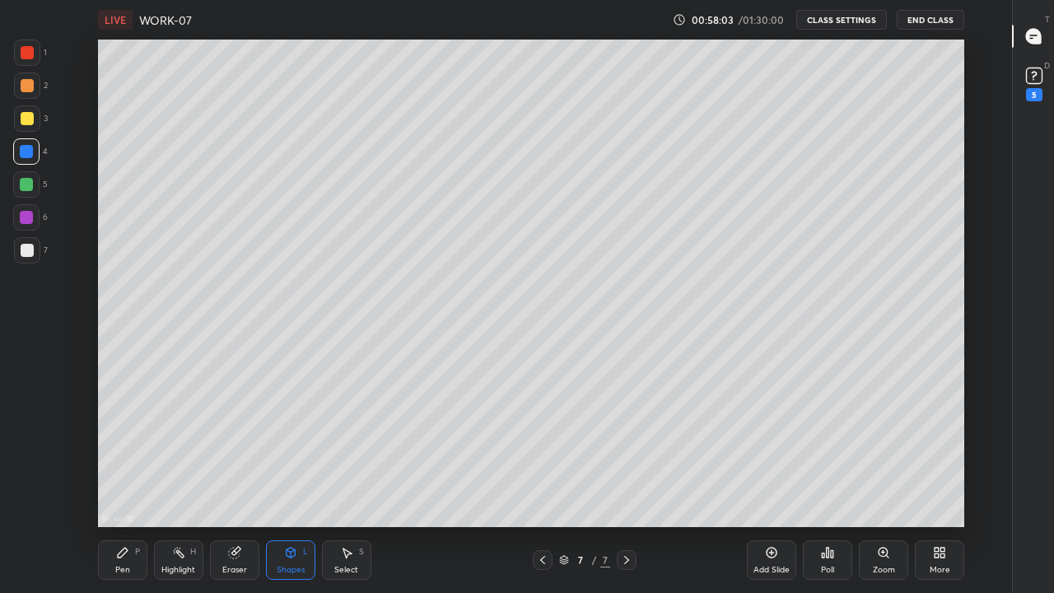
click at [22, 114] on div at bounding box center [27, 118] width 13 height 13
click at [125, 453] on div "Pen" at bounding box center [122, 569] width 15 height 8
click at [21, 250] on div at bounding box center [27, 250] width 13 height 13
click at [23, 255] on div at bounding box center [27, 250] width 13 height 13
click at [22, 118] on div at bounding box center [27, 118] width 13 height 13
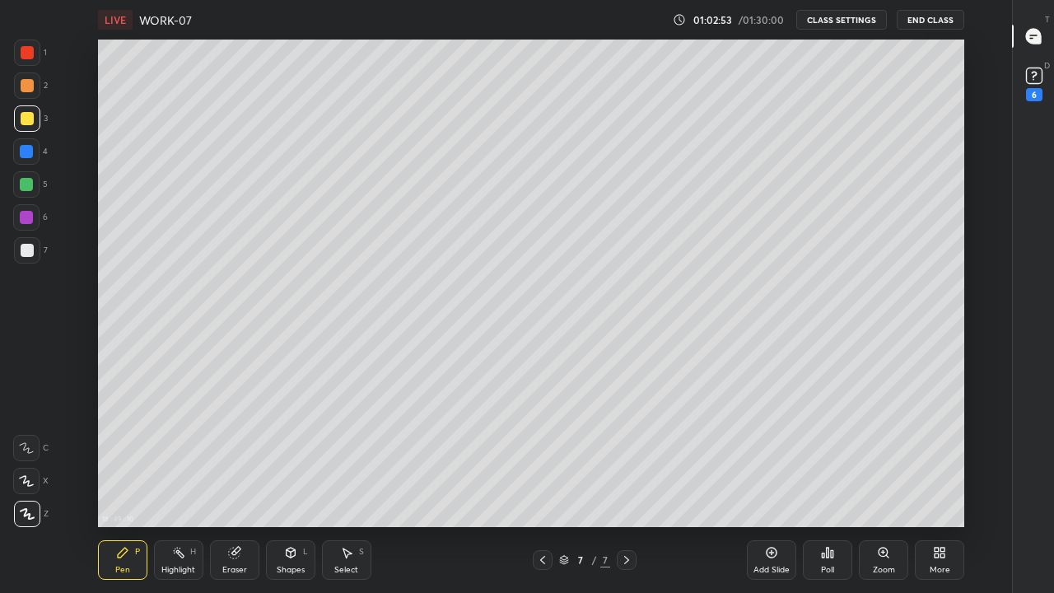
click at [26, 248] on div at bounding box center [27, 250] width 13 height 13
click at [31, 119] on div at bounding box center [27, 118] width 13 height 13
click at [627, 453] on icon at bounding box center [626, 559] width 13 height 13
click at [765, 453] on div "Add Slide" at bounding box center [771, 560] width 49 height 40
click at [17, 254] on div at bounding box center [27, 250] width 26 height 26
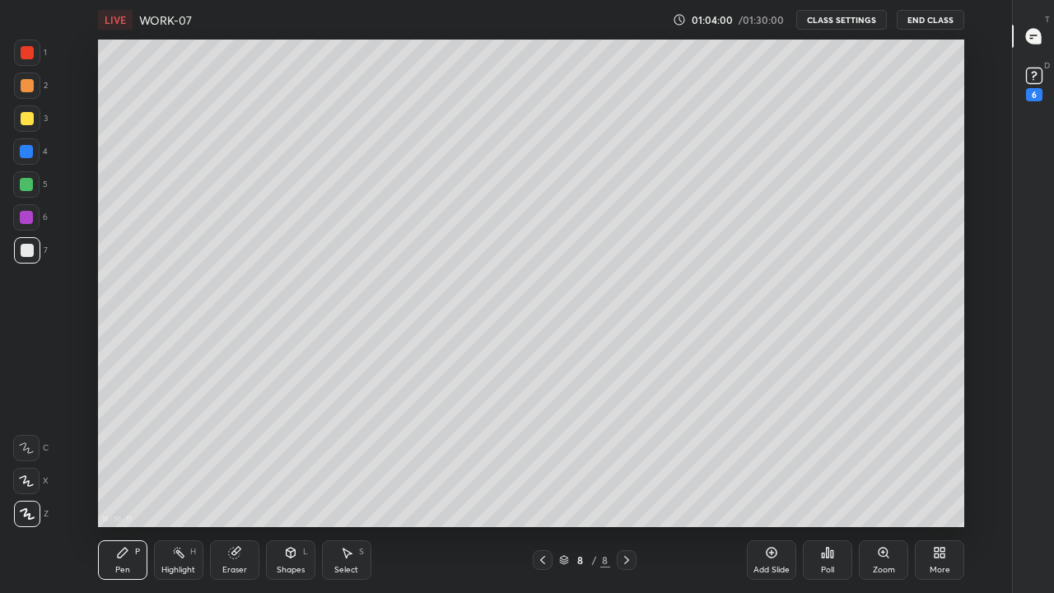
click at [25, 112] on div at bounding box center [27, 118] width 13 height 13
click at [237, 453] on div "Eraser" at bounding box center [234, 560] width 49 height 40
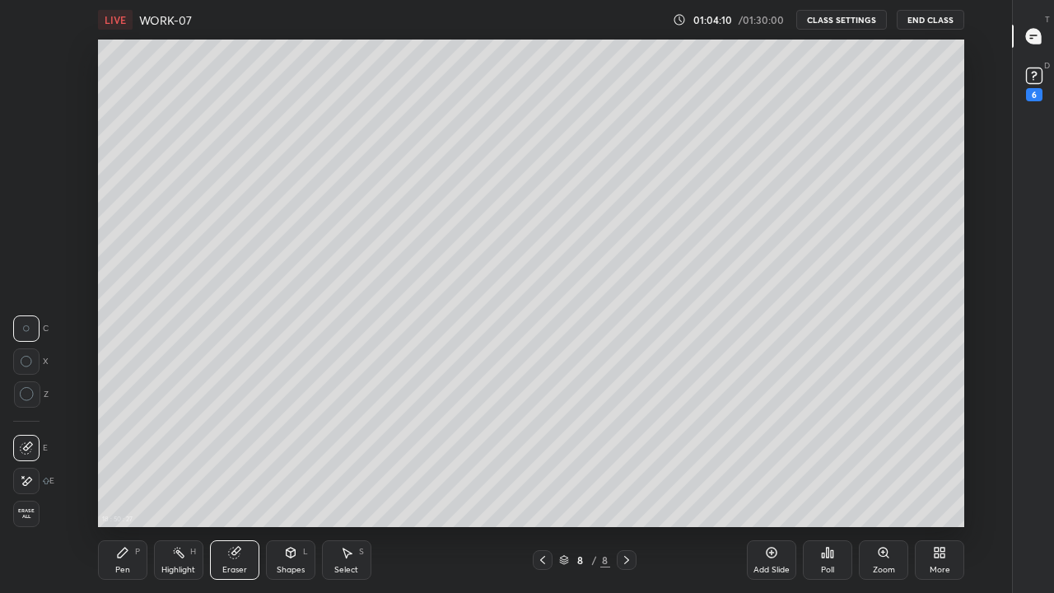
click at [126, 453] on div "Pen P" at bounding box center [122, 560] width 49 height 40
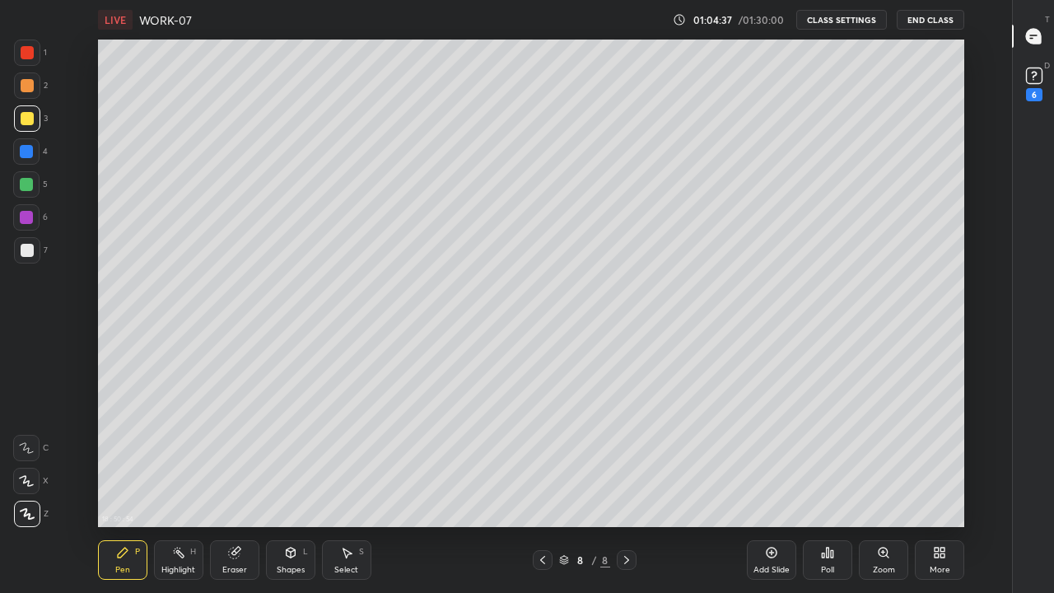
click at [297, 453] on div "Shapes L" at bounding box center [290, 560] width 49 height 40
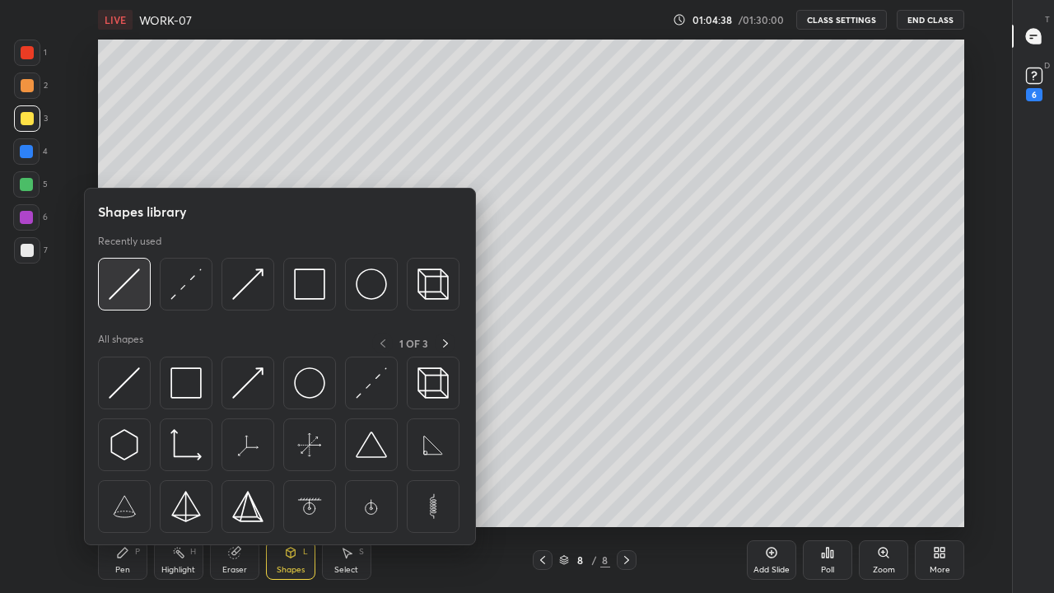
click at [123, 295] on img at bounding box center [124, 283] width 31 height 31
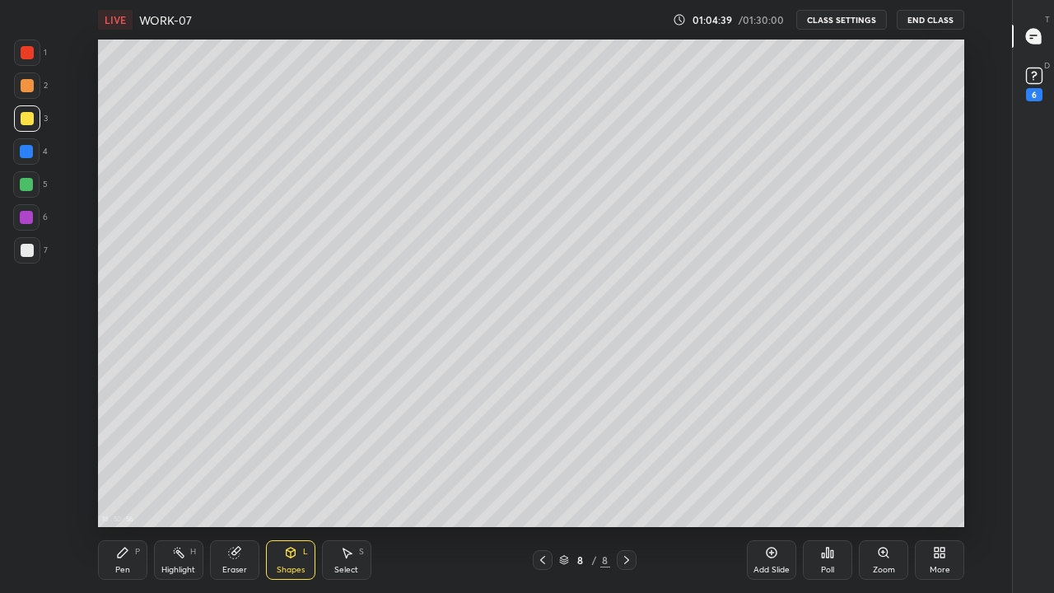
click at [27, 156] on div at bounding box center [26, 151] width 13 height 13
click at [290, 453] on icon at bounding box center [290, 551] width 9 height 2
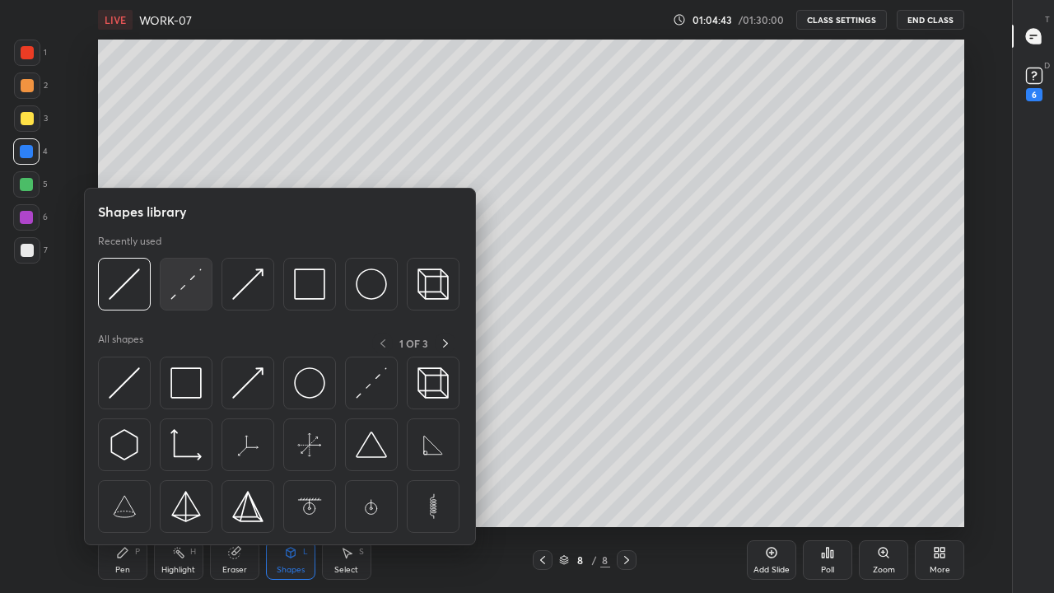
click at [184, 289] on img at bounding box center [185, 283] width 31 height 31
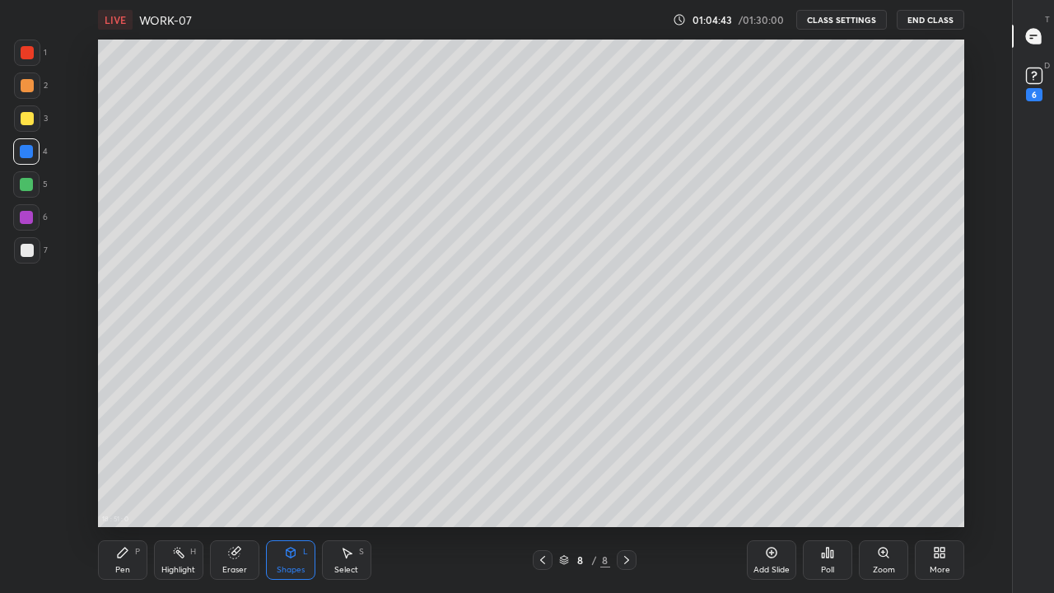
click at [26, 246] on div at bounding box center [27, 250] width 13 height 13
click at [112, 453] on div "Pen P" at bounding box center [122, 560] width 49 height 40
click at [22, 253] on div at bounding box center [27, 250] width 13 height 13
click at [26, 254] on div at bounding box center [27, 250] width 13 height 13
click at [296, 453] on div "Shapes L" at bounding box center [290, 560] width 49 height 40
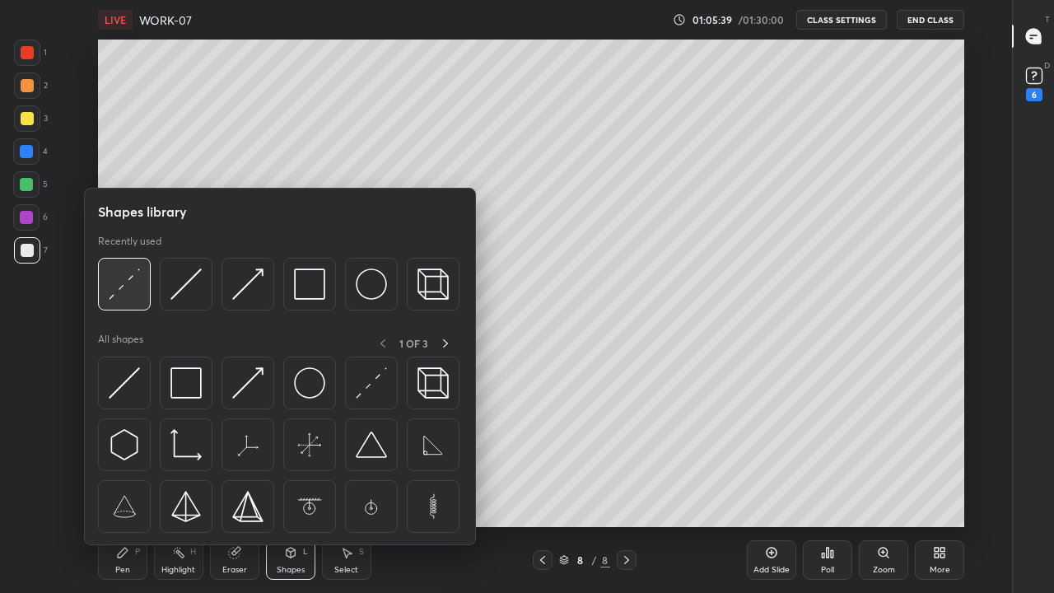
click at [131, 286] on img at bounding box center [124, 283] width 31 height 31
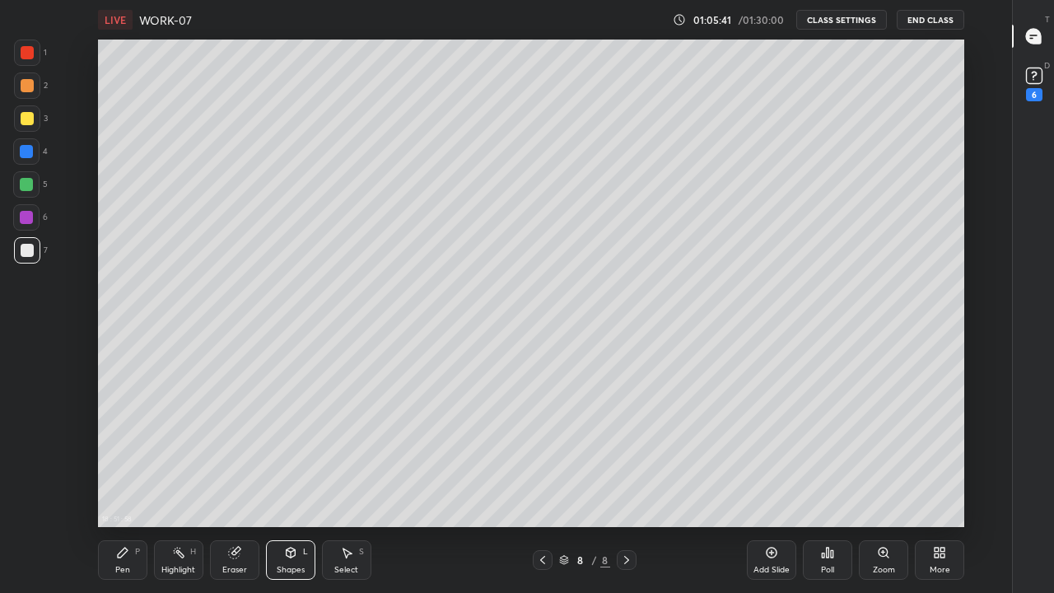
click at [124, 453] on div "Pen P" at bounding box center [122, 560] width 49 height 40
click at [30, 247] on div at bounding box center [27, 250] width 13 height 13
click at [290, 453] on icon at bounding box center [290, 551] width 9 height 2
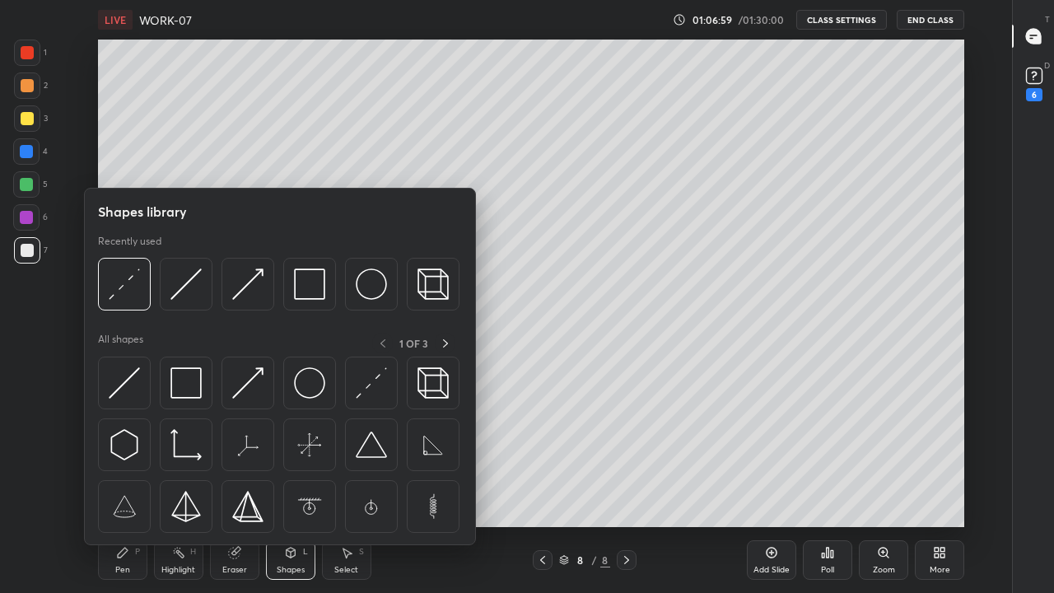
click at [128, 287] on img at bounding box center [124, 283] width 31 height 31
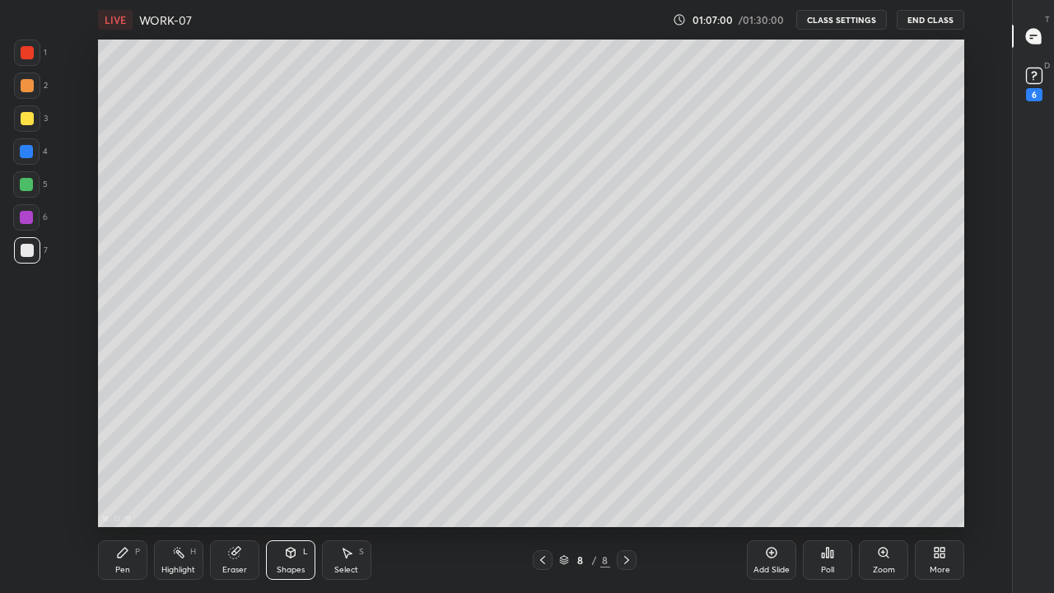
click at [25, 149] on div at bounding box center [26, 151] width 13 height 13
click at [133, 453] on div "Pen P" at bounding box center [122, 560] width 49 height 40
click at [22, 251] on div at bounding box center [27, 250] width 13 height 13
click at [229, 453] on div "Eraser" at bounding box center [234, 560] width 49 height 40
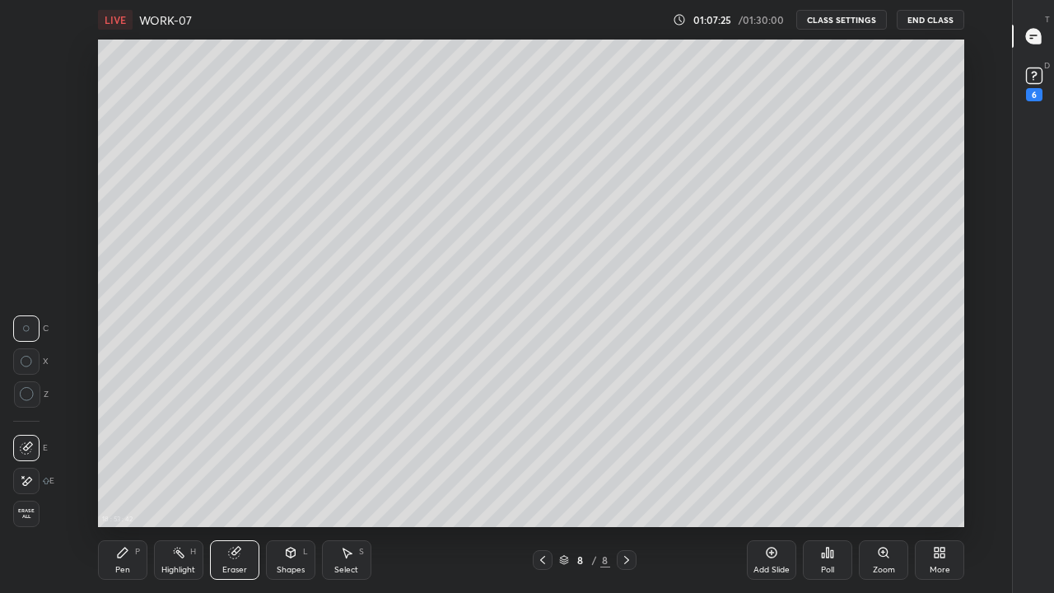
click at [133, 453] on div "Pen P" at bounding box center [122, 560] width 49 height 40
click at [122, 453] on div "Pen" at bounding box center [122, 569] width 15 height 8
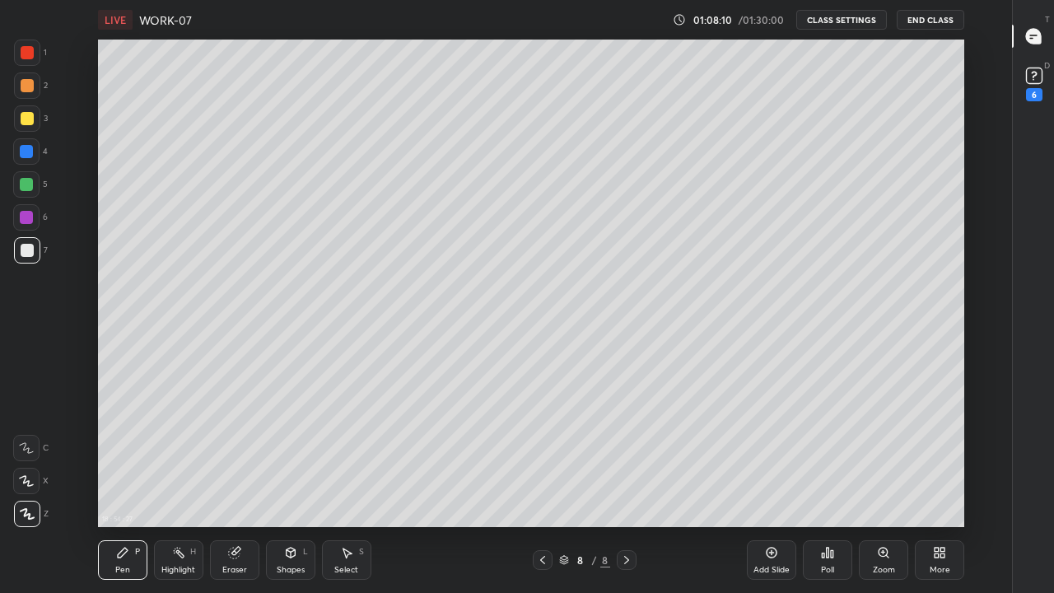
click at [30, 116] on div at bounding box center [27, 118] width 13 height 13
click at [18, 251] on div at bounding box center [27, 250] width 26 height 26
click at [214, 453] on div "Eraser" at bounding box center [234, 560] width 49 height 40
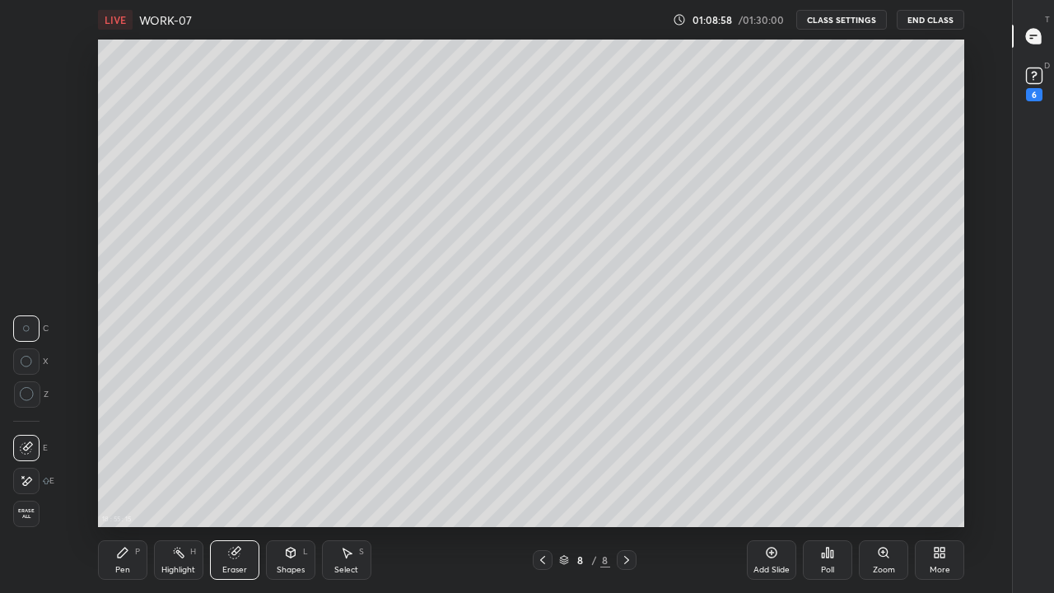
click at [123, 453] on icon at bounding box center [122, 552] width 13 height 13
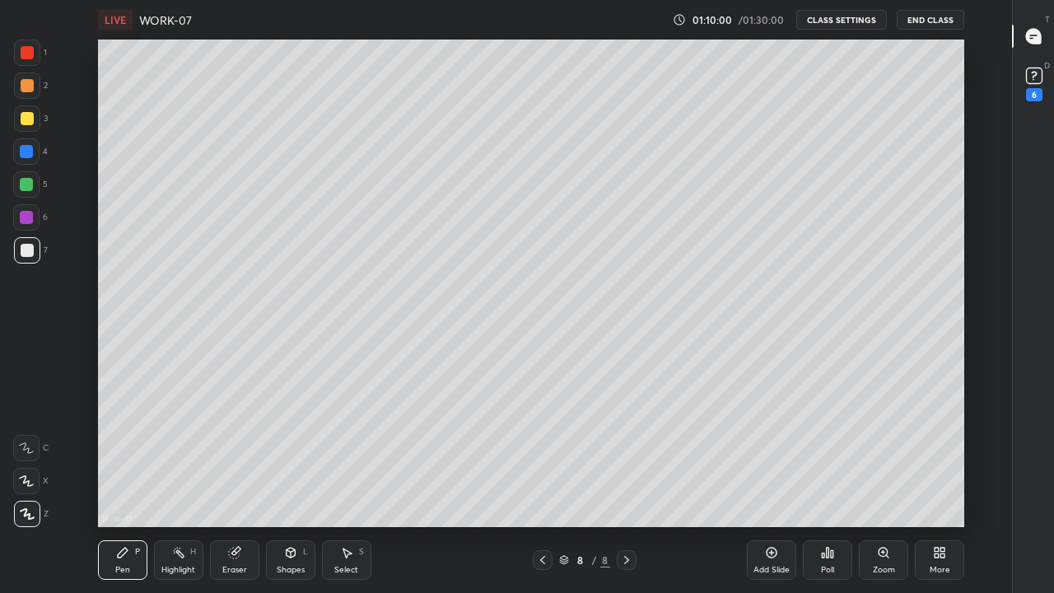
click at [35, 251] on div at bounding box center [27, 250] width 26 height 26
click at [27, 117] on div at bounding box center [27, 118] width 13 height 13
click at [31, 254] on div at bounding box center [27, 250] width 13 height 13
click at [240, 453] on div "Eraser" at bounding box center [234, 560] width 49 height 40
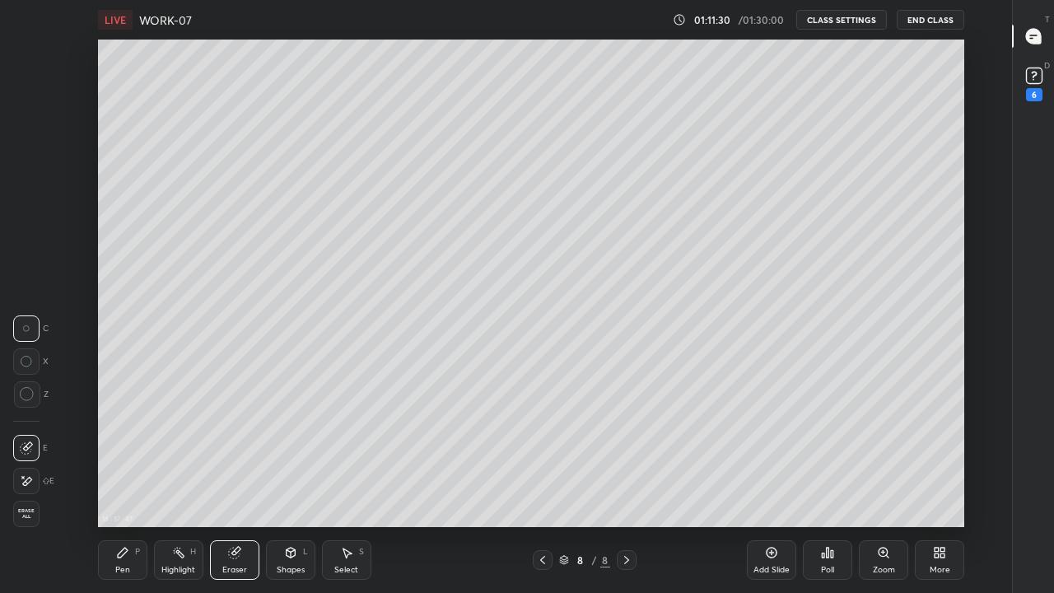
click at [117, 453] on div "Pen" at bounding box center [122, 569] width 15 height 8
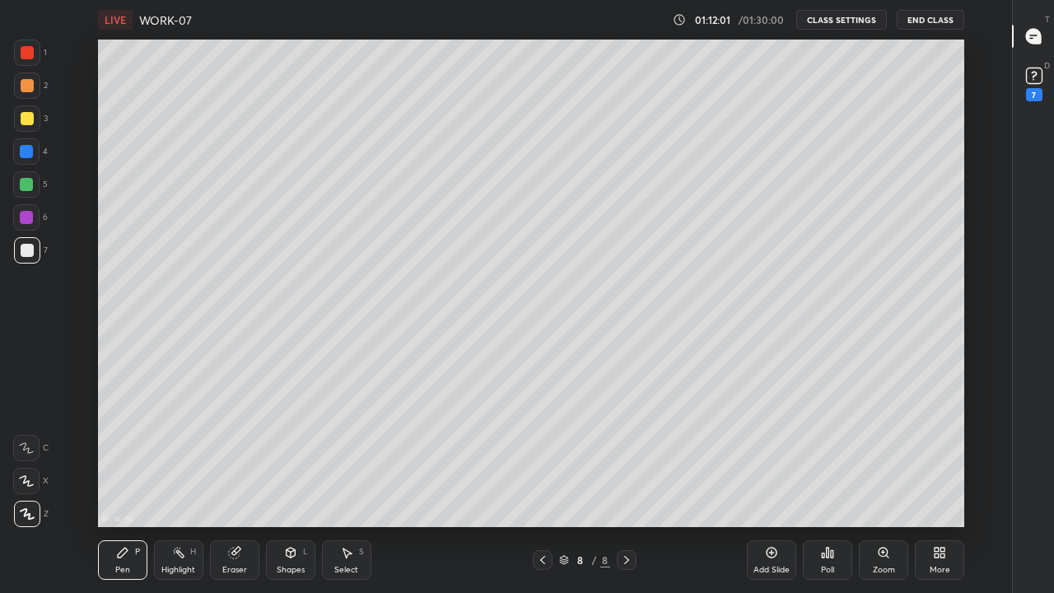
click at [626, 453] on icon at bounding box center [626, 559] width 13 height 13
click at [762, 453] on div "Add Slide" at bounding box center [771, 560] width 49 height 40
click at [24, 259] on div at bounding box center [27, 250] width 26 height 26
click at [542, 453] on icon at bounding box center [542, 559] width 13 height 13
click at [291, 453] on icon at bounding box center [290, 552] width 9 height 10
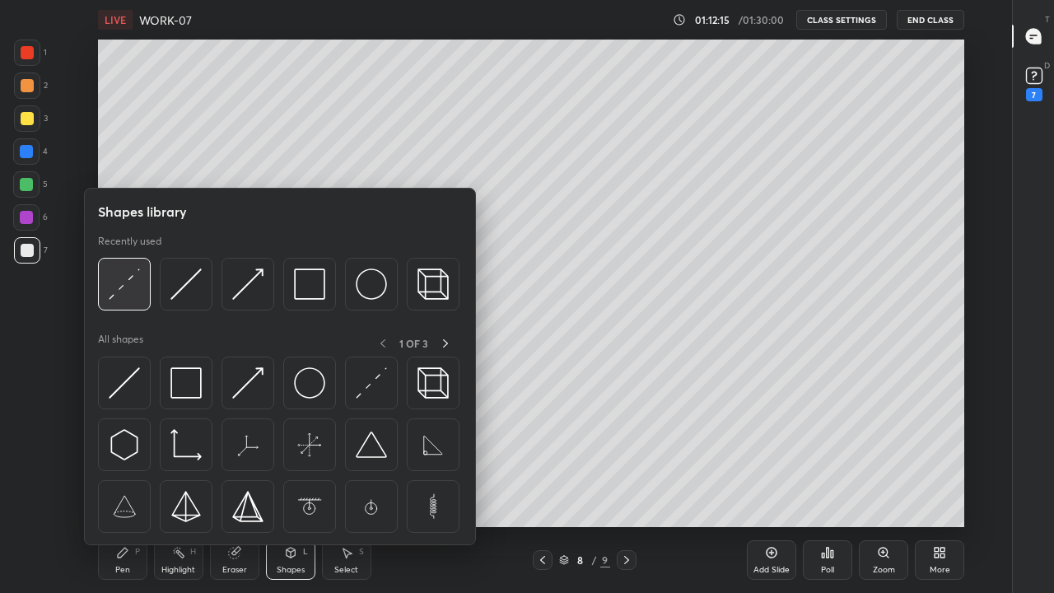
click at [120, 287] on img at bounding box center [124, 283] width 31 height 31
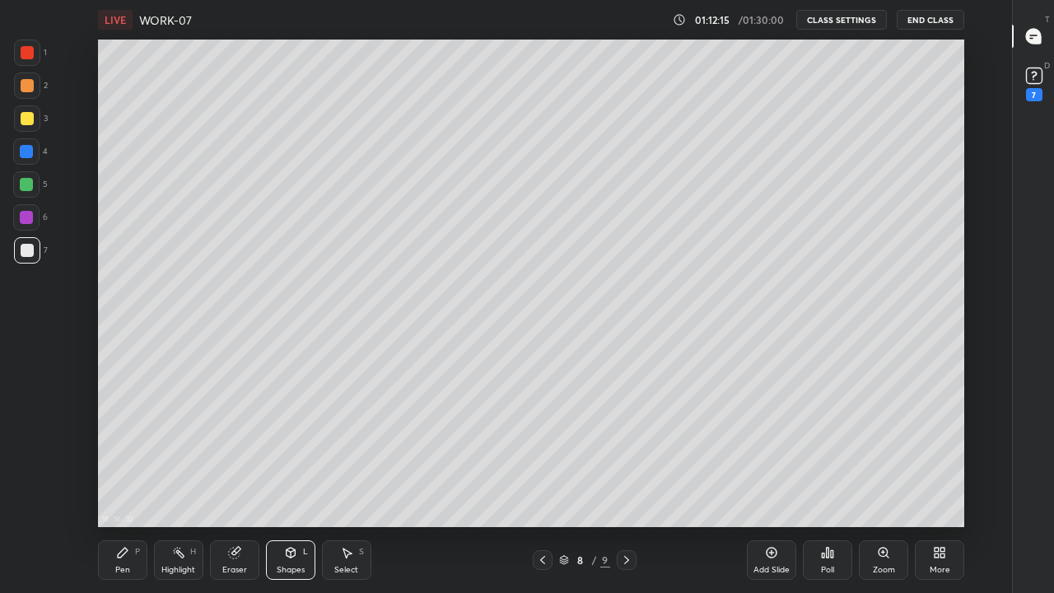
click at [28, 122] on div at bounding box center [27, 118] width 13 height 13
click at [22, 149] on div at bounding box center [26, 151] width 13 height 13
click at [128, 453] on icon at bounding box center [122, 552] width 13 height 13
click at [23, 257] on div at bounding box center [27, 250] width 26 height 26
click at [628, 453] on icon at bounding box center [626, 559] width 13 height 13
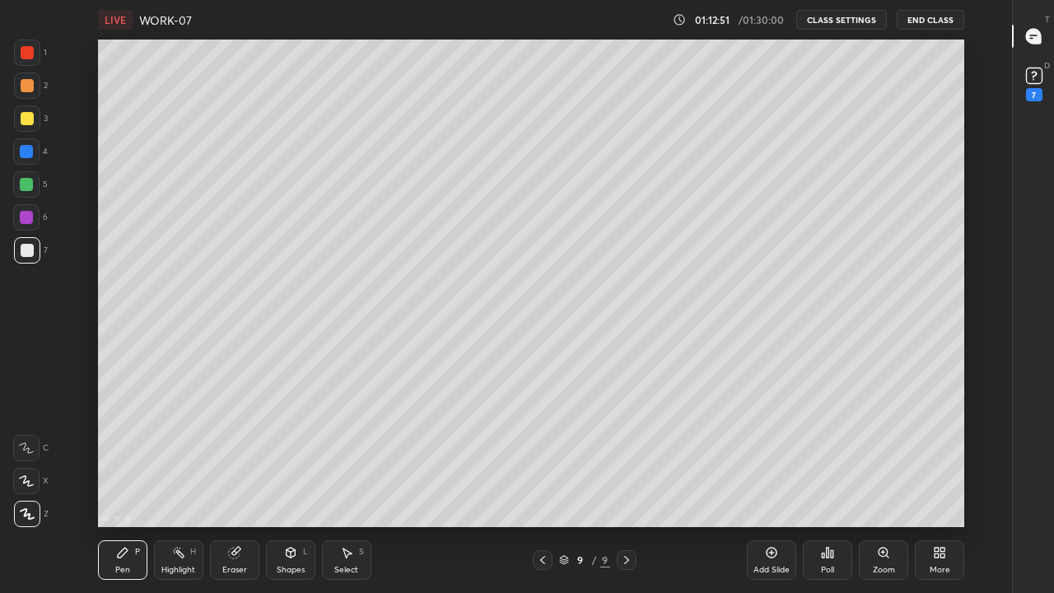
click at [540, 453] on icon at bounding box center [542, 559] width 13 height 13
click at [626, 453] on icon at bounding box center [626, 559] width 13 height 13
click at [542, 453] on icon at bounding box center [542, 559] width 13 height 13
click at [626, 453] on icon at bounding box center [626, 559] width 13 height 13
click at [22, 248] on div at bounding box center [27, 250] width 13 height 13
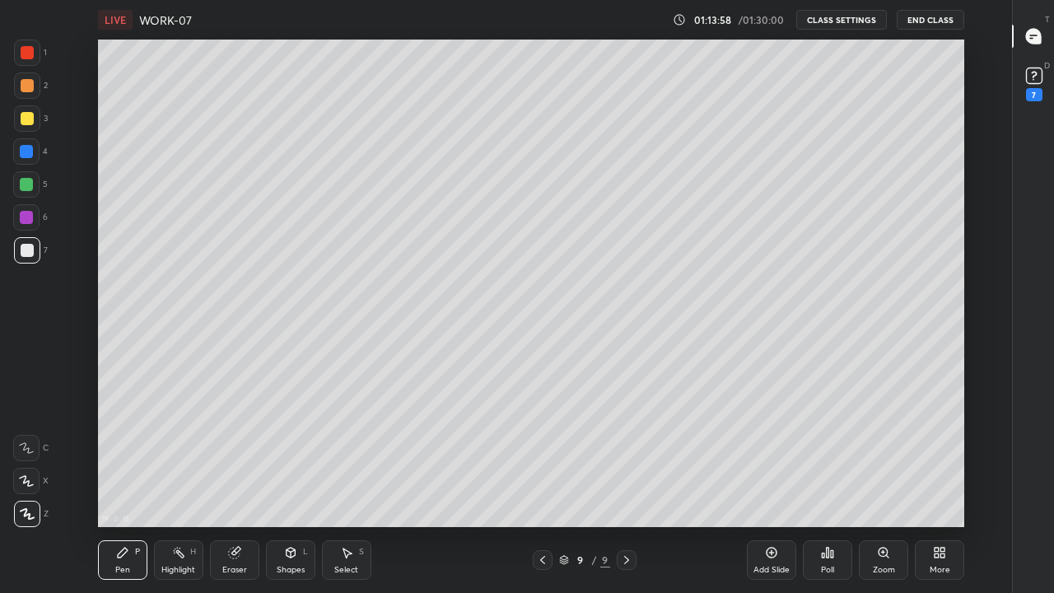
click at [185, 453] on div "Highlight H" at bounding box center [178, 560] width 49 height 40
click at [233, 453] on div "Eraser" at bounding box center [234, 560] width 49 height 40
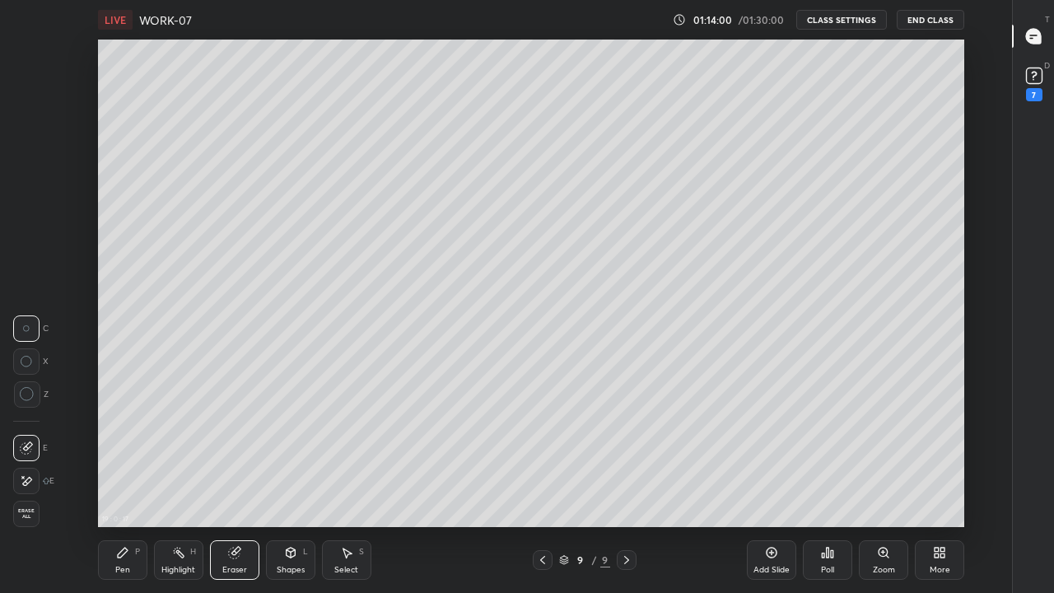
click at [117, 453] on div "Pen P" at bounding box center [122, 560] width 49 height 40
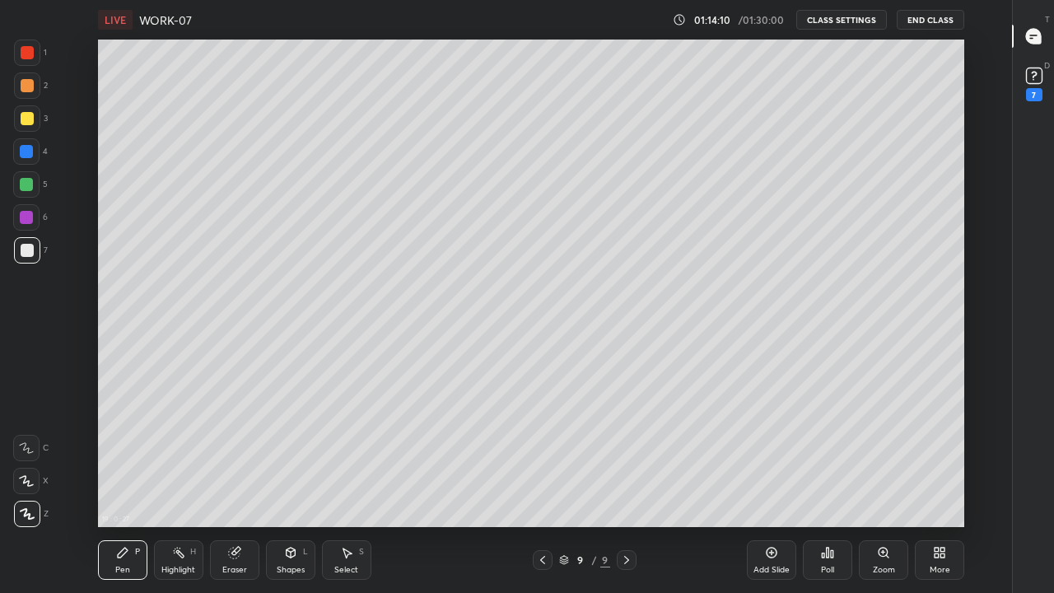
click at [242, 453] on div "Eraser" at bounding box center [234, 560] width 49 height 40
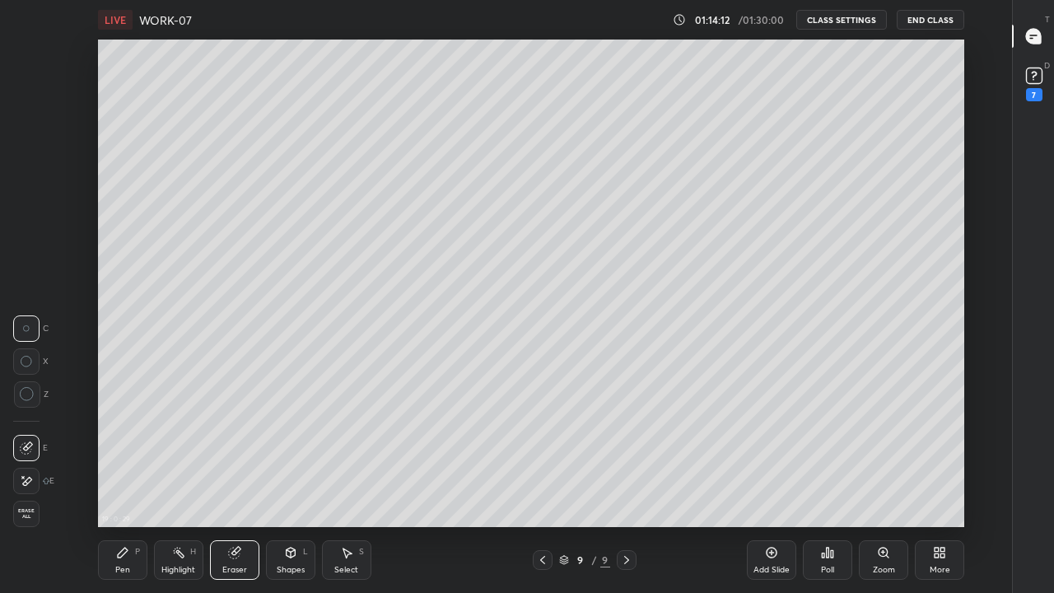
click at [128, 453] on icon at bounding box center [122, 552] width 13 height 13
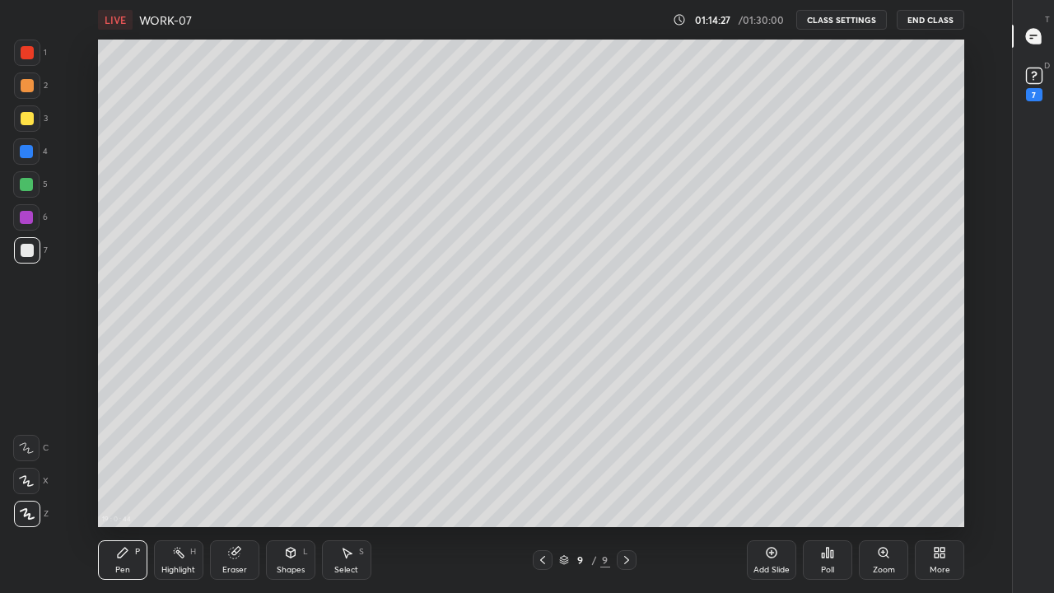
click at [304, 453] on div "Shapes L" at bounding box center [290, 560] width 49 height 40
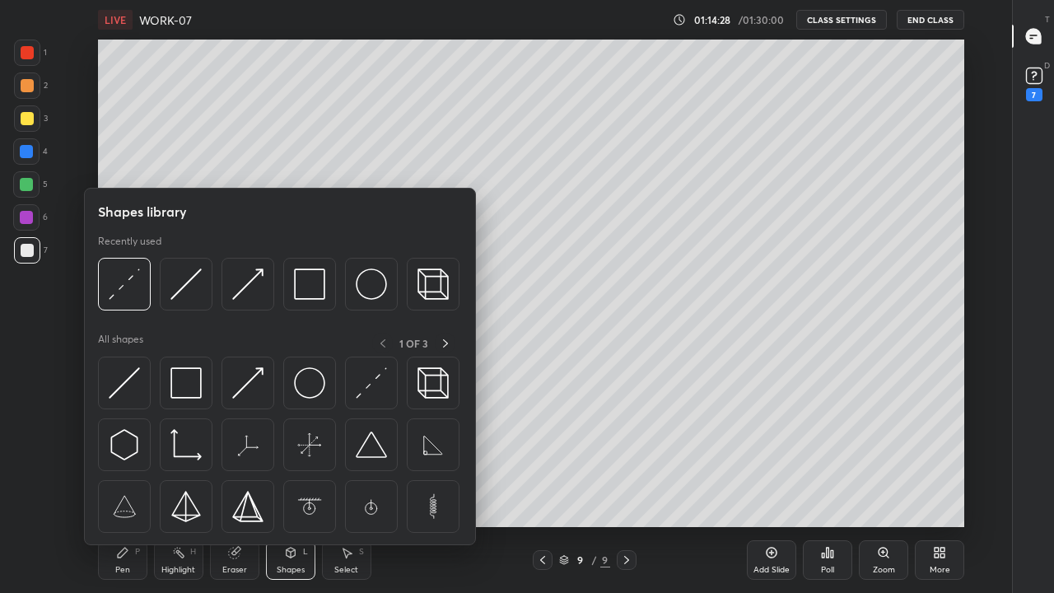
click at [141, 290] on div at bounding box center [124, 284] width 53 height 53
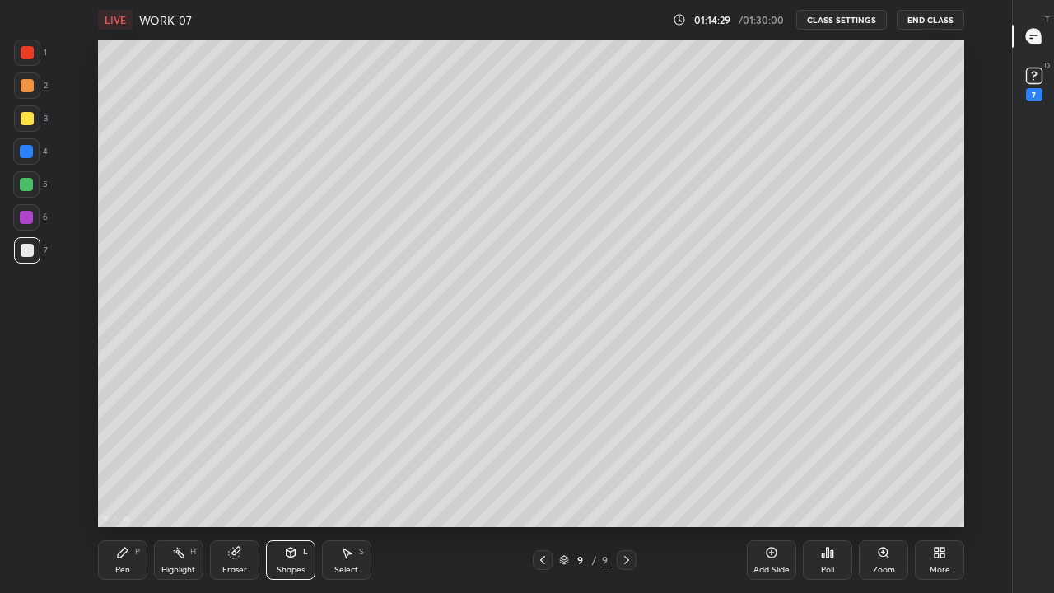
click at [28, 118] on div at bounding box center [27, 118] width 13 height 13
click at [542, 453] on icon at bounding box center [542, 560] width 5 height 8
click at [188, 453] on div "Highlight H" at bounding box center [178, 560] width 49 height 40
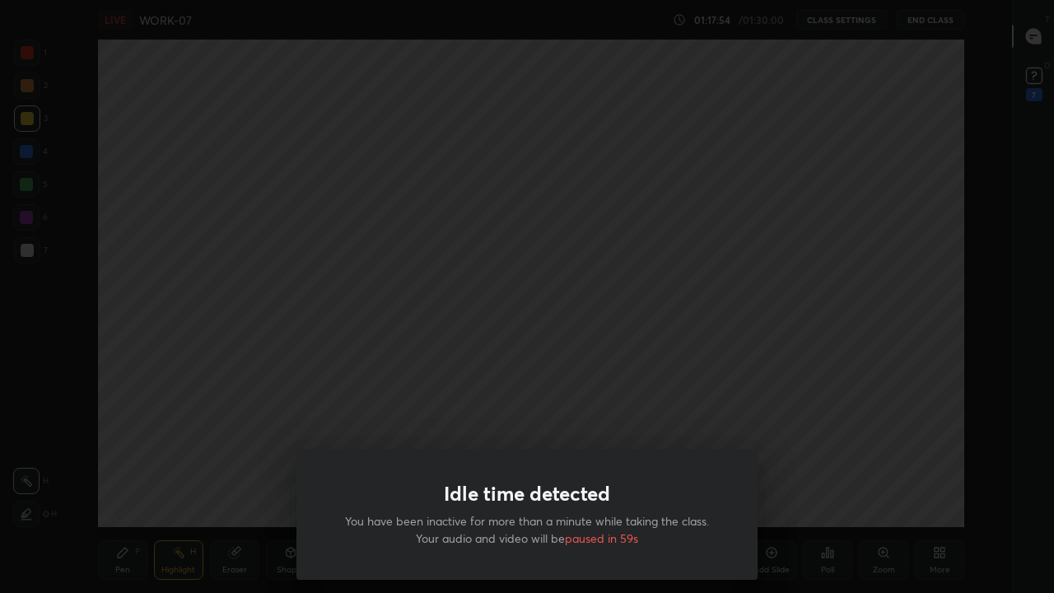
click at [778, 427] on div "Idle time detected You have been inactive for more than a minute while taking t…" at bounding box center [527, 296] width 1054 height 593
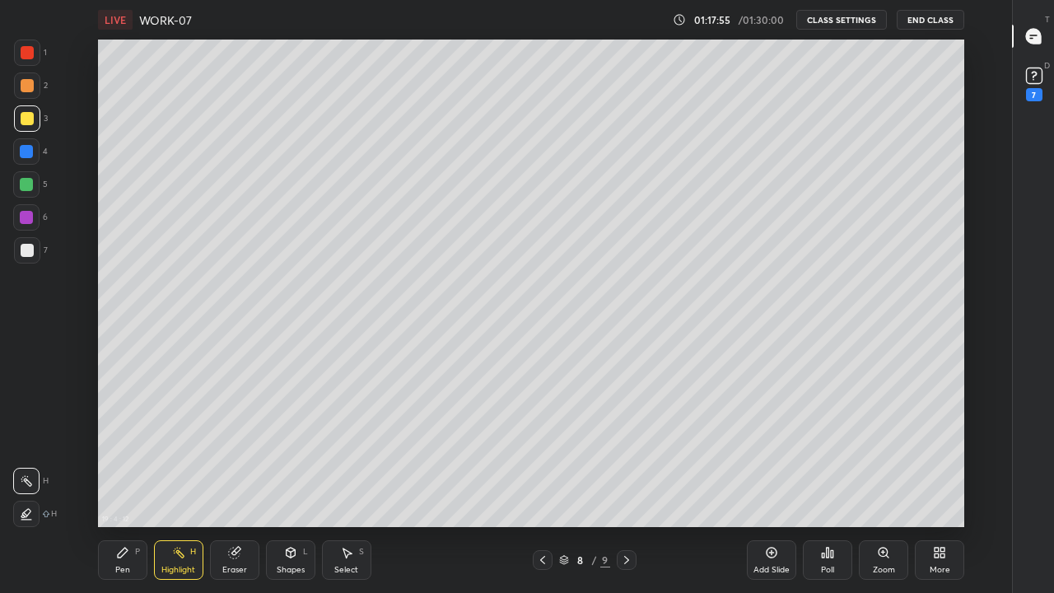
click at [626, 453] on icon at bounding box center [626, 559] width 13 height 13
click at [127, 453] on icon at bounding box center [122, 552] width 13 height 13
click at [282, 453] on div "Shapes" at bounding box center [291, 569] width 28 height 8
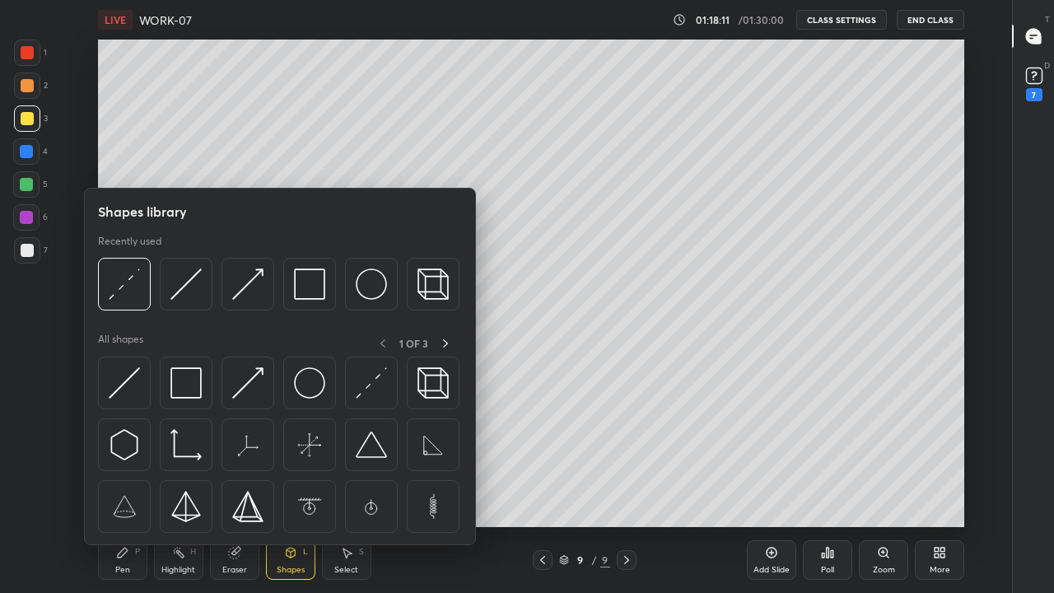
click at [189, 289] on img at bounding box center [185, 283] width 31 height 31
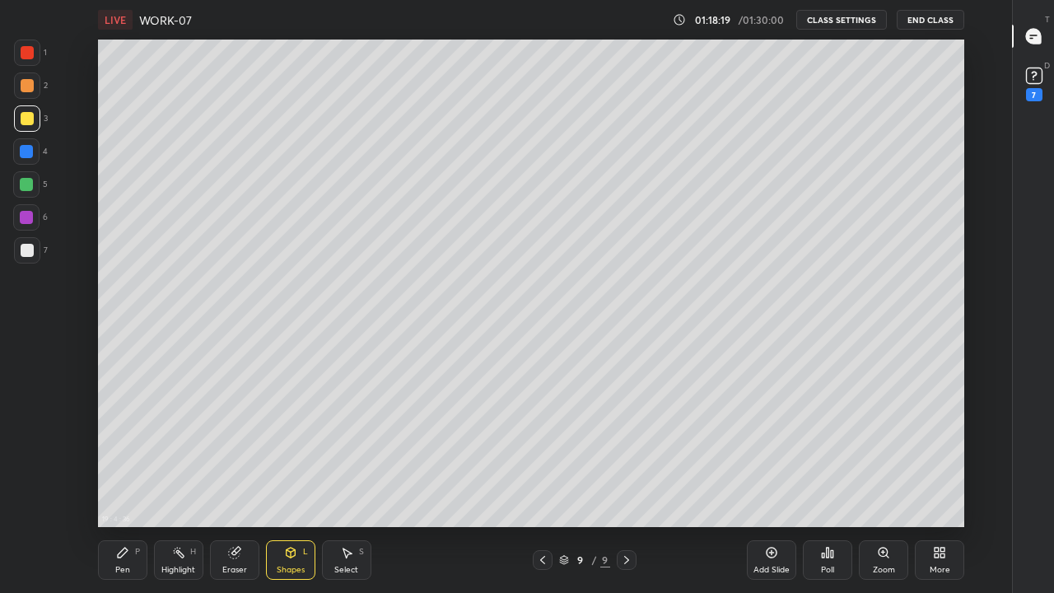
click at [133, 453] on div "Pen P" at bounding box center [122, 560] width 49 height 40
click at [17, 256] on div at bounding box center [27, 250] width 26 height 26
click at [29, 89] on div at bounding box center [27, 85] width 13 height 13
click at [677, 26] on div "01:19:03 / 01:30:00 CLASS SETTINGS End Class" at bounding box center [817, 20] width 291 height 20
click at [345, 453] on div "Select S" at bounding box center [346, 560] width 49 height 40
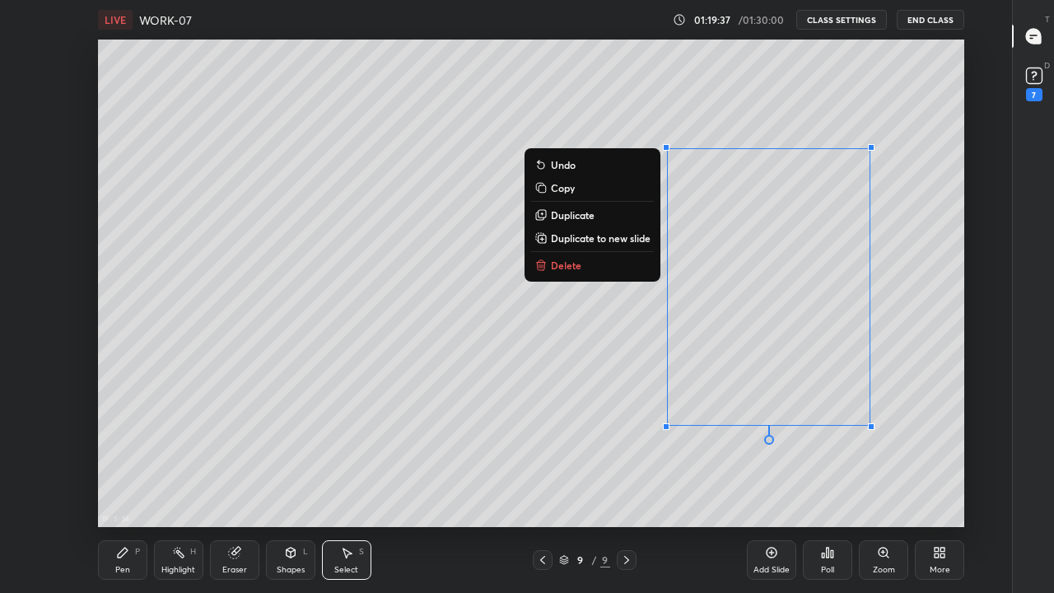
click at [795, 453] on div "0 ° Undo Copy Duplicate Duplicate to new slide Delete" at bounding box center [531, 283] width 866 height 487
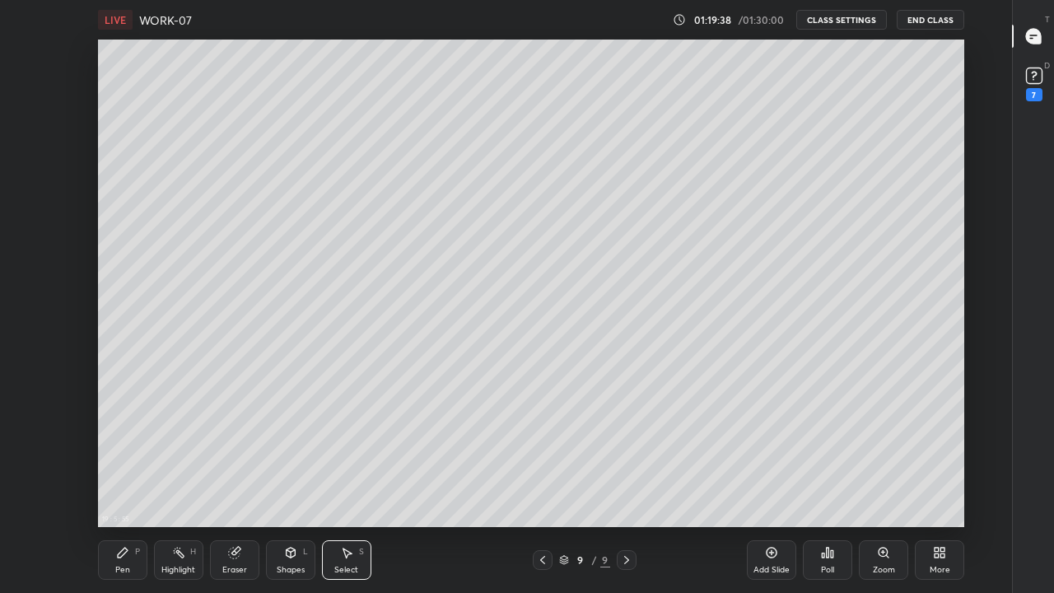
click at [285, 453] on div "Shapes L" at bounding box center [290, 560] width 49 height 40
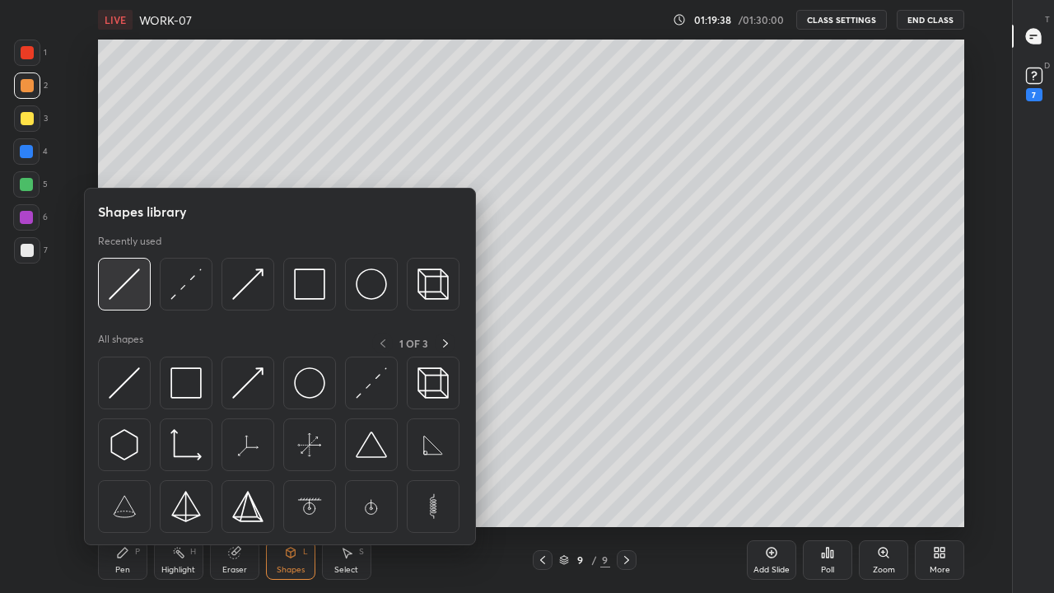
click at [121, 285] on img at bounding box center [124, 283] width 31 height 31
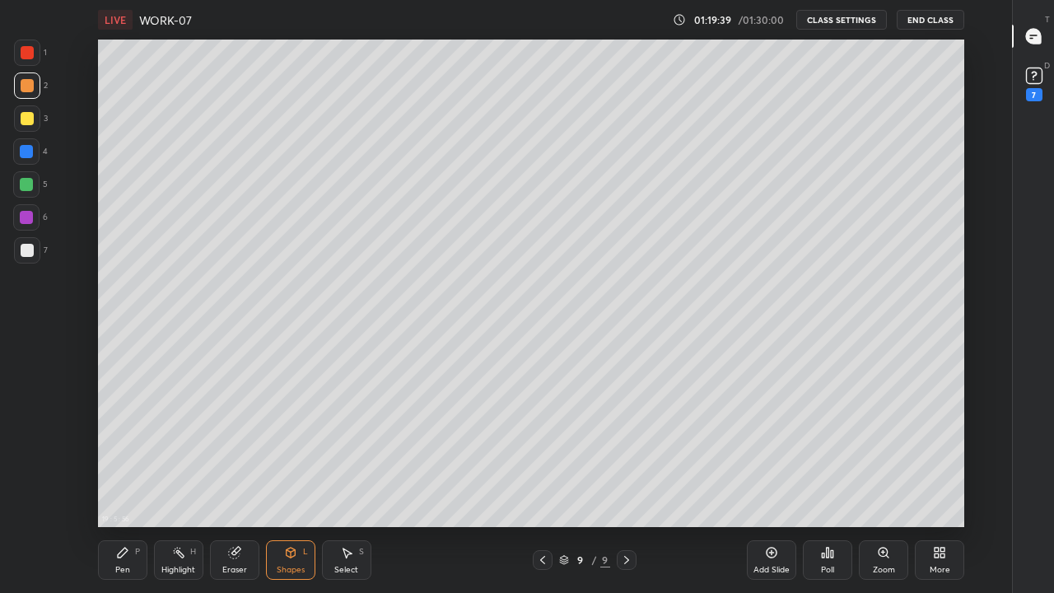
click at [28, 86] on div at bounding box center [27, 85] width 13 height 13
click at [122, 453] on div "Pen" at bounding box center [122, 569] width 15 height 8
click at [29, 86] on div at bounding box center [27, 85] width 13 height 13
click at [293, 453] on div "Shapes" at bounding box center [291, 569] width 28 height 8
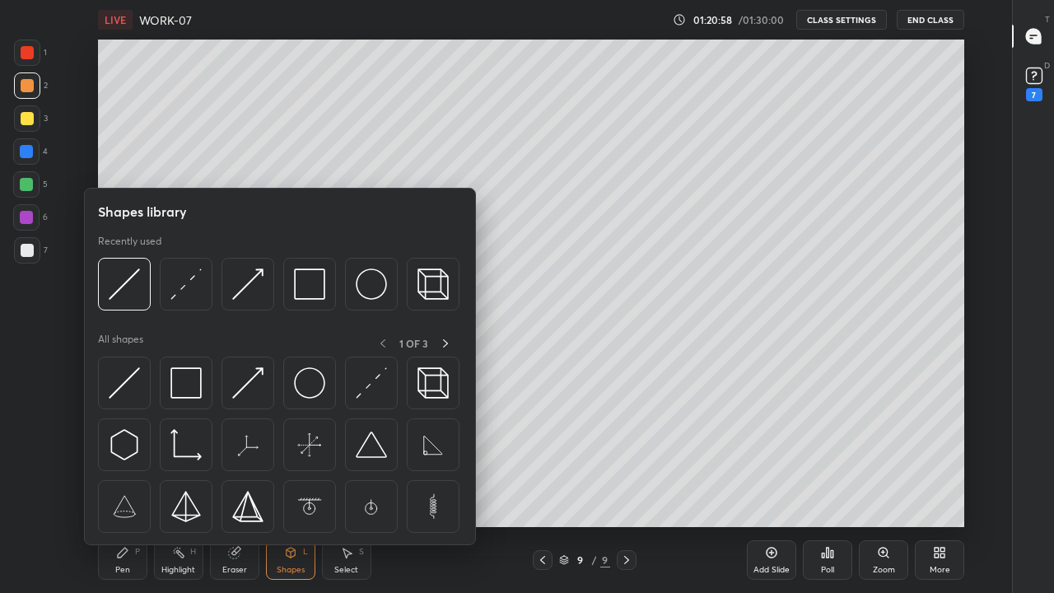
click at [115, 288] on img at bounding box center [124, 283] width 31 height 31
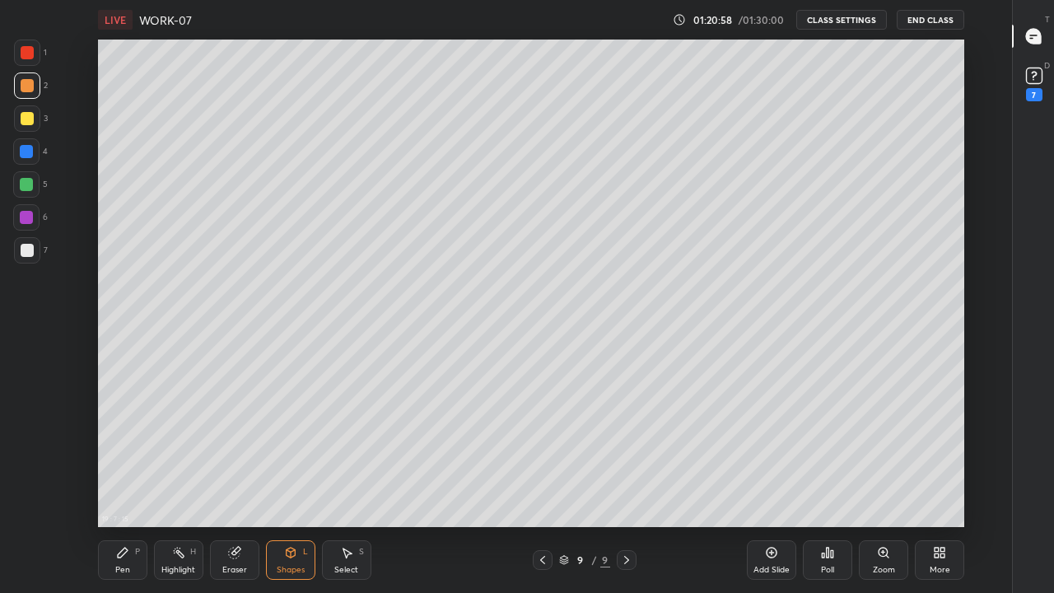
click at [23, 150] on div at bounding box center [26, 151] width 13 height 13
click at [290, 453] on div "Shapes" at bounding box center [291, 569] width 28 height 8
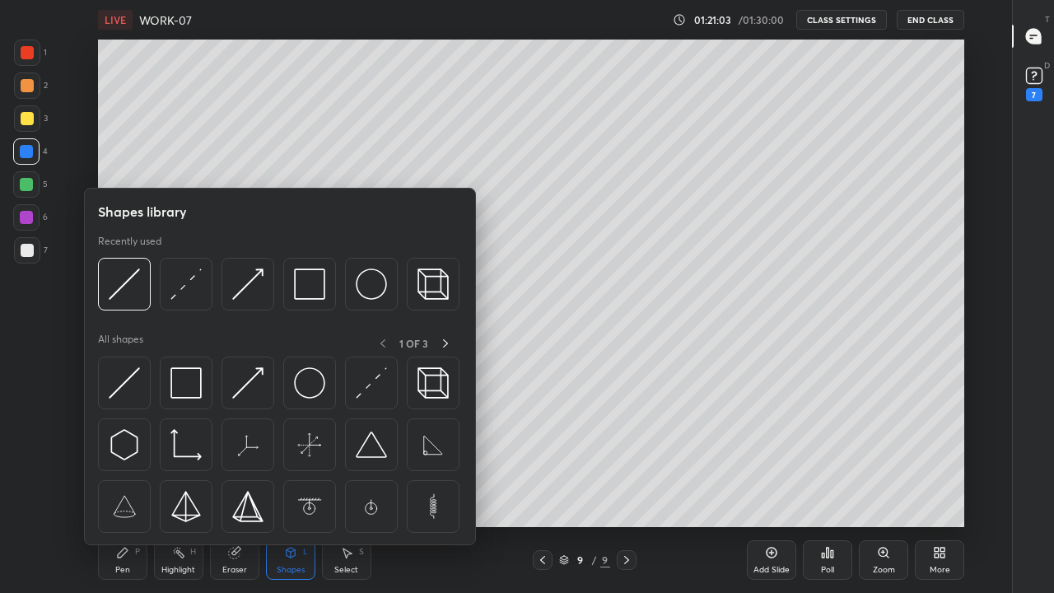
click at [241, 291] on img at bounding box center [247, 283] width 31 height 31
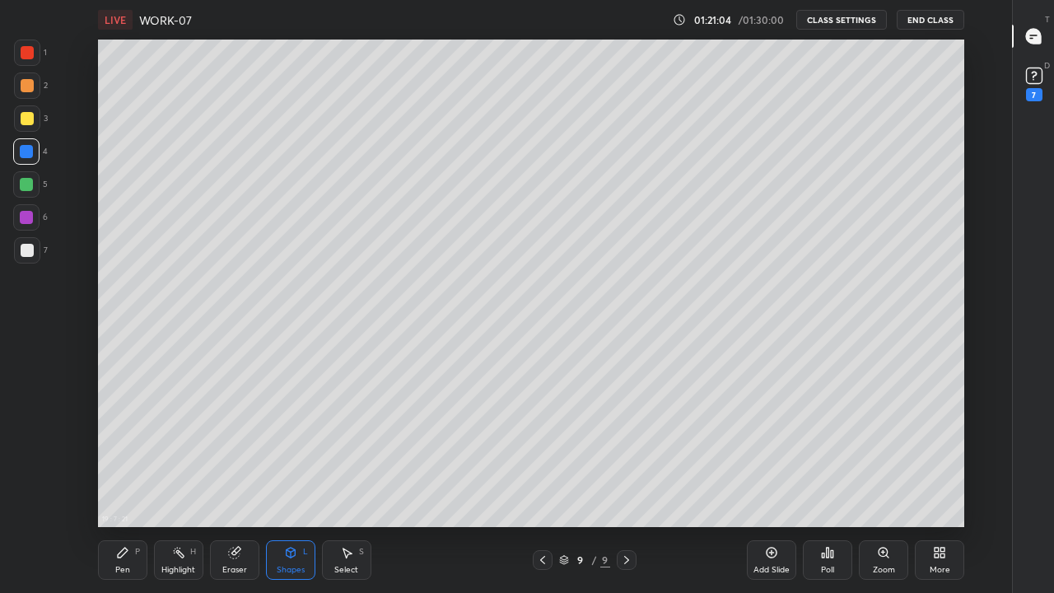
click at [26, 253] on div at bounding box center [27, 250] width 13 height 13
click at [31, 143] on div at bounding box center [26, 151] width 26 height 26
click at [125, 453] on div "Pen P" at bounding box center [122, 560] width 49 height 40
click at [28, 249] on div at bounding box center [27, 250] width 13 height 13
click at [16, 453] on div at bounding box center [26, 448] width 26 height 26
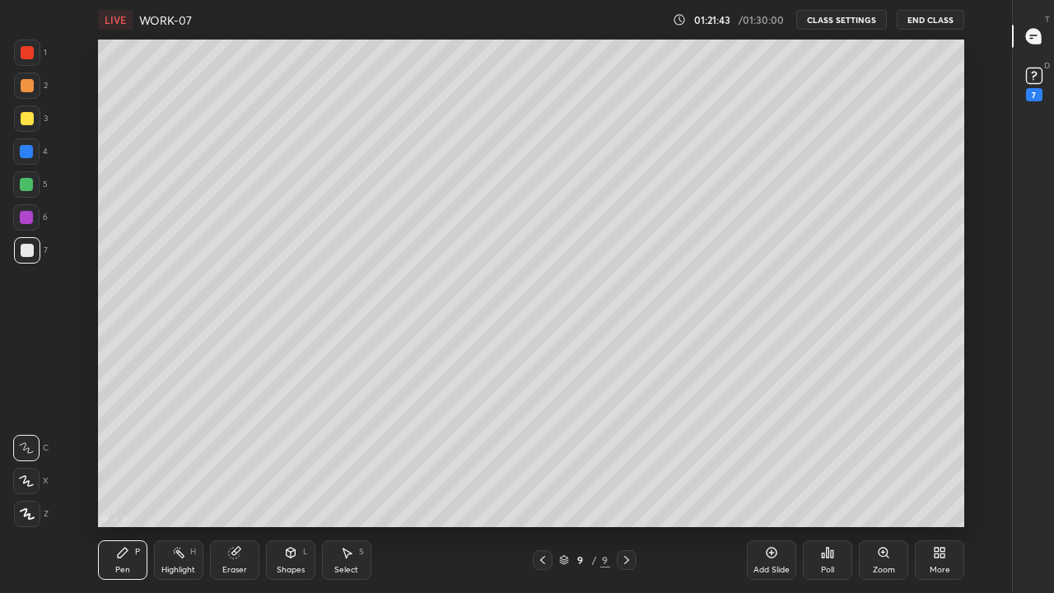
click at [293, 453] on icon at bounding box center [290, 552] width 13 height 13
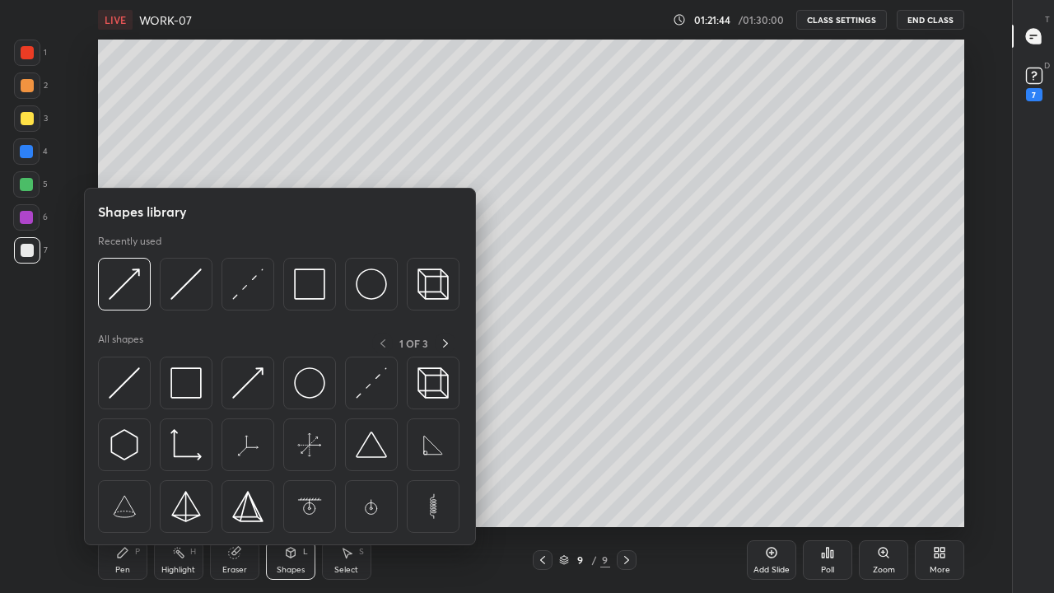
click at [126, 291] on img at bounding box center [124, 283] width 31 height 31
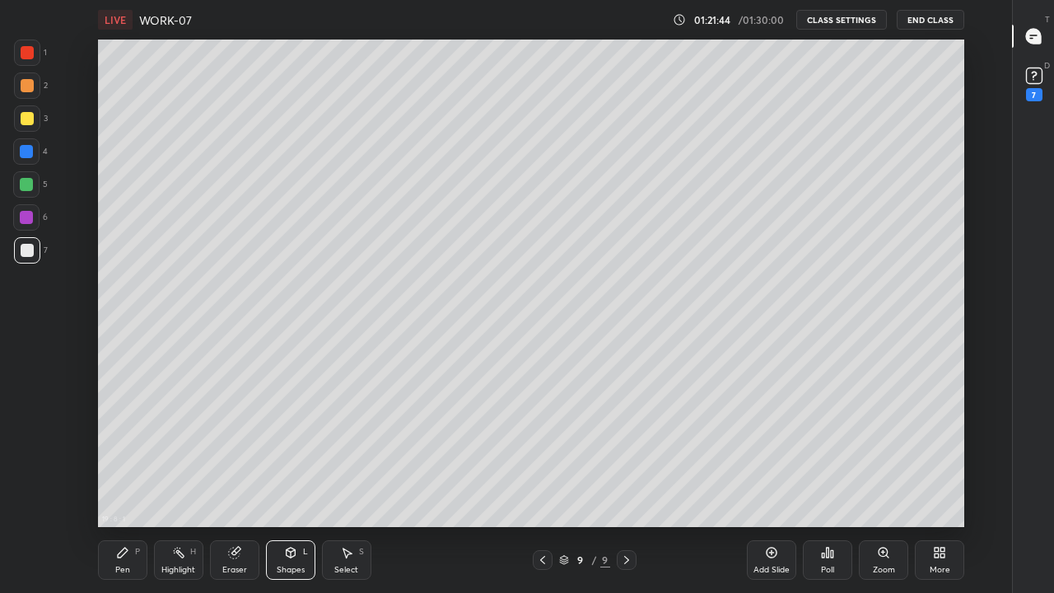
click at [25, 123] on div at bounding box center [27, 118] width 13 height 13
click at [543, 453] on icon at bounding box center [542, 559] width 13 height 13
click at [626, 453] on icon at bounding box center [626, 559] width 13 height 13
click at [542, 453] on icon at bounding box center [542, 559] width 13 height 13
click at [628, 453] on icon at bounding box center [626, 559] width 13 height 13
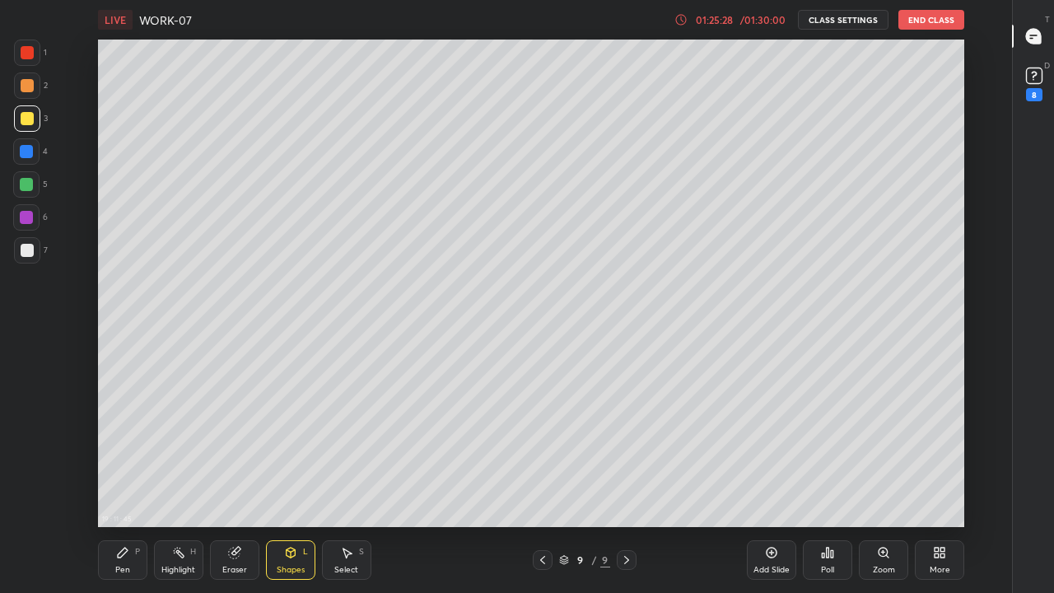
click at [626, 453] on icon at bounding box center [626, 560] width 5 height 8
click at [761, 453] on div "Add Slide" at bounding box center [771, 560] width 49 height 40
click at [286, 453] on div "Shapes L" at bounding box center [290, 560] width 49 height 40
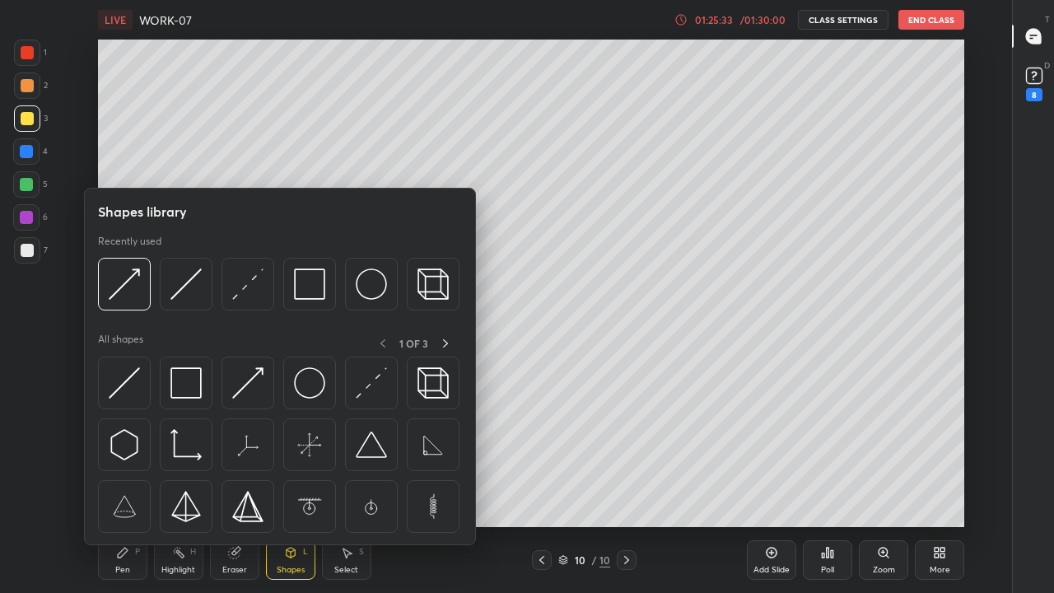
click at [373, 286] on img at bounding box center [371, 283] width 31 height 31
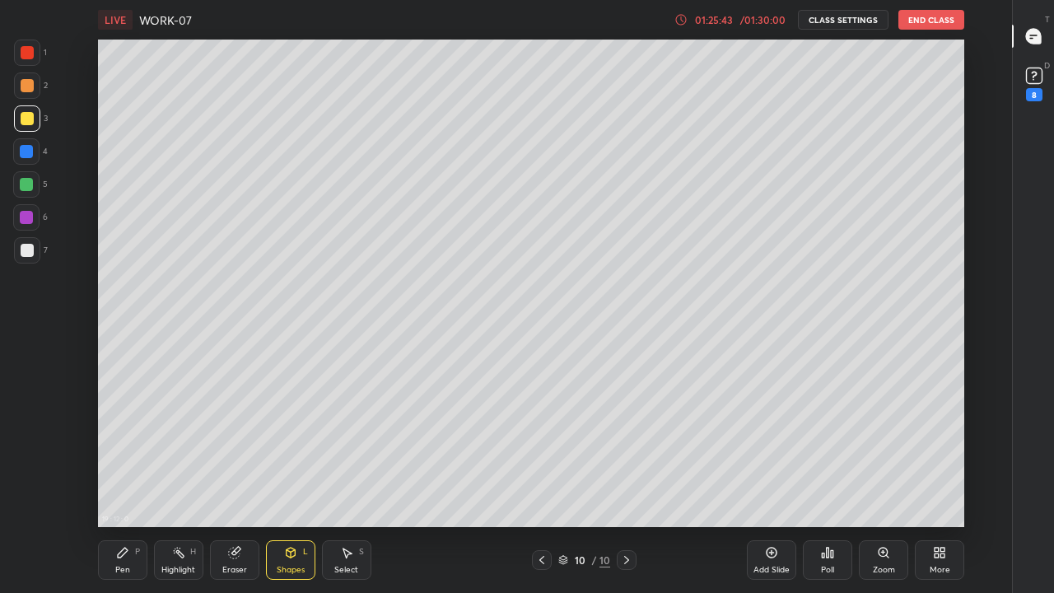
click at [342, 453] on div "Select S" at bounding box center [346, 560] width 49 height 40
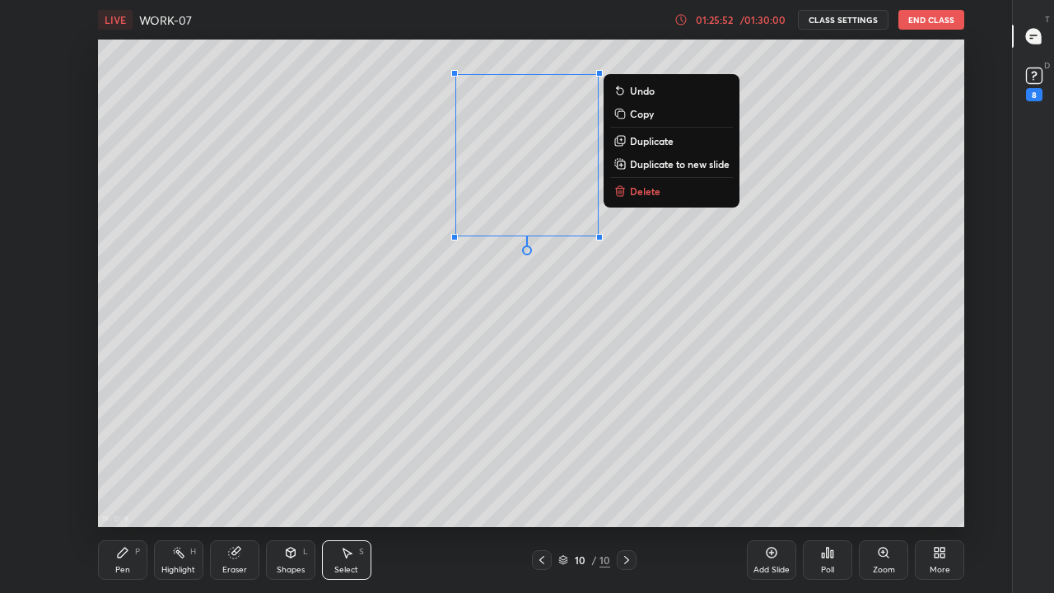
click at [587, 288] on div "0 ° Undo Copy Duplicate Duplicate to new slide Delete" at bounding box center [531, 283] width 866 height 487
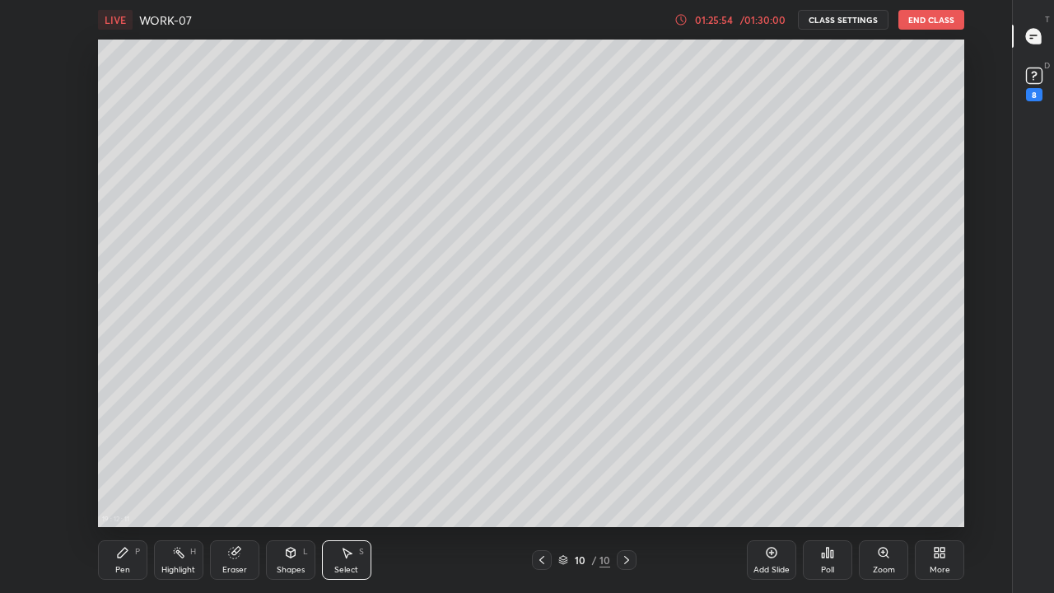
click at [277, 453] on div "Shapes L" at bounding box center [290, 560] width 49 height 40
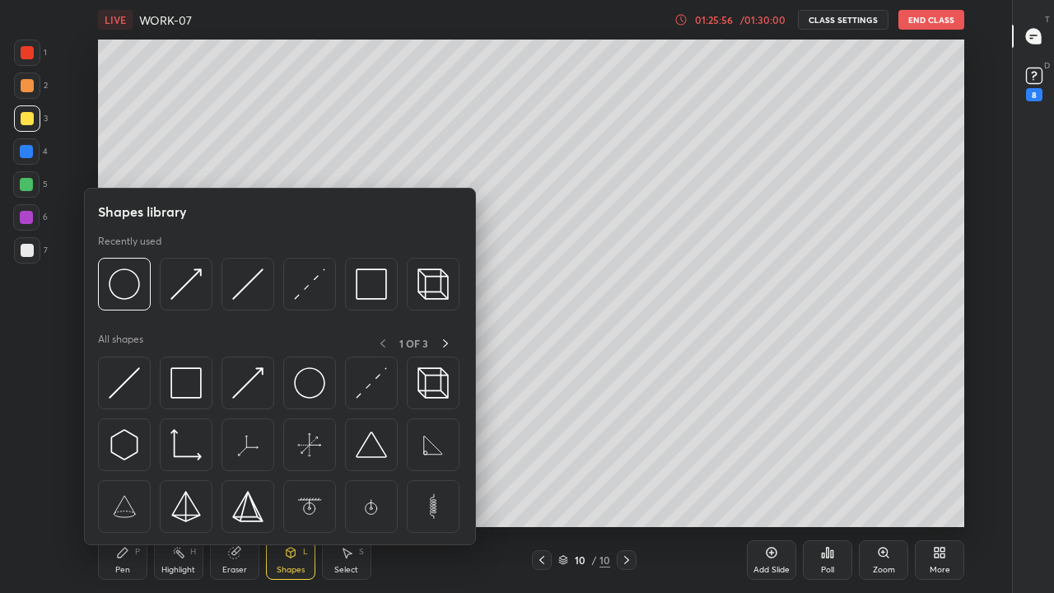
click at [128, 295] on img at bounding box center [124, 283] width 31 height 31
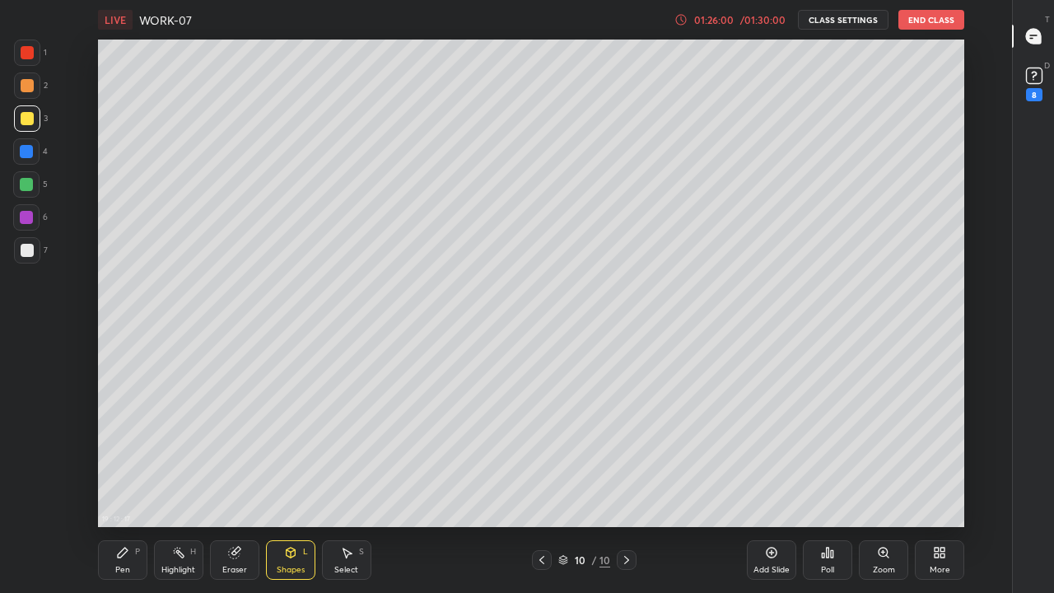
click at [124, 453] on div "Pen P" at bounding box center [122, 560] width 49 height 40
click at [31, 257] on div at bounding box center [27, 250] width 26 height 26
click at [28, 453] on icon at bounding box center [26, 481] width 13 height 10
click at [632, 453] on div at bounding box center [626, 560] width 20 height 20
click at [766, 453] on icon at bounding box center [771, 552] width 11 height 11
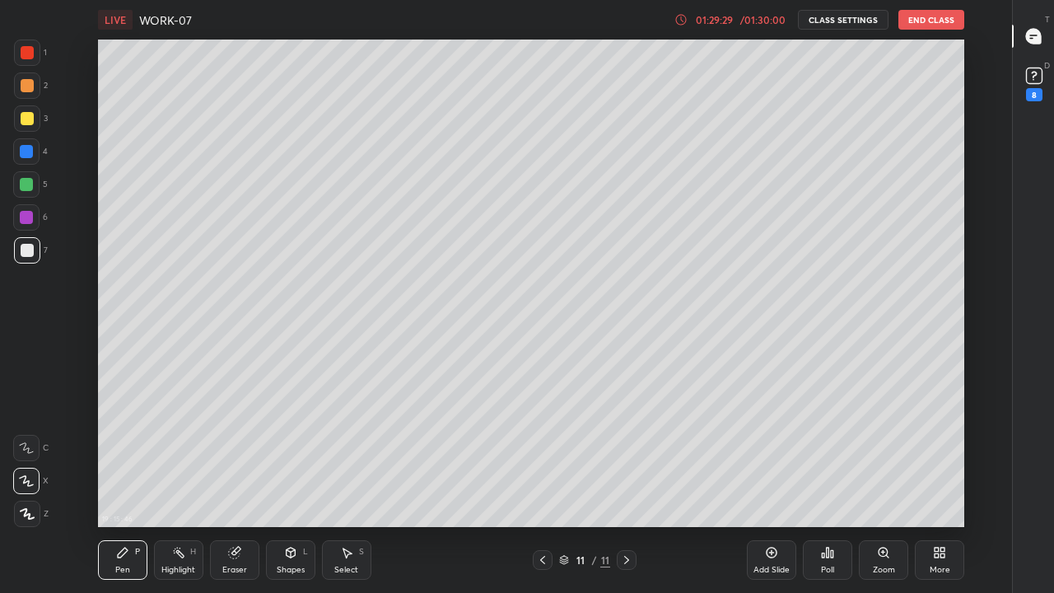
click at [26, 256] on div at bounding box center [27, 250] width 13 height 13
click at [31, 118] on div at bounding box center [27, 118] width 13 height 13
click at [241, 453] on div "Eraser" at bounding box center [234, 560] width 49 height 40
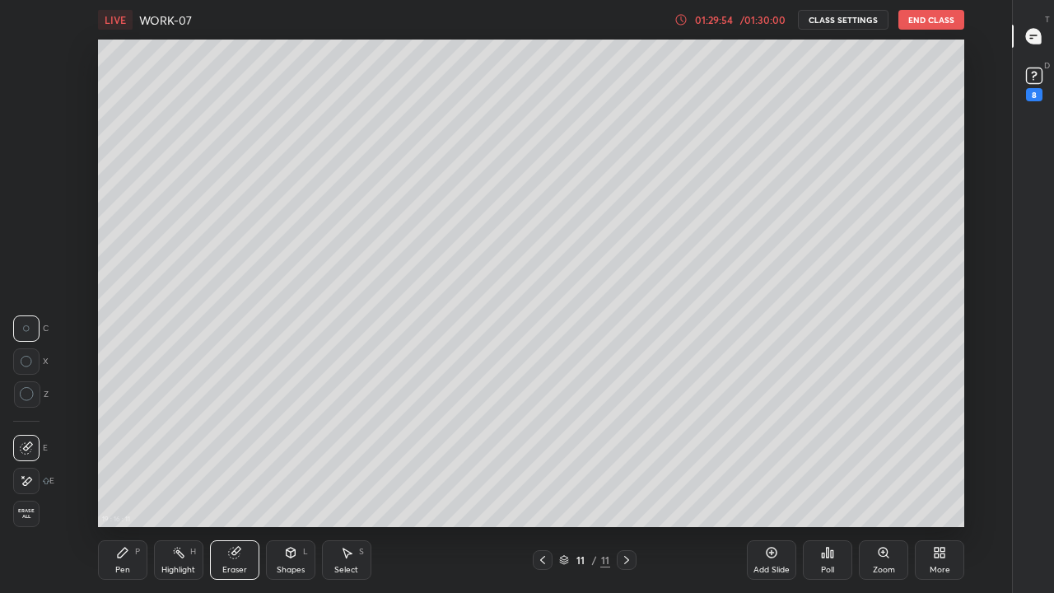
click at [291, 453] on icon at bounding box center [290, 552] width 9 height 10
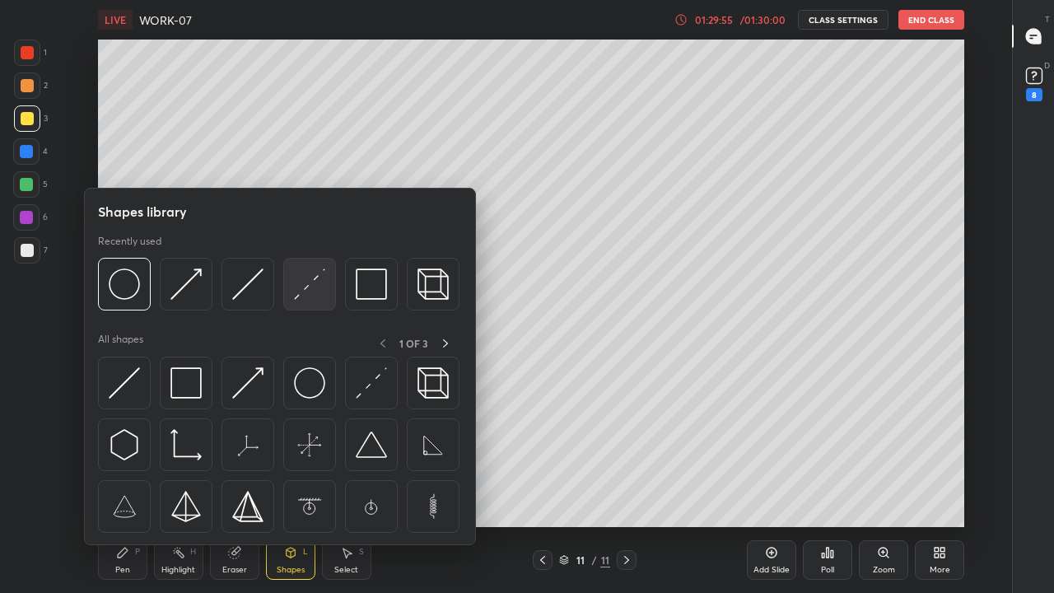
click at [300, 288] on img at bounding box center [309, 283] width 31 height 31
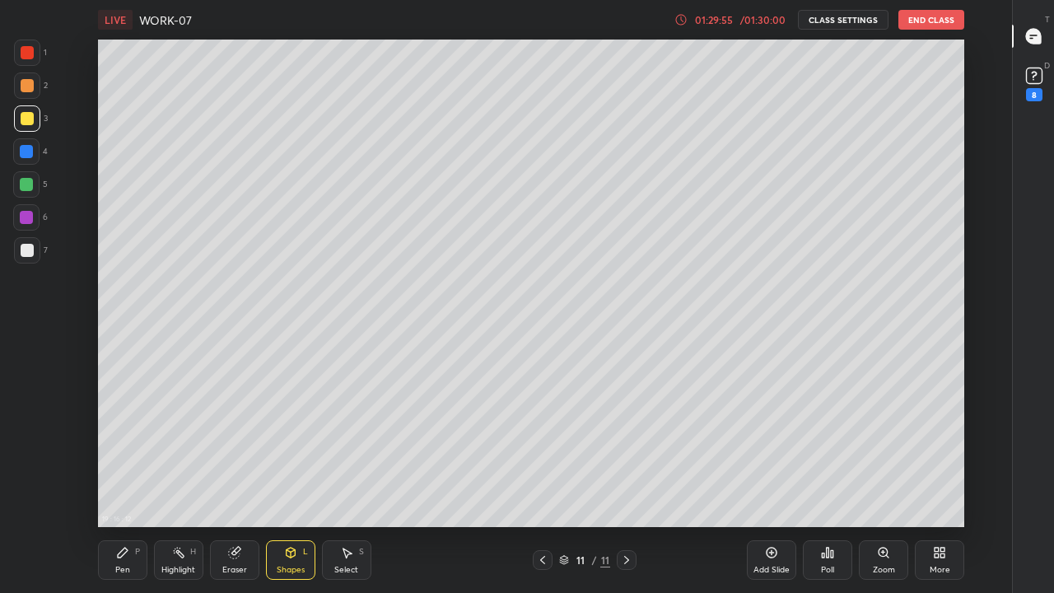
click at [26, 150] on div at bounding box center [26, 151] width 13 height 13
click at [281, 453] on div "Shapes L" at bounding box center [290, 560] width 49 height 40
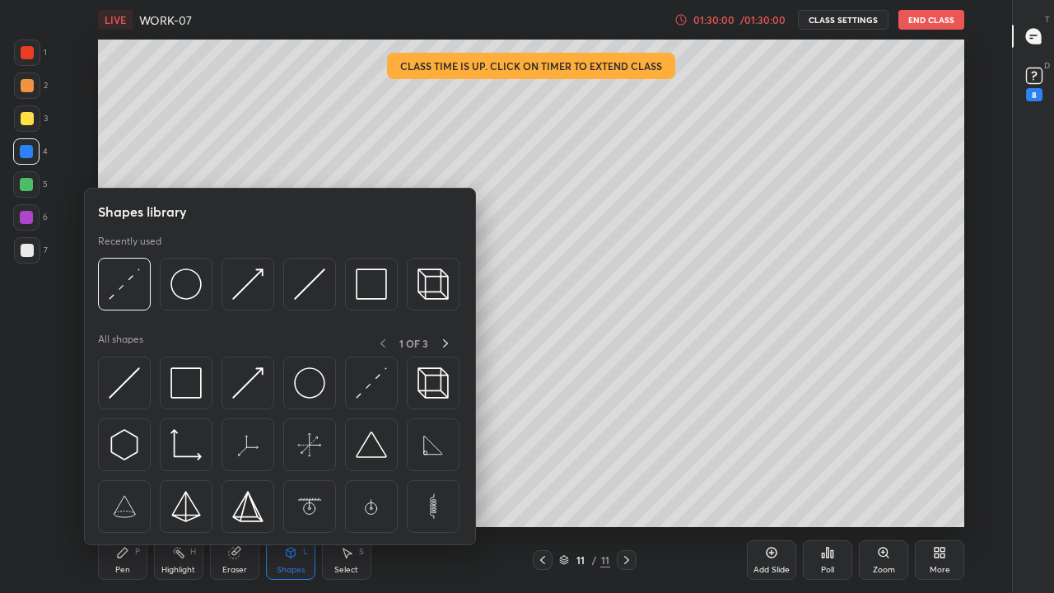
click at [306, 285] on img at bounding box center [309, 283] width 31 height 31
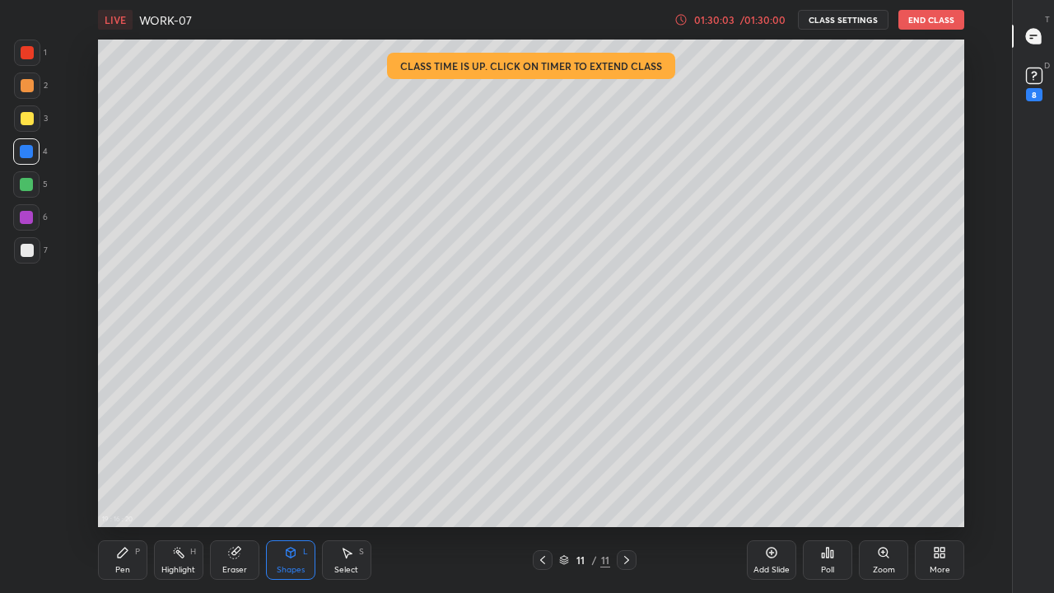
click at [134, 453] on div "Pen P" at bounding box center [122, 560] width 49 height 40
click at [710, 18] on div "01:30:09" at bounding box center [714, 20] width 46 height 10
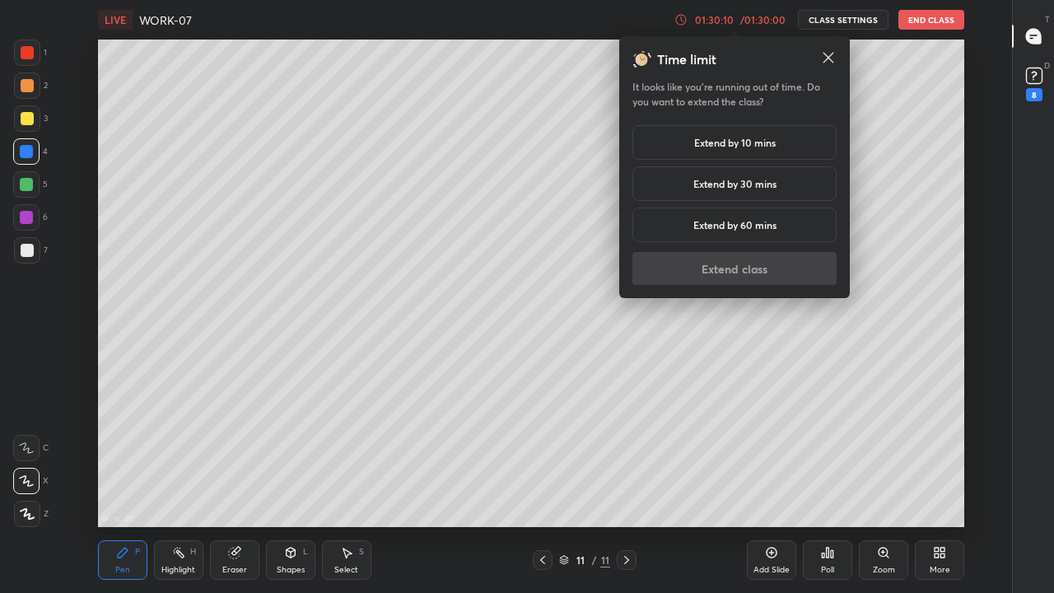
click at [718, 192] on div "Extend by 30 mins" at bounding box center [734, 183] width 204 height 35
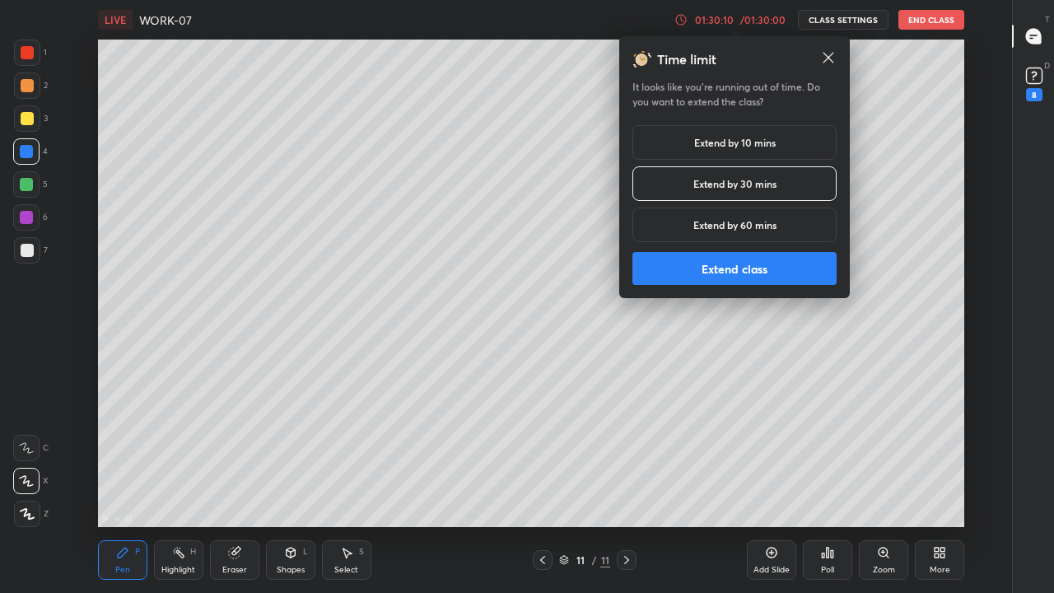
click at [714, 274] on button "Extend class" at bounding box center [734, 268] width 204 height 33
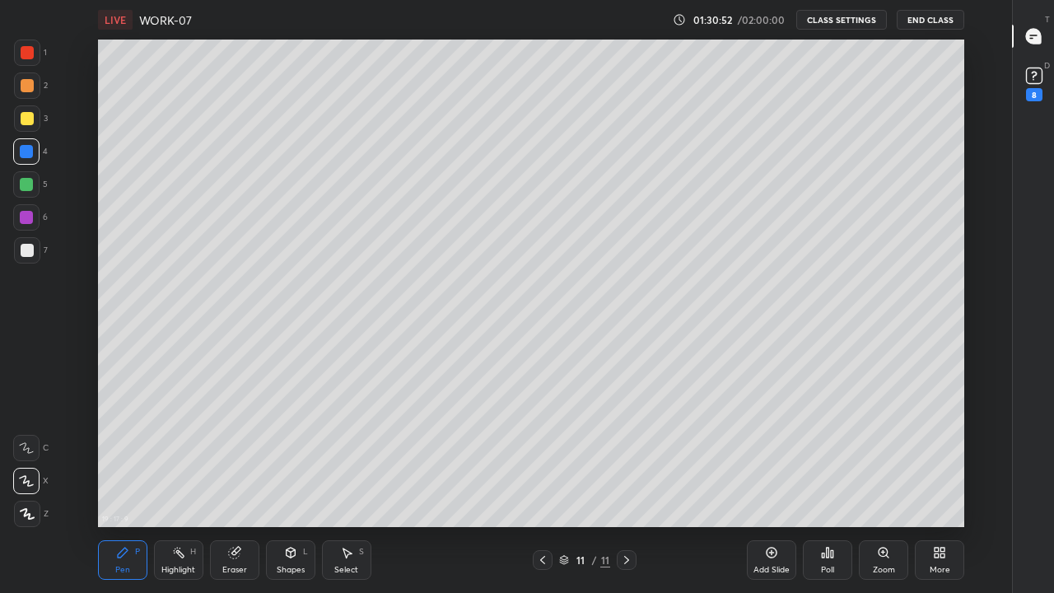
click at [27, 255] on div at bounding box center [27, 250] width 13 height 13
click at [29, 254] on div at bounding box center [27, 250] width 13 height 13
click at [289, 453] on icon at bounding box center [290, 552] width 9 height 10
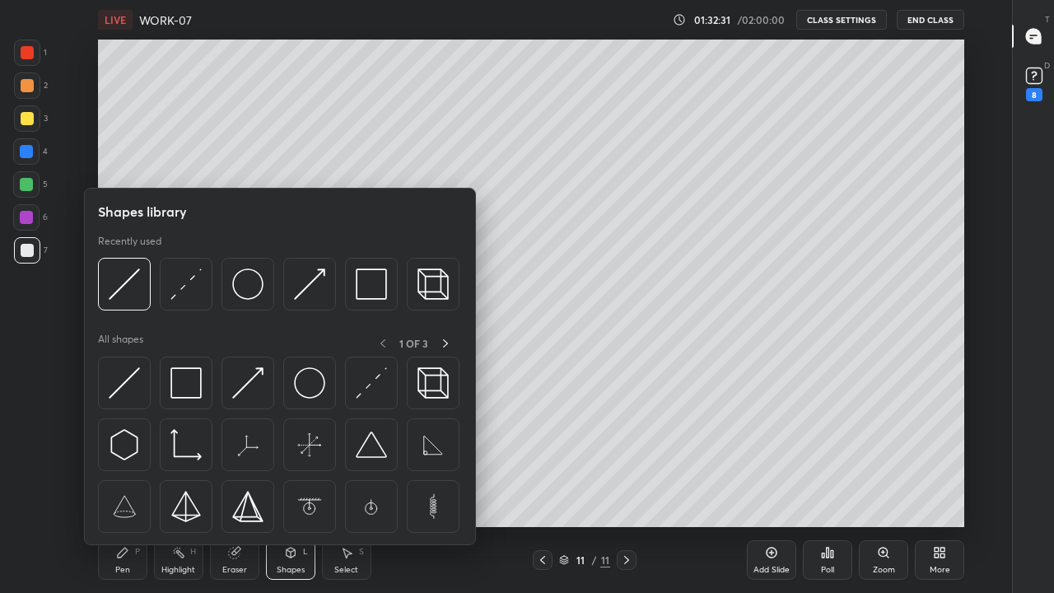
click at [182, 290] on img at bounding box center [185, 283] width 31 height 31
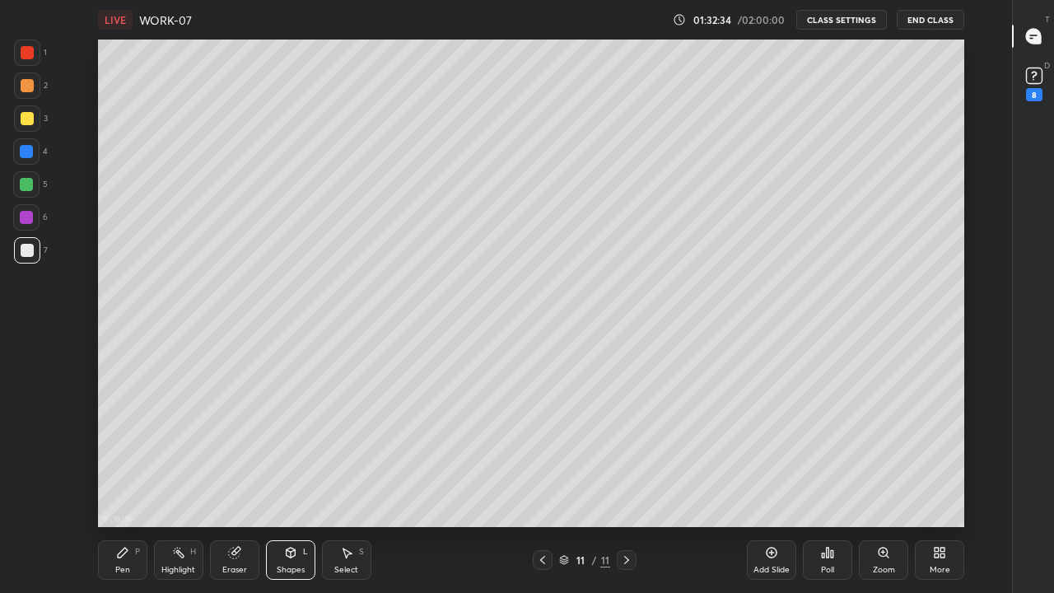
click at [118, 453] on icon at bounding box center [123, 552] width 10 height 10
click at [26, 254] on div at bounding box center [27, 250] width 13 height 13
click at [25, 114] on div at bounding box center [27, 118] width 13 height 13
click at [24, 246] on div at bounding box center [27, 250] width 13 height 13
click at [541, 453] on icon at bounding box center [542, 560] width 5 height 8
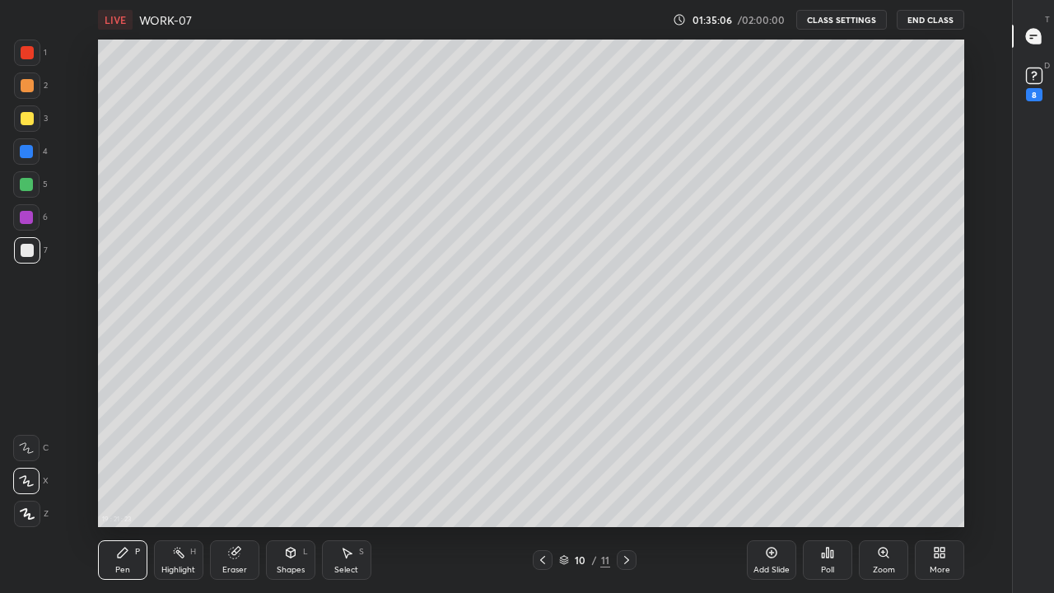
click at [542, 453] on icon at bounding box center [542, 560] width 5 height 8
click at [542, 453] on icon at bounding box center [542, 559] width 13 height 13
click at [542, 453] on div at bounding box center [543, 560] width 20 height 20
click at [542, 453] on icon at bounding box center [542, 559] width 13 height 13
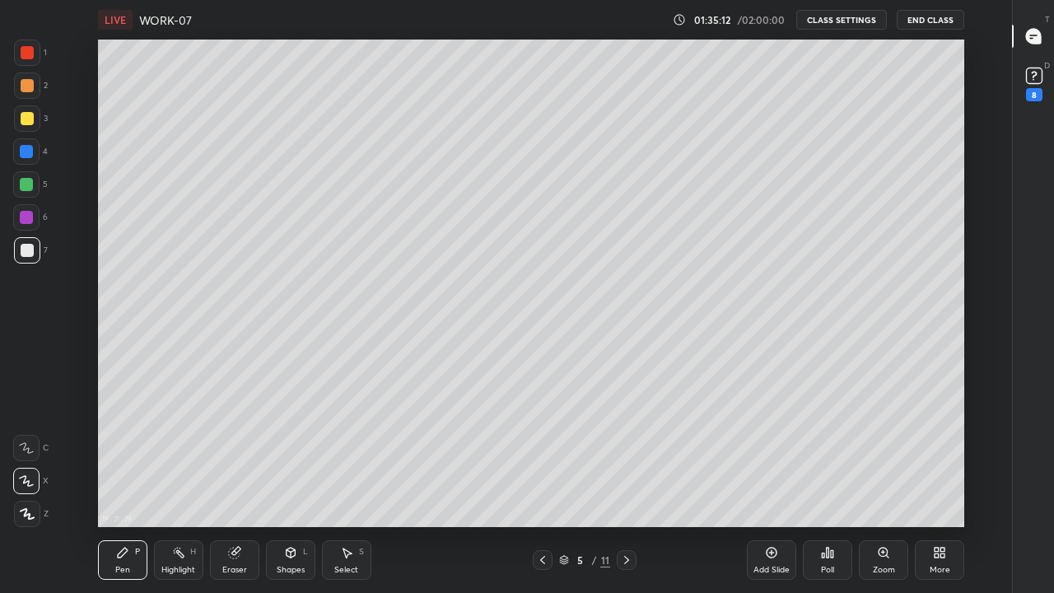
click at [542, 453] on icon at bounding box center [542, 559] width 13 height 13
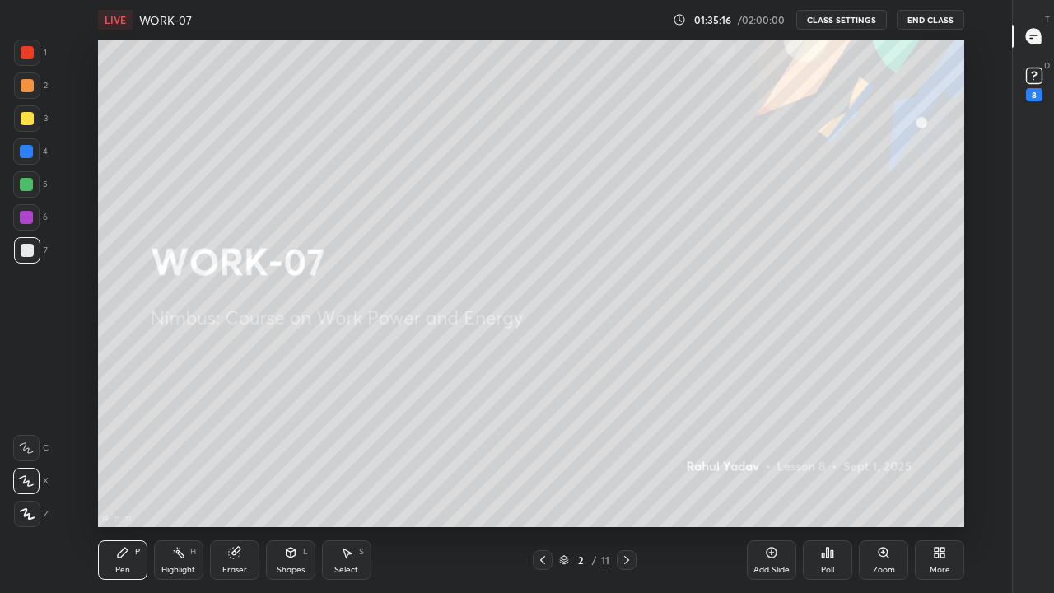
click at [634, 453] on div at bounding box center [626, 560] width 20 height 20
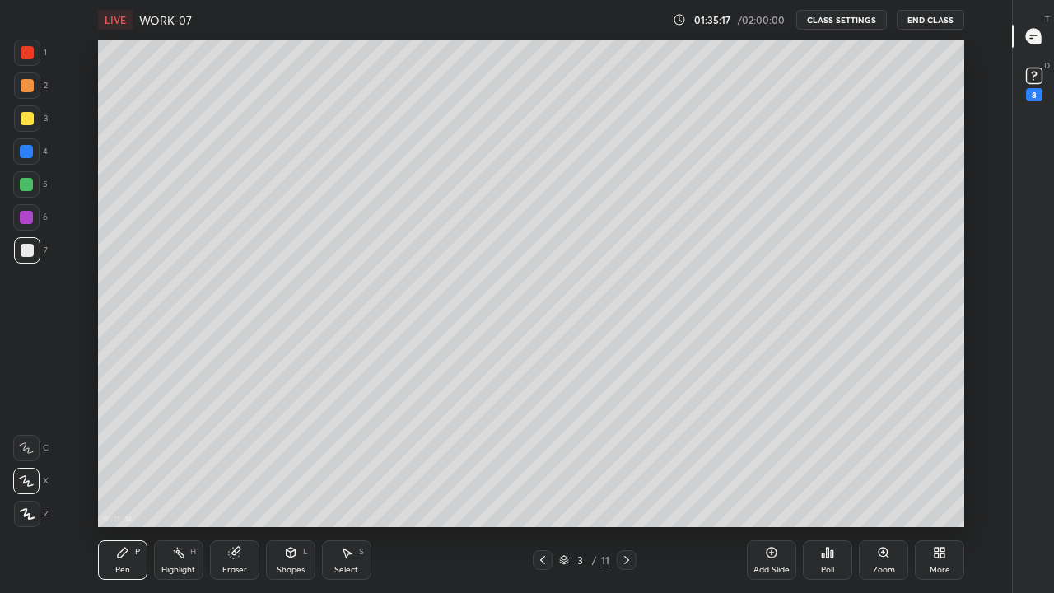
click at [626, 453] on icon at bounding box center [626, 559] width 13 height 13
click at [635, 453] on div at bounding box center [626, 560] width 20 height 20
click at [634, 453] on div at bounding box center [626, 560] width 20 height 20
click at [628, 453] on icon at bounding box center [626, 559] width 13 height 13
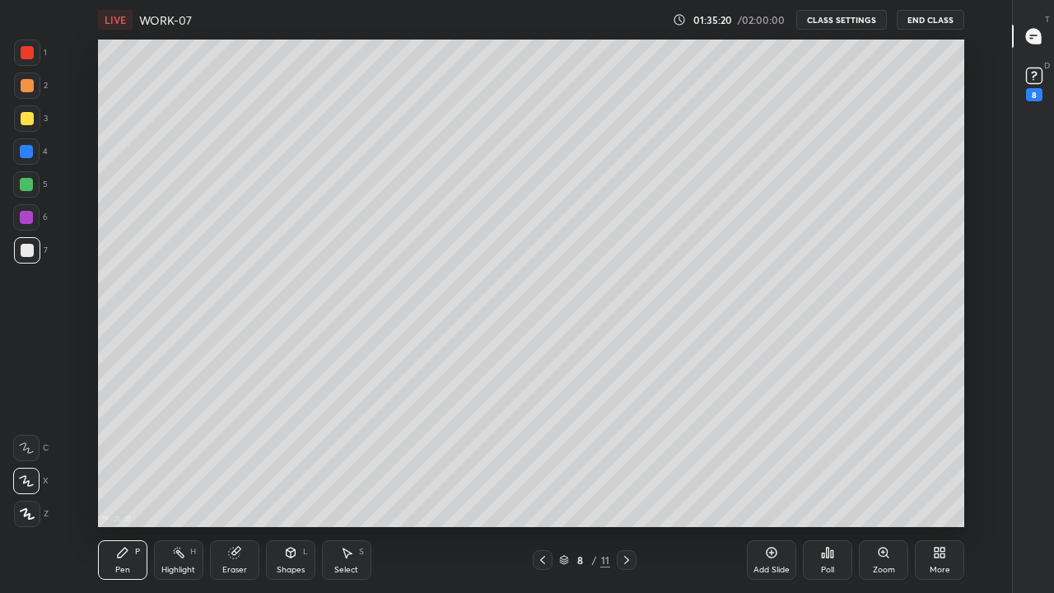
click at [627, 453] on icon at bounding box center [626, 560] width 5 height 8
click at [624, 453] on icon at bounding box center [626, 559] width 13 height 13
click at [626, 453] on icon at bounding box center [626, 559] width 13 height 13
click at [1027, 77] on rect at bounding box center [1034, 76] width 16 height 16
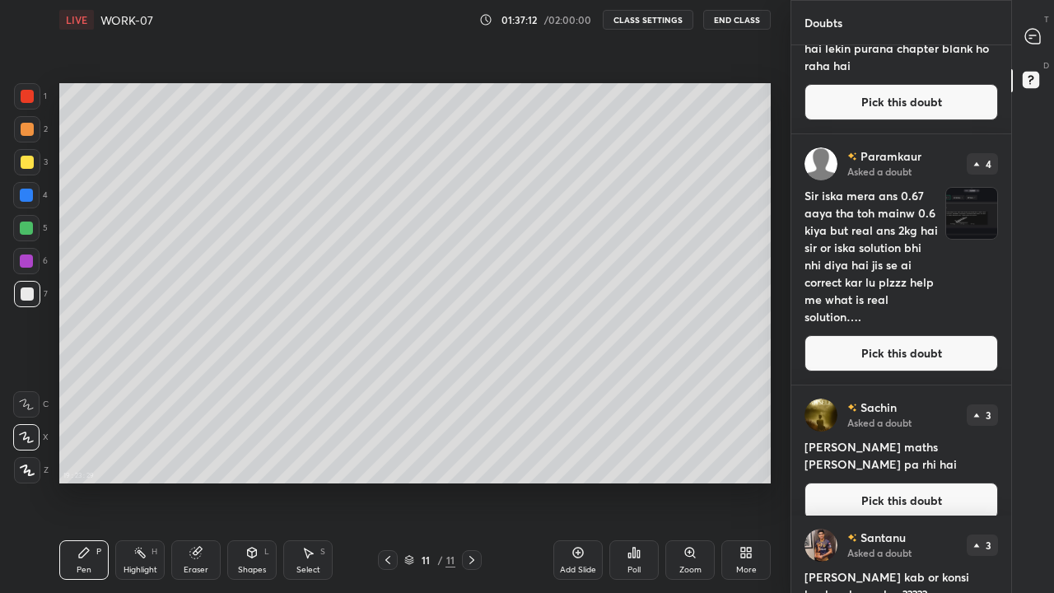
scroll to position [111, 0]
click at [965, 220] on img "grid" at bounding box center [971, 212] width 51 height 51
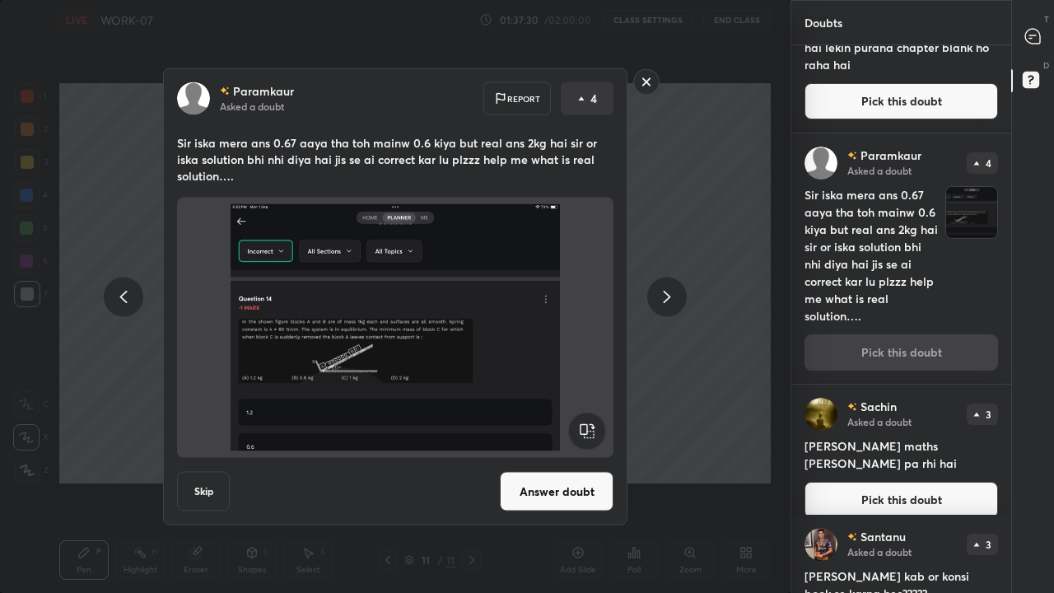
click at [207, 453] on button "Skip" at bounding box center [203, 492] width 53 height 40
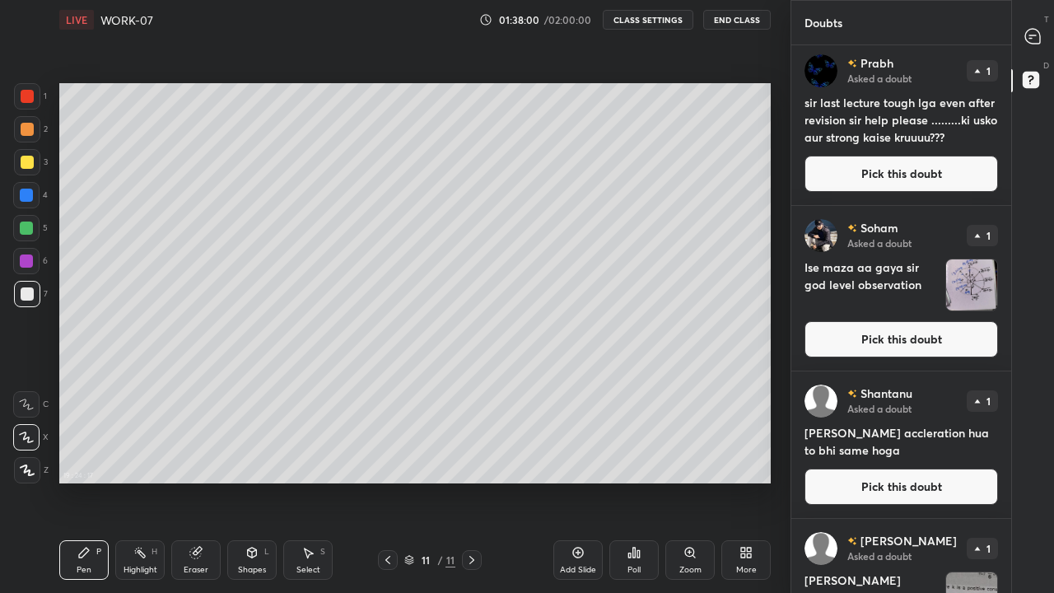
scroll to position [1225, 0]
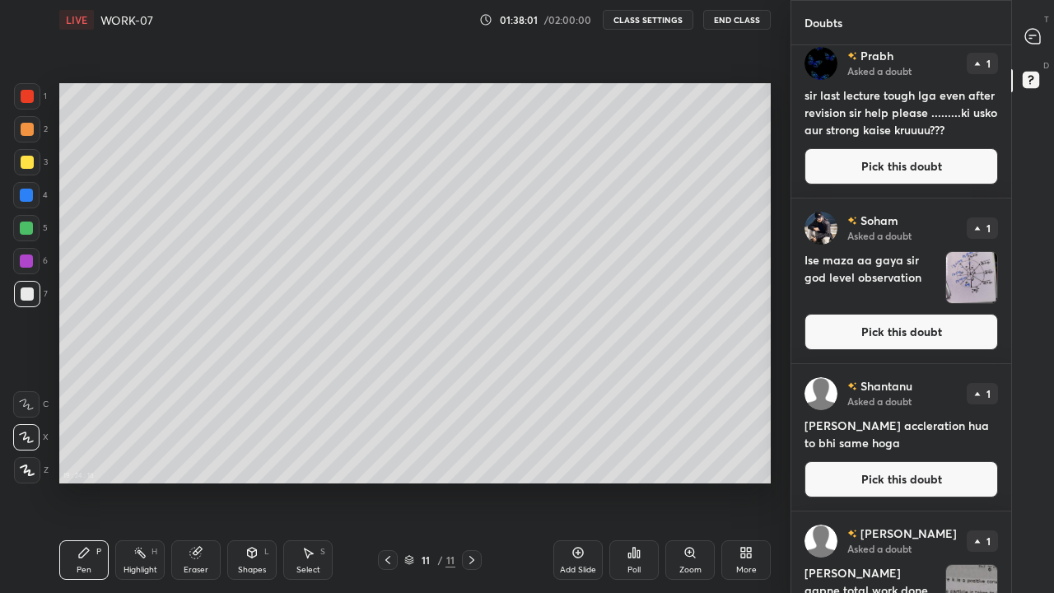
click at [965, 286] on img "grid" at bounding box center [971, 277] width 51 height 51
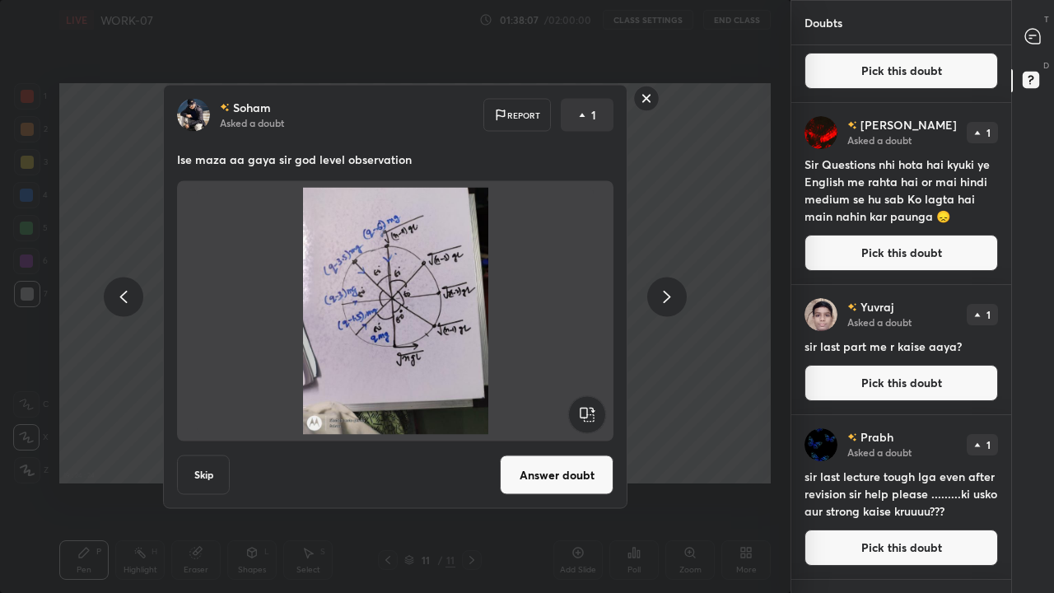
click at [197, 453] on button "Skip" at bounding box center [203, 475] width 53 height 40
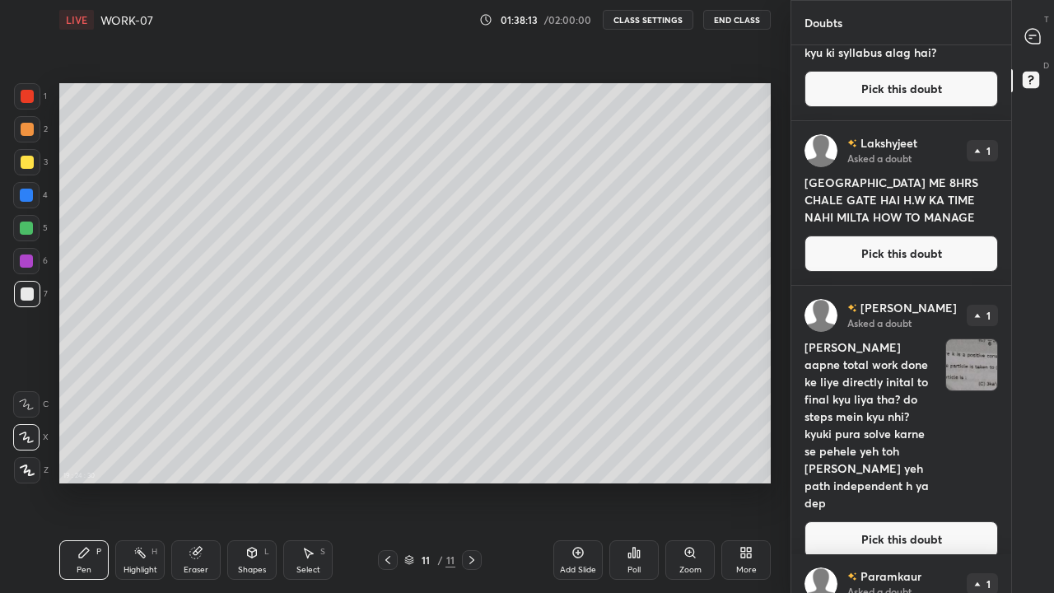
scroll to position [1029, 0]
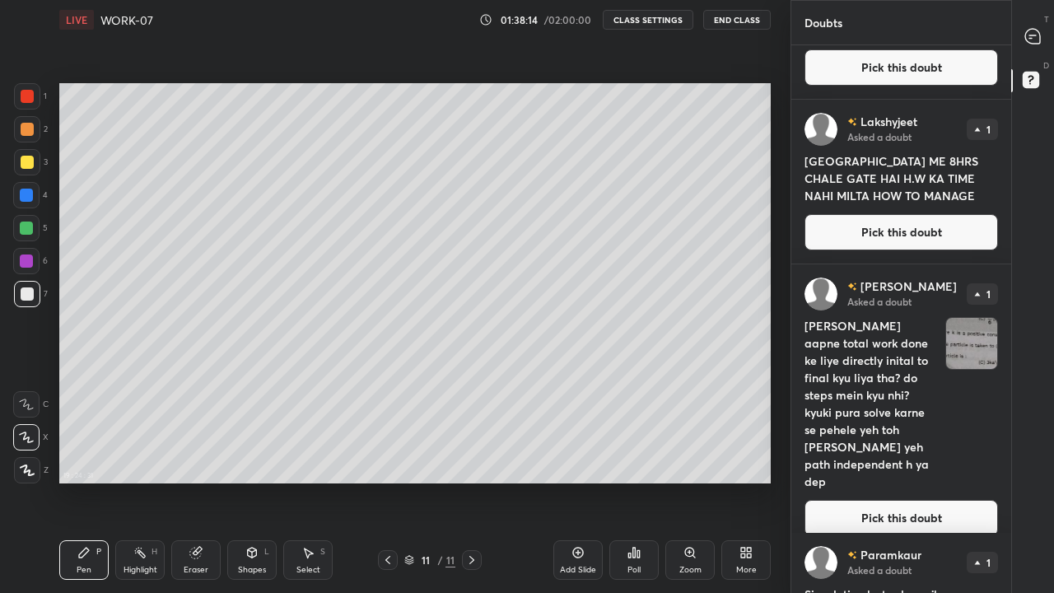
click at [965, 356] on img "grid" at bounding box center [971, 343] width 51 height 51
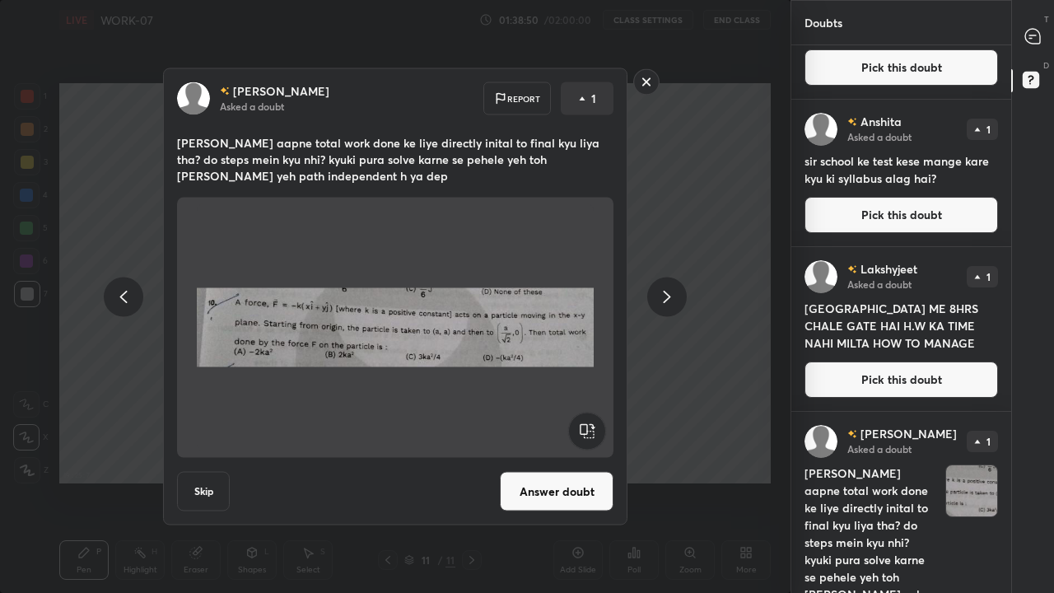
click at [221, 453] on button "Skip" at bounding box center [203, 492] width 53 height 40
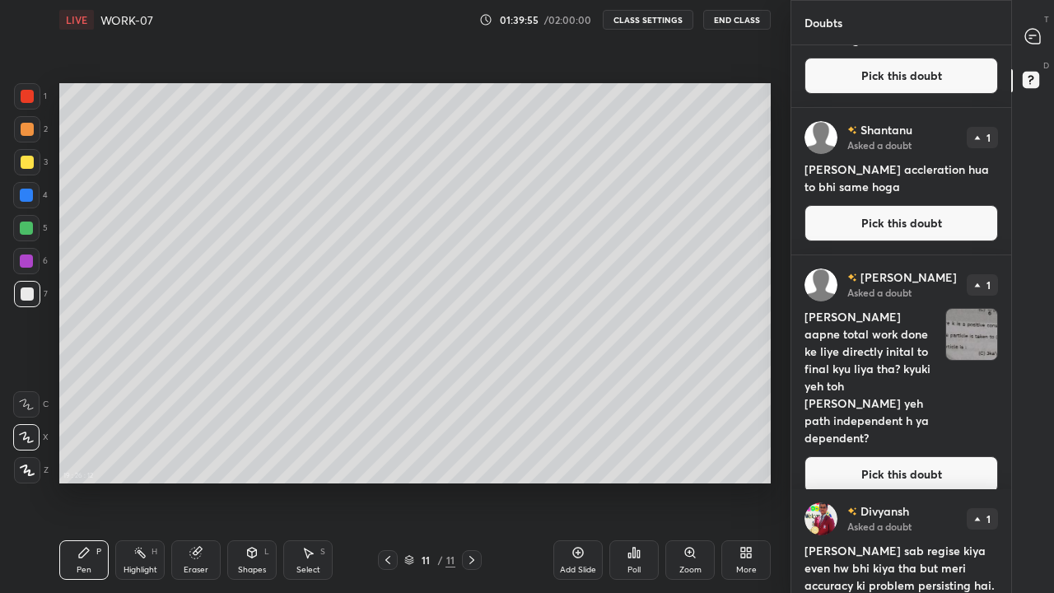
scroll to position [2823, 0]
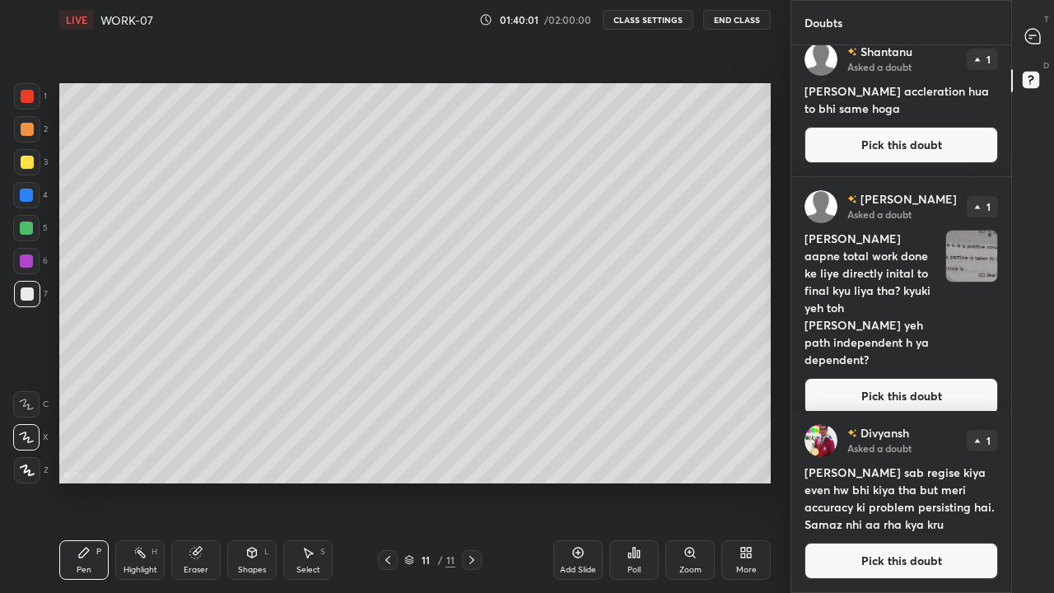
click at [834, 394] on button "Pick this doubt" at bounding box center [900, 396] width 193 height 36
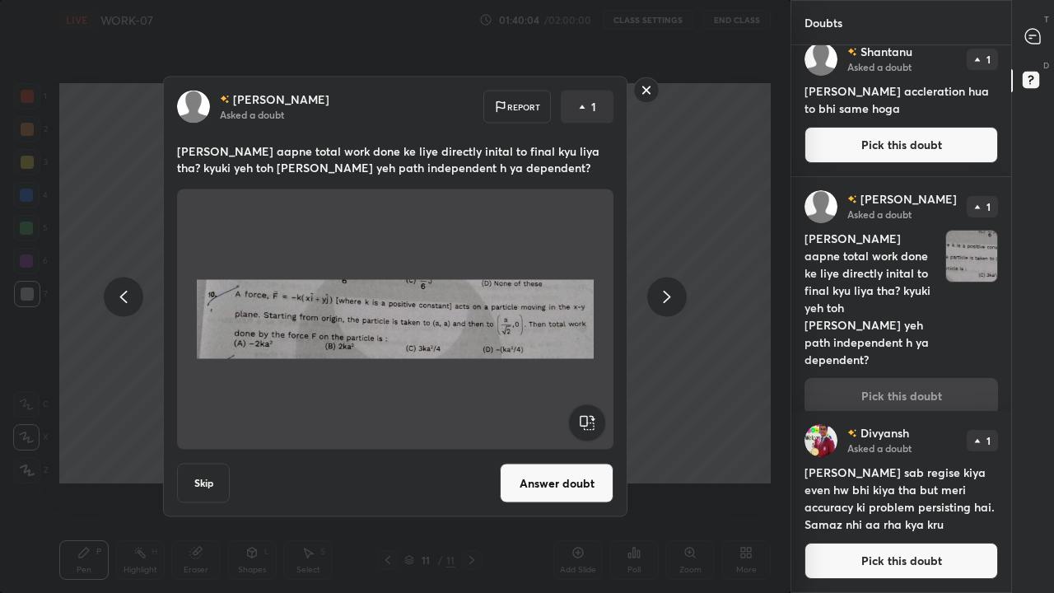
click at [216, 453] on button "Skip" at bounding box center [203, 483] width 53 height 40
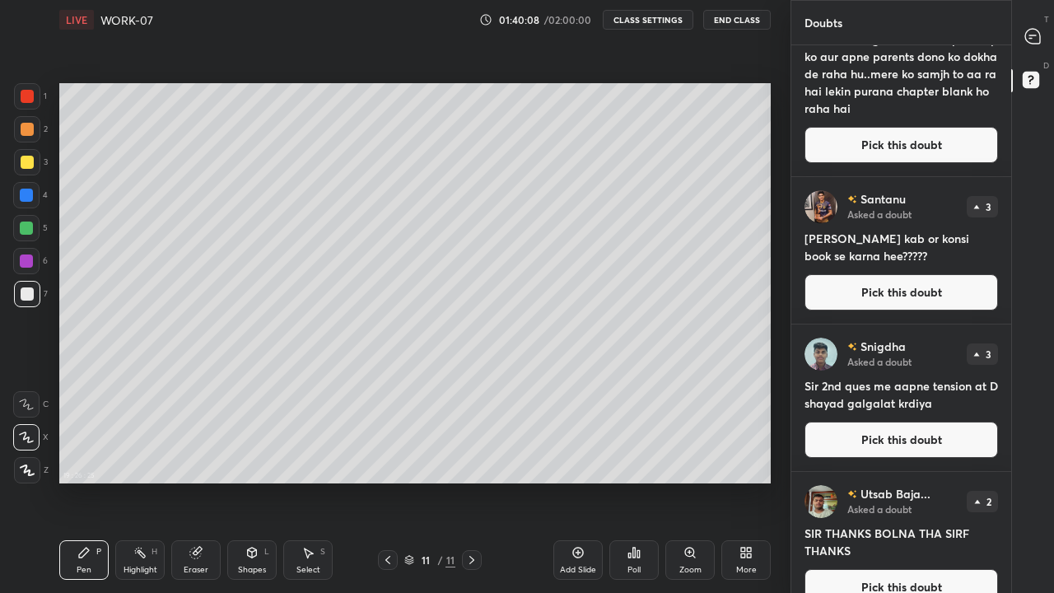
scroll to position [0, 0]
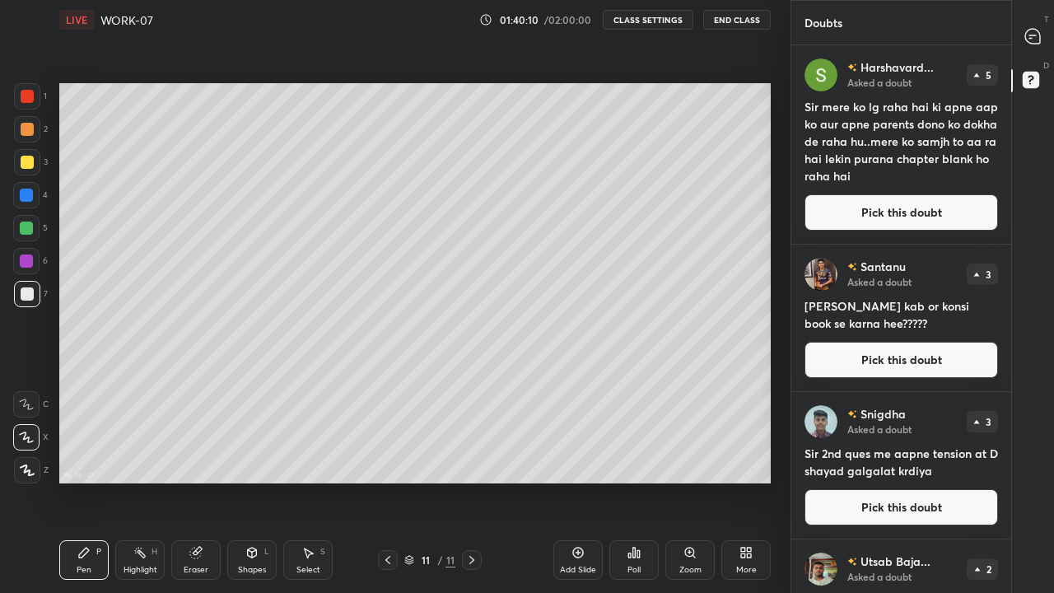
click at [1030, 35] on icon at bounding box center [1032, 35] width 7 height 0
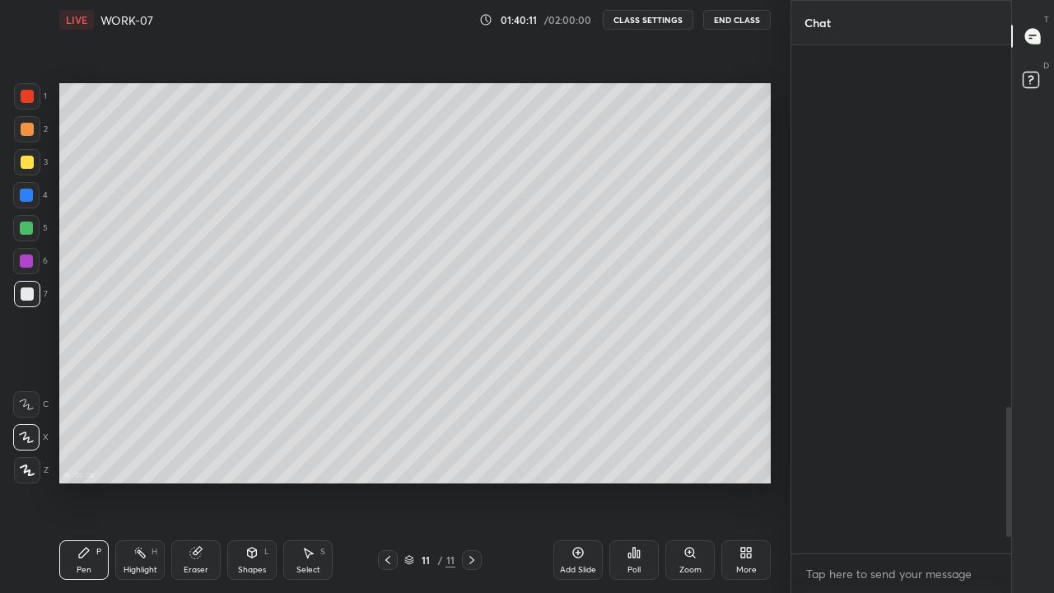
scroll to position [503, 215]
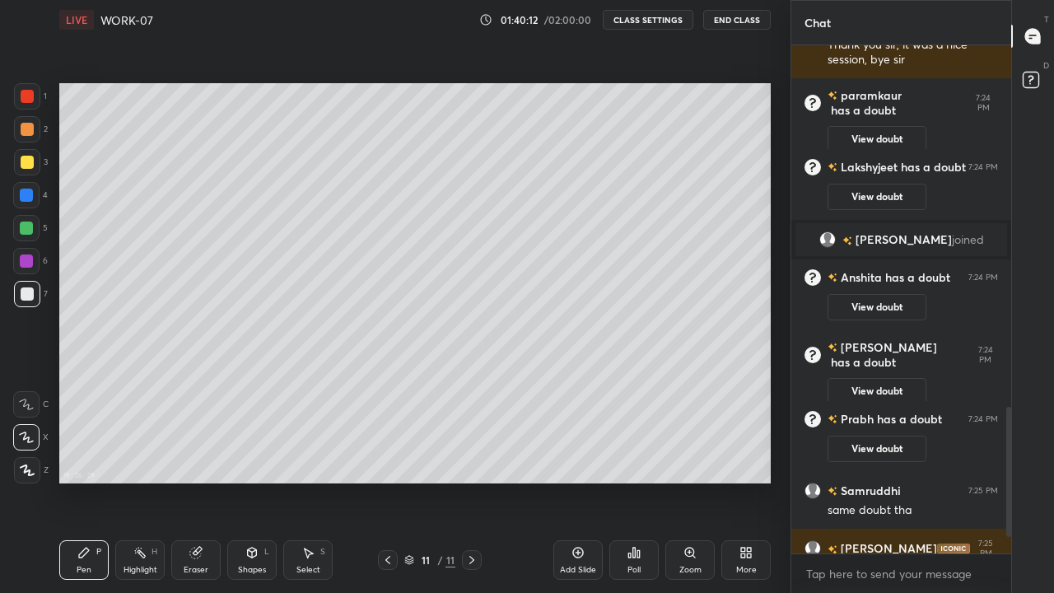
click at [741, 453] on icon at bounding box center [743, 555] width 4 height 4
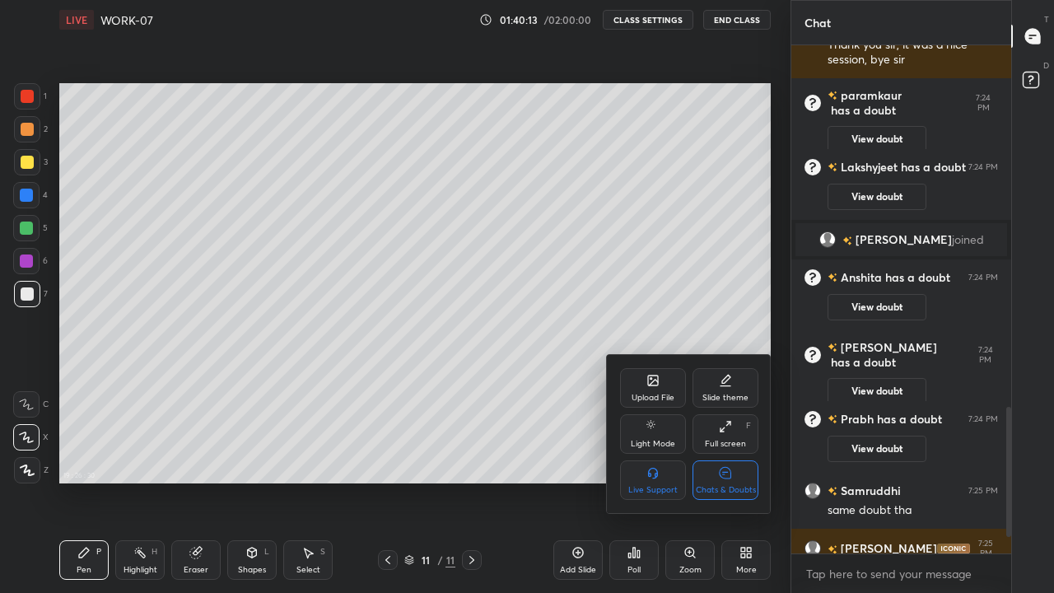
click at [727, 453] on icon at bounding box center [725, 473] width 12 height 12
type textarea "x"
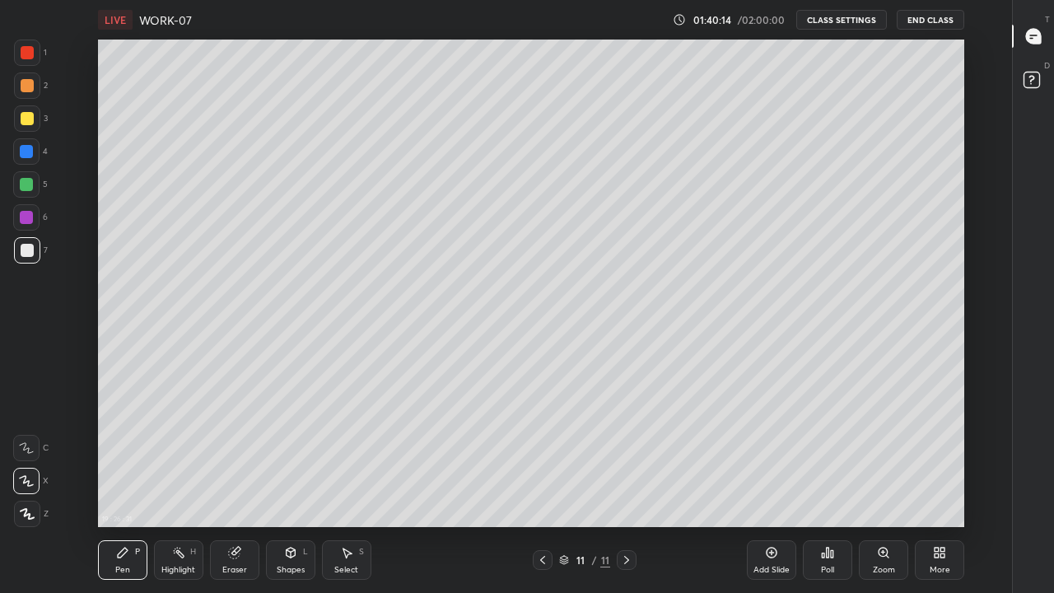
scroll to position [487, 956]
click at [630, 453] on div at bounding box center [626, 560] width 20 height 20
click at [775, 453] on div "Add Slide" at bounding box center [771, 569] width 36 height 8
click at [284, 453] on div "Shapes" at bounding box center [291, 569] width 28 height 8
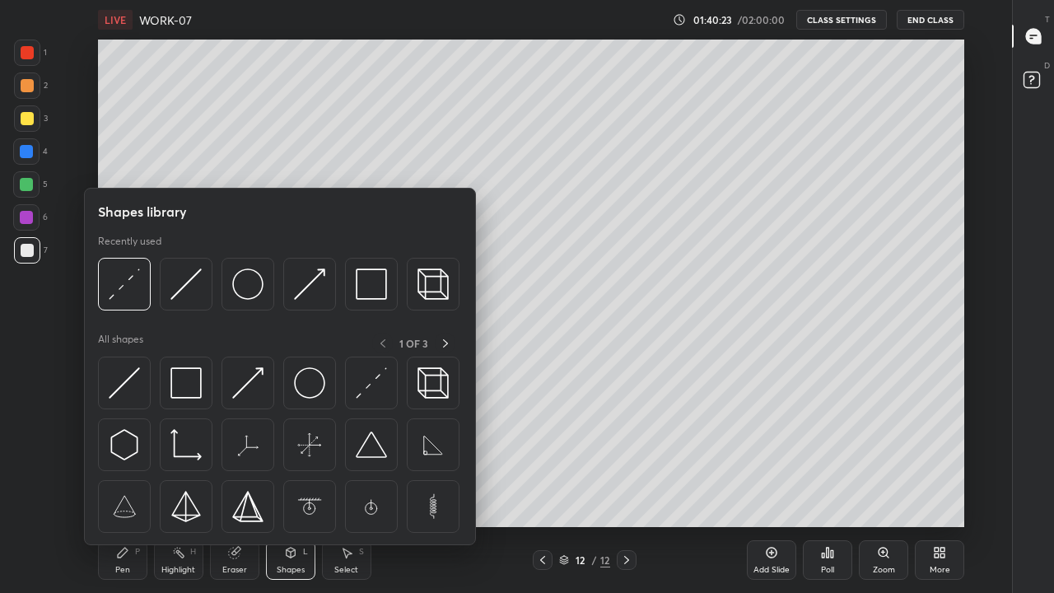
click at [192, 290] on img at bounding box center [185, 283] width 31 height 31
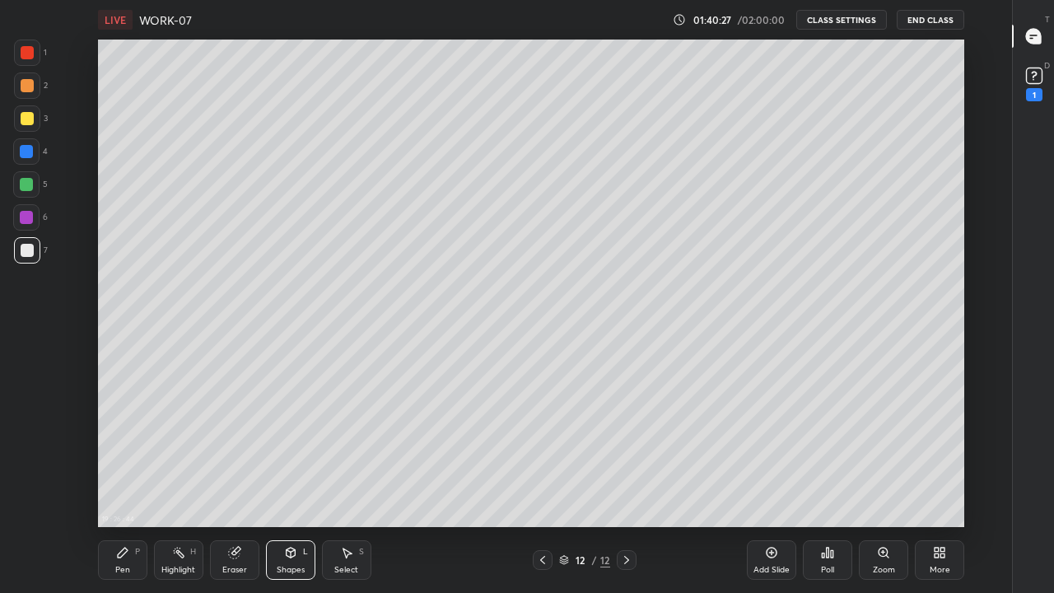
click at [123, 453] on icon at bounding box center [122, 552] width 13 height 13
click at [23, 252] on div at bounding box center [27, 250] width 13 height 13
click at [284, 453] on icon at bounding box center [290, 552] width 13 height 13
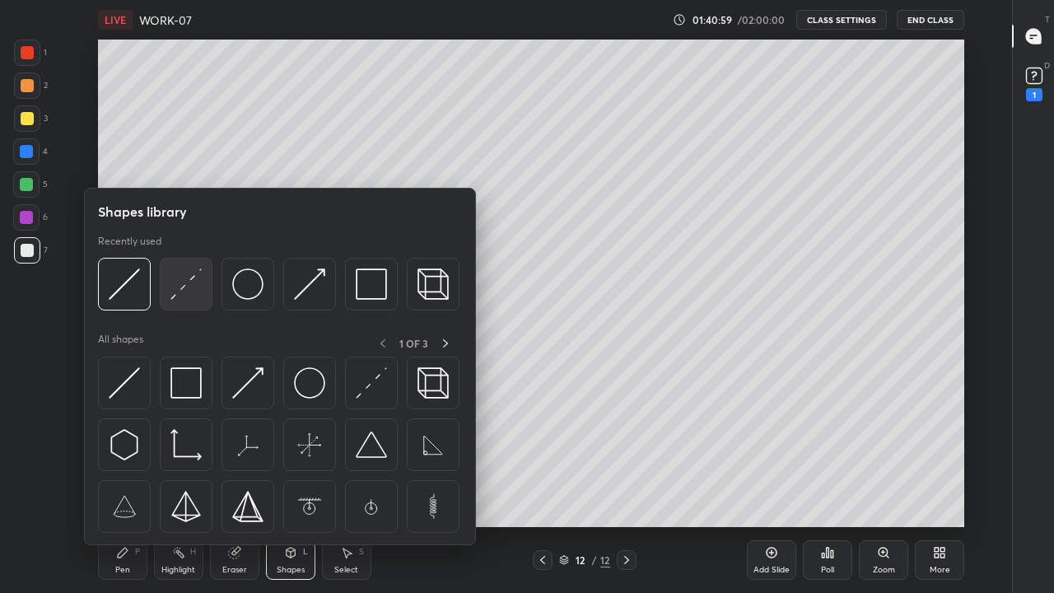
click at [183, 287] on img at bounding box center [185, 283] width 31 height 31
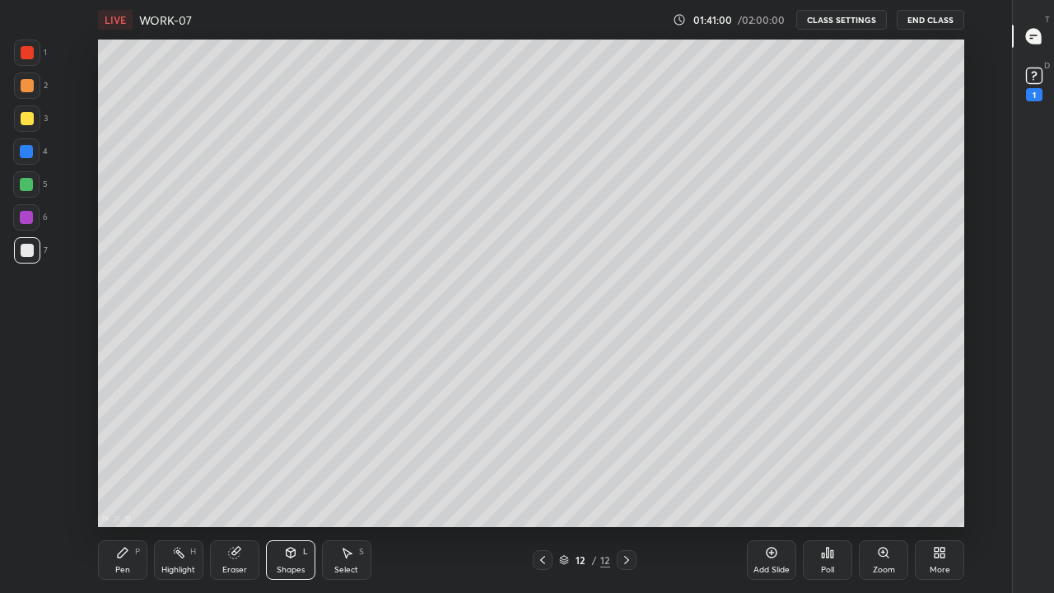
click at [26, 116] on div at bounding box center [27, 118] width 13 height 13
click at [131, 453] on div "Pen P" at bounding box center [122, 560] width 49 height 40
click at [284, 453] on div "Shapes" at bounding box center [291, 569] width 28 height 8
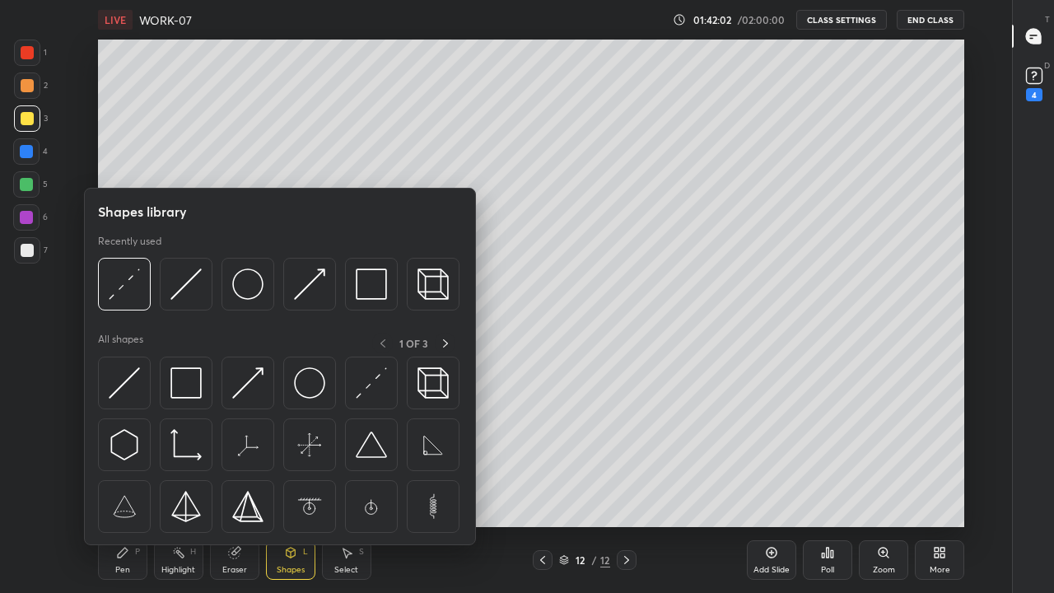
click at [121, 287] on img at bounding box center [124, 283] width 31 height 31
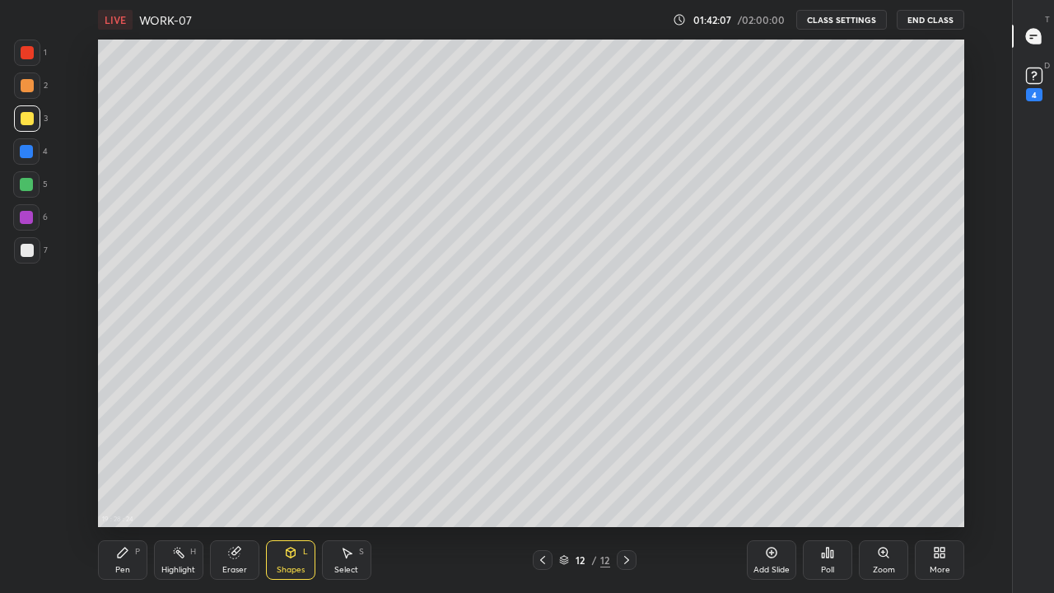
click at [128, 453] on icon at bounding box center [122, 552] width 13 height 13
click at [27, 256] on div at bounding box center [27, 250] width 13 height 13
click at [120, 453] on div "Pen P" at bounding box center [122, 560] width 49 height 40
click at [23, 253] on div at bounding box center [27, 250] width 13 height 13
click at [1030, 80] on rect at bounding box center [1034, 76] width 16 height 16
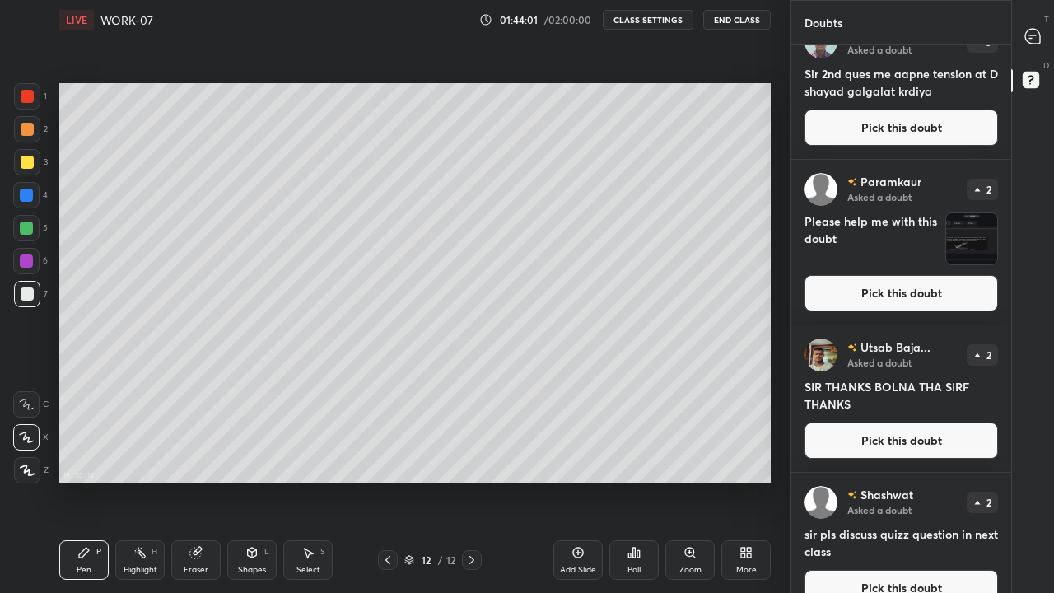
scroll to position [362, 0]
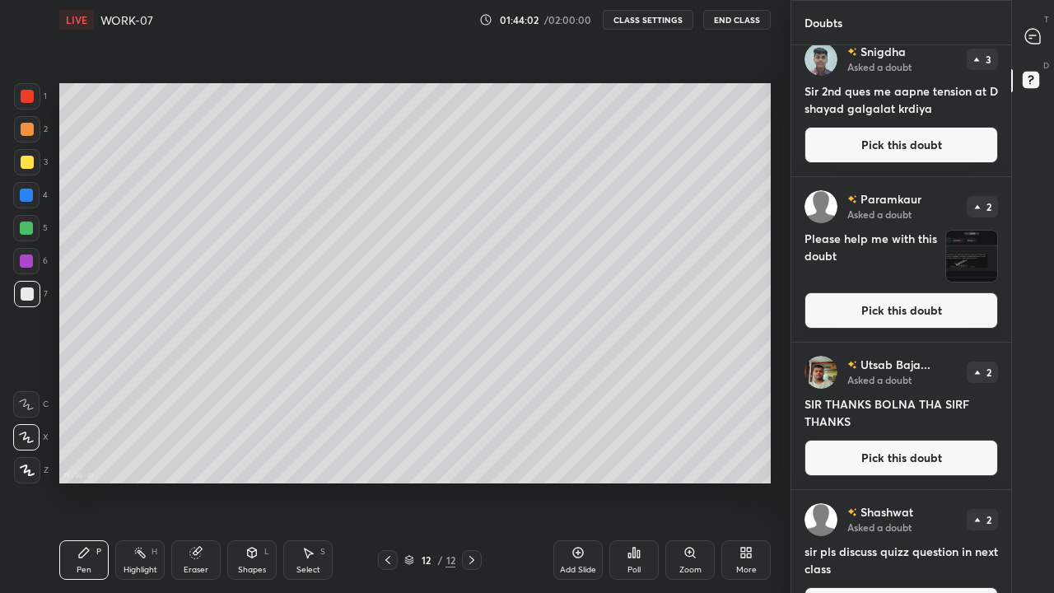
click at [742, 453] on div "More" at bounding box center [746, 569] width 21 height 8
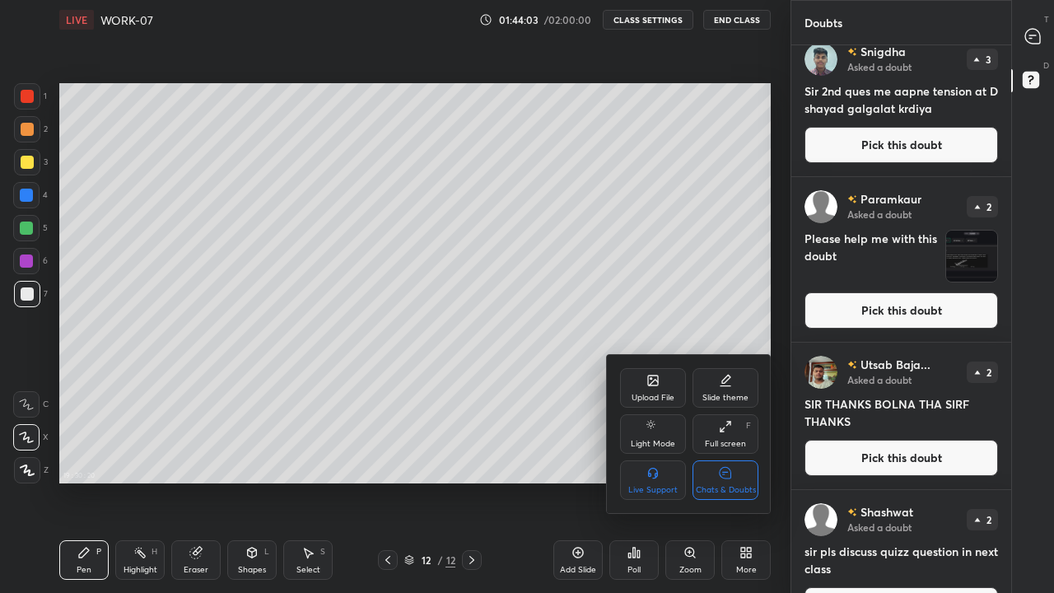
click at [732, 453] on div "Chats & Doubts" at bounding box center [725, 480] width 66 height 40
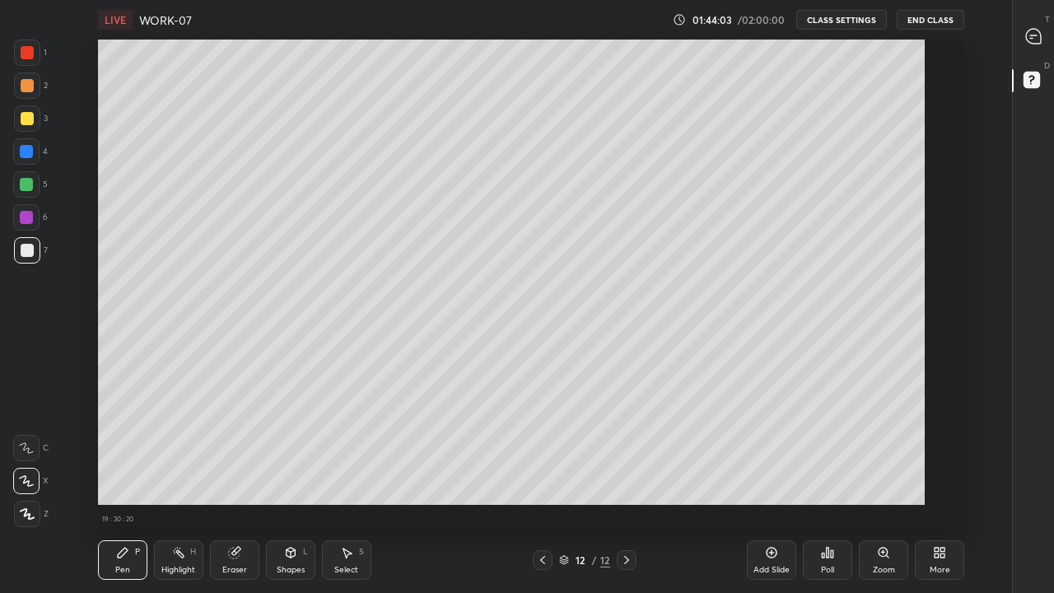
scroll to position [0, 0]
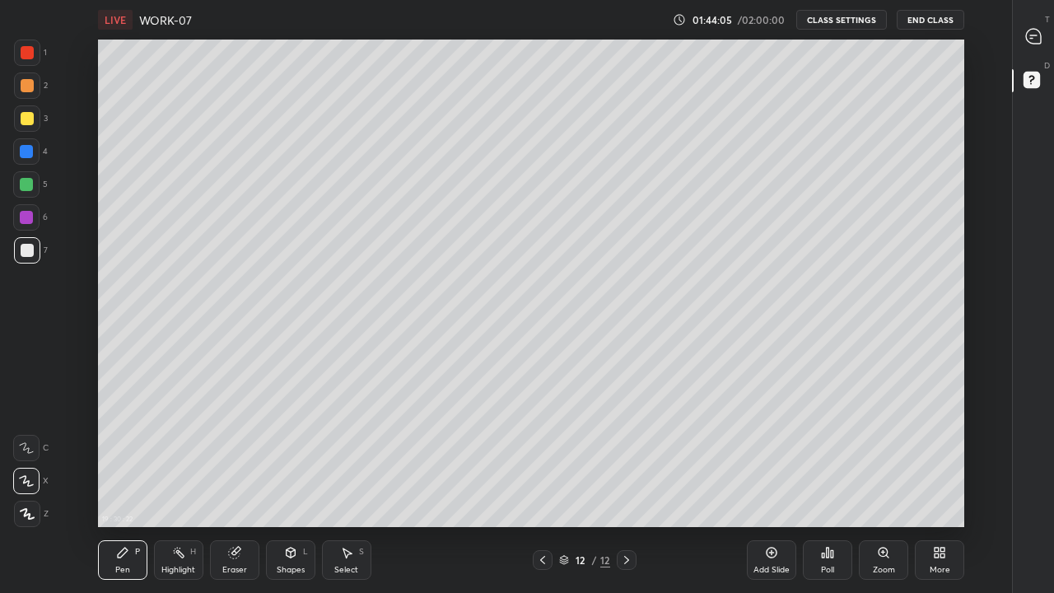
click at [919, 22] on button "End Class" at bounding box center [929, 20] width 67 height 20
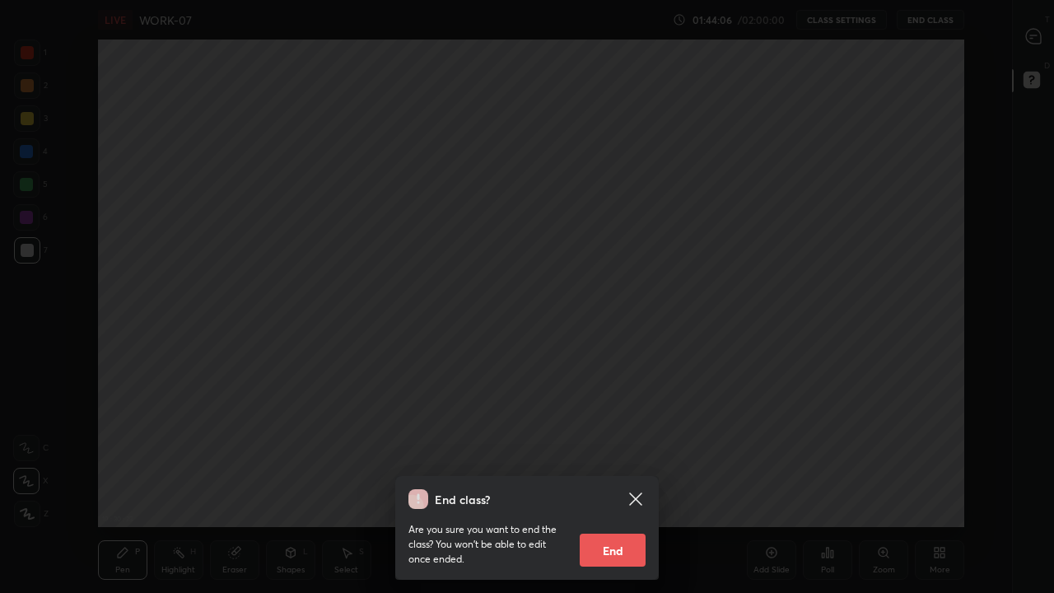
click at [626, 453] on button "End" at bounding box center [612, 549] width 66 height 33
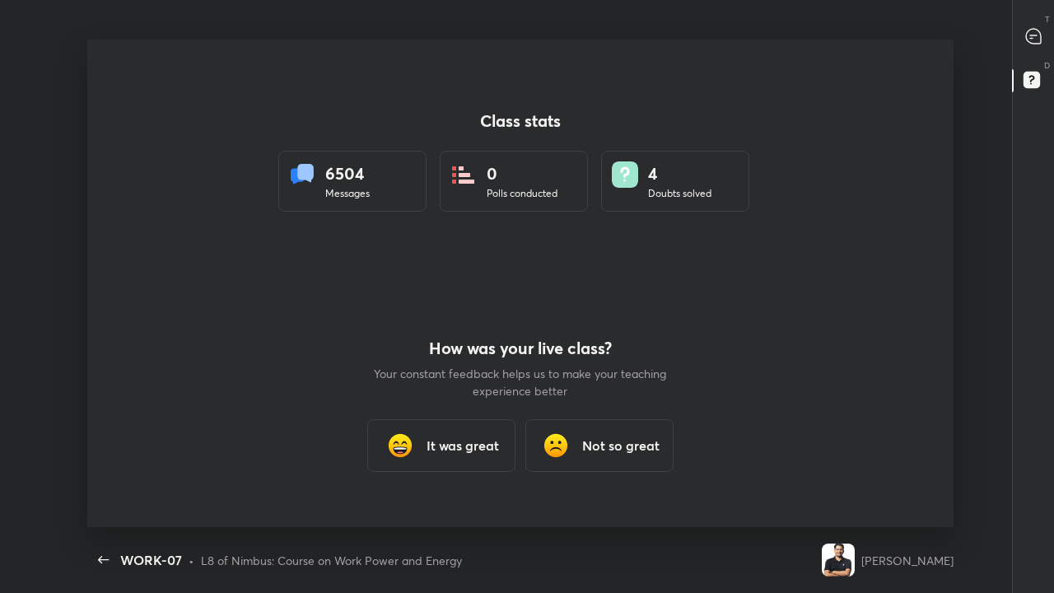
scroll to position [81819, 81266]
click at [447, 453] on div "It was great" at bounding box center [441, 445] width 148 height 53
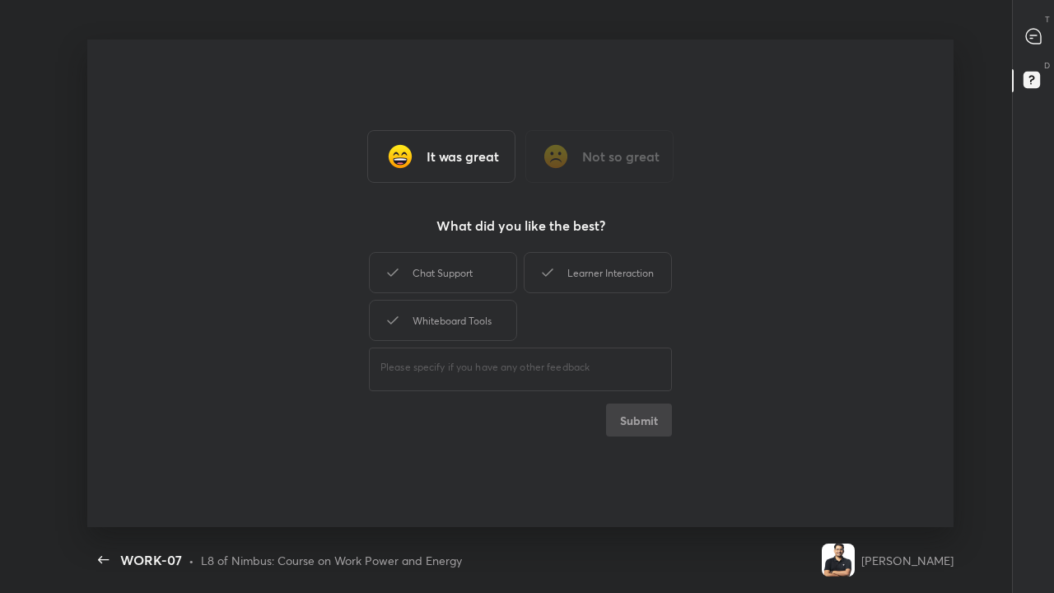
click at [396, 279] on icon at bounding box center [393, 273] width 20 height 20
click at [566, 283] on div "Learner Interaction" at bounding box center [597, 272] width 148 height 41
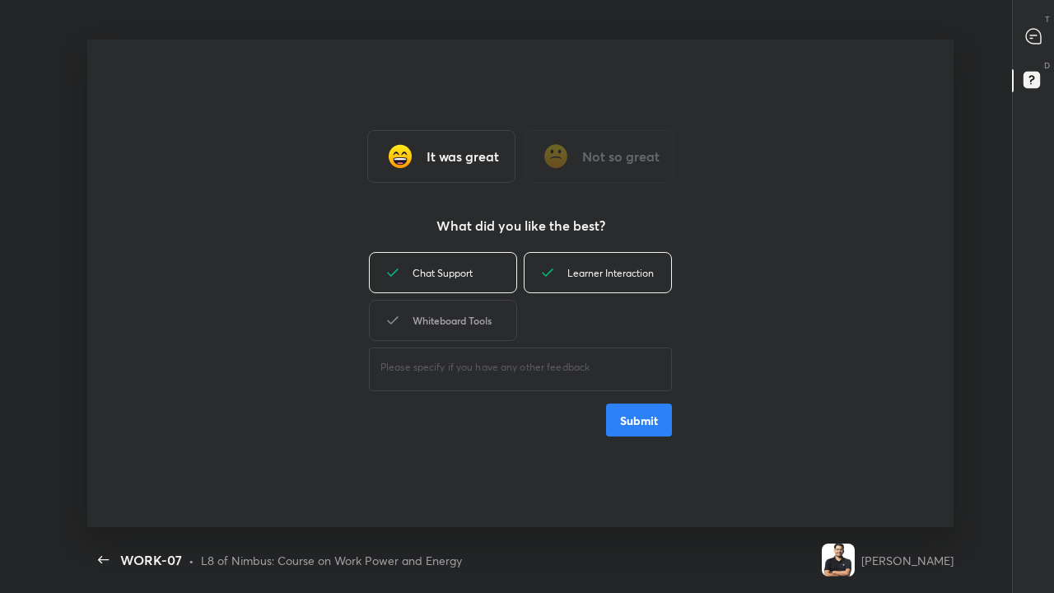
click at [464, 323] on div "Whiteboard Tools" at bounding box center [443, 320] width 148 height 41
click at [630, 418] on button "Submit" at bounding box center [639, 419] width 66 height 33
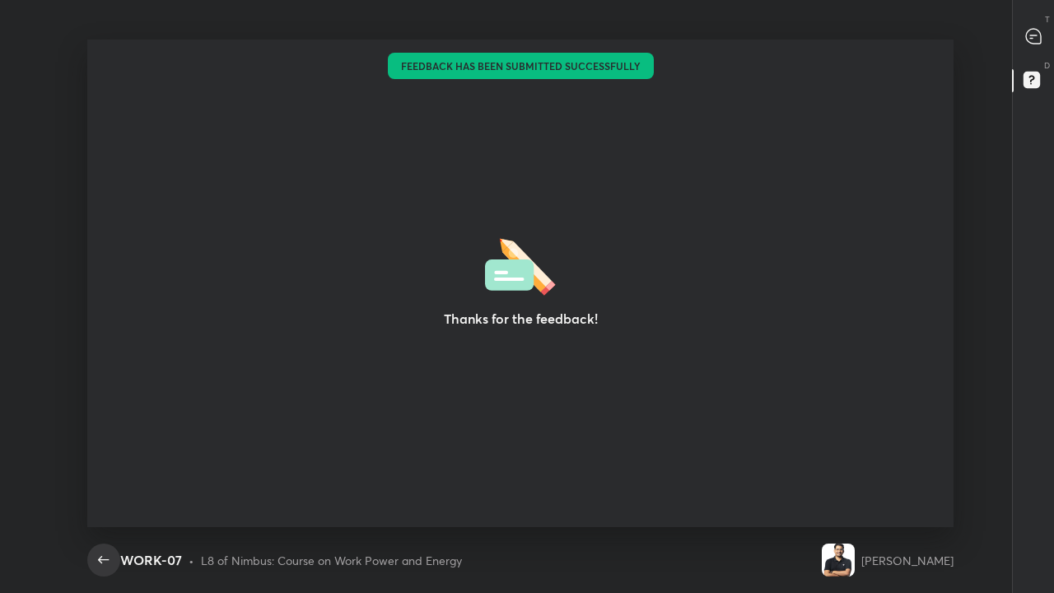
click at [106, 453] on icon "button" at bounding box center [103, 559] width 11 height 7
